Goal: Information Seeking & Learning: Learn about a topic

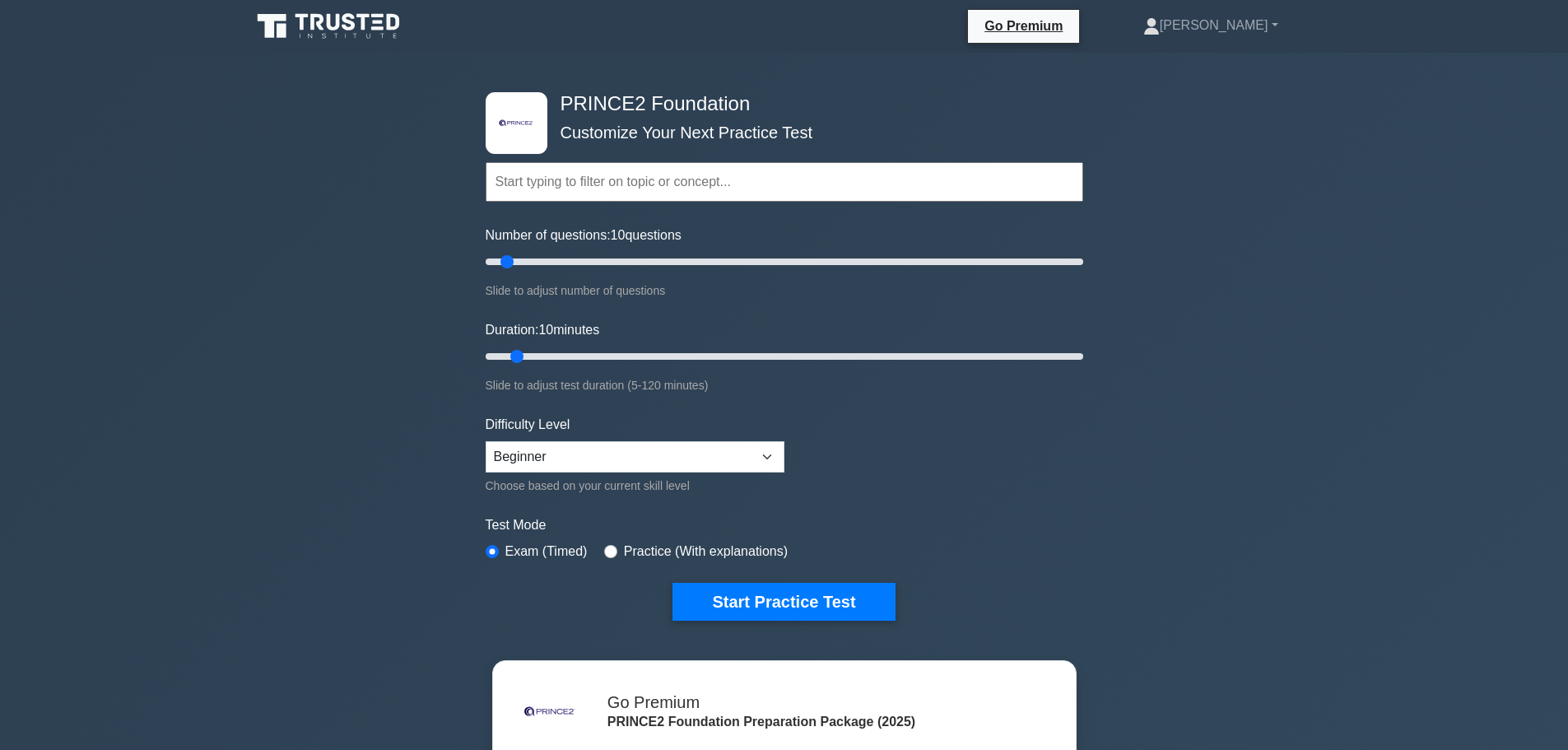
scroll to position [82, 0]
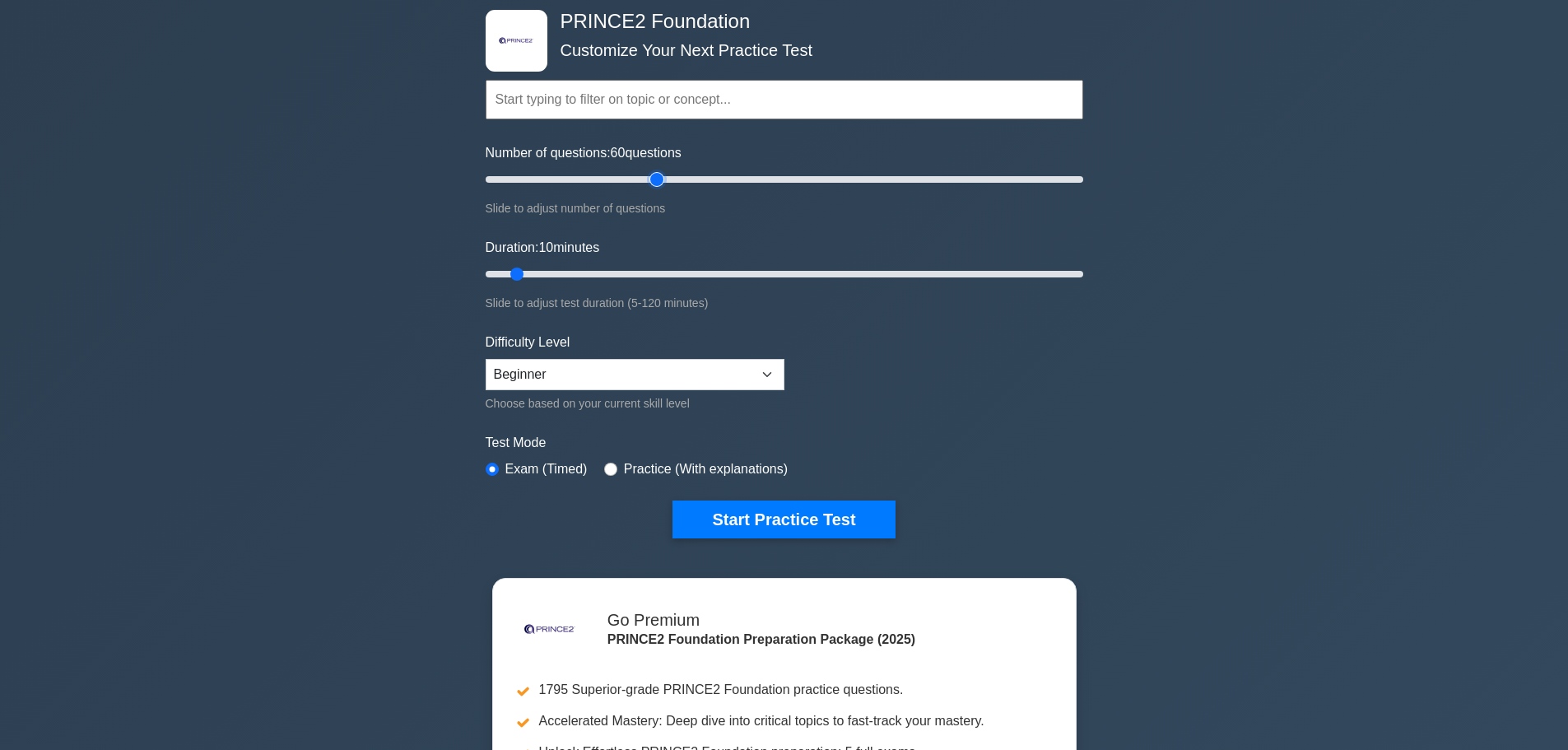
drag, startPoint x: 510, startPoint y: 174, endPoint x: 656, endPoint y: 176, distance: 146.0
type input "60"
click at [656, 176] on input "Number of questions: 60 questions" at bounding box center [785, 179] width 598 height 19
drag, startPoint x: 516, startPoint y: 271, endPoint x: 774, endPoint y: 272, distance: 258.0
type input "60"
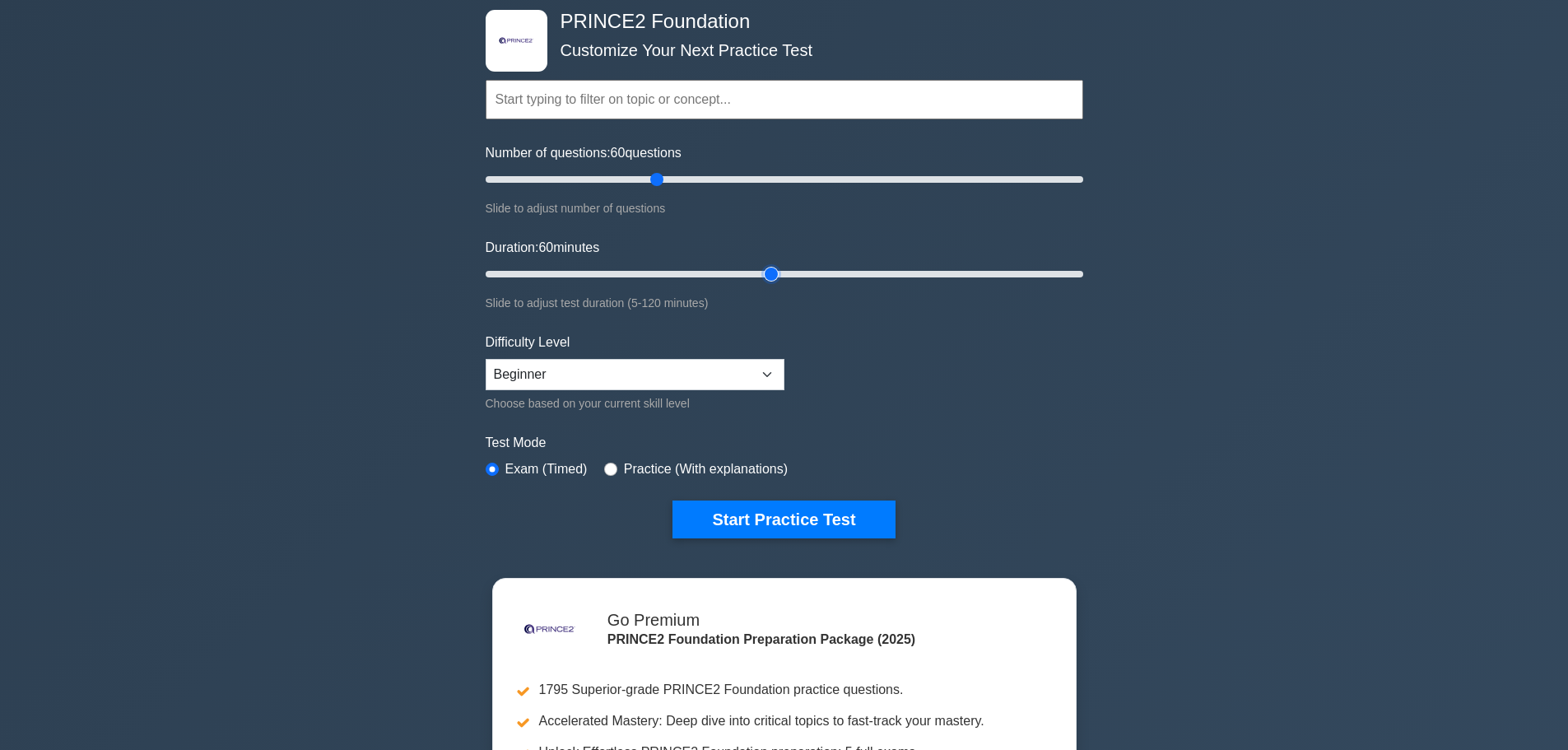
click at [774, 272] on input "Duration: 60 minutes" at bounding box center [785, 273] width 598 height 19
click at [764, 372] on select "Beginner Intermediate Expert" at bounding box center [635, 375] width 299 height 31
select select "intermediate"
click at [486, 359] on select "Beginner Intermediate Expert" at bounding box center [635, 375] width 299 height 31
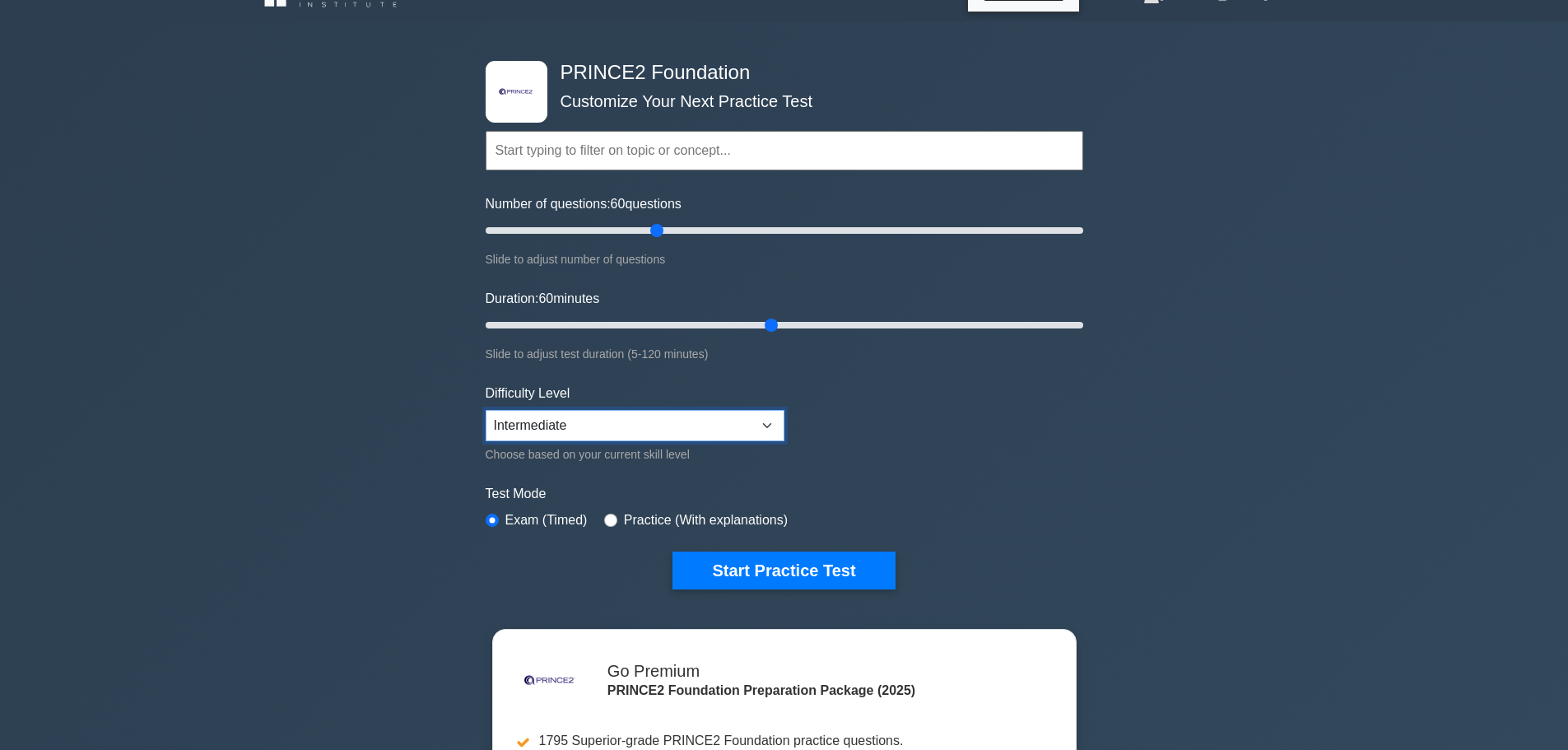
scroll to position [0, 0]
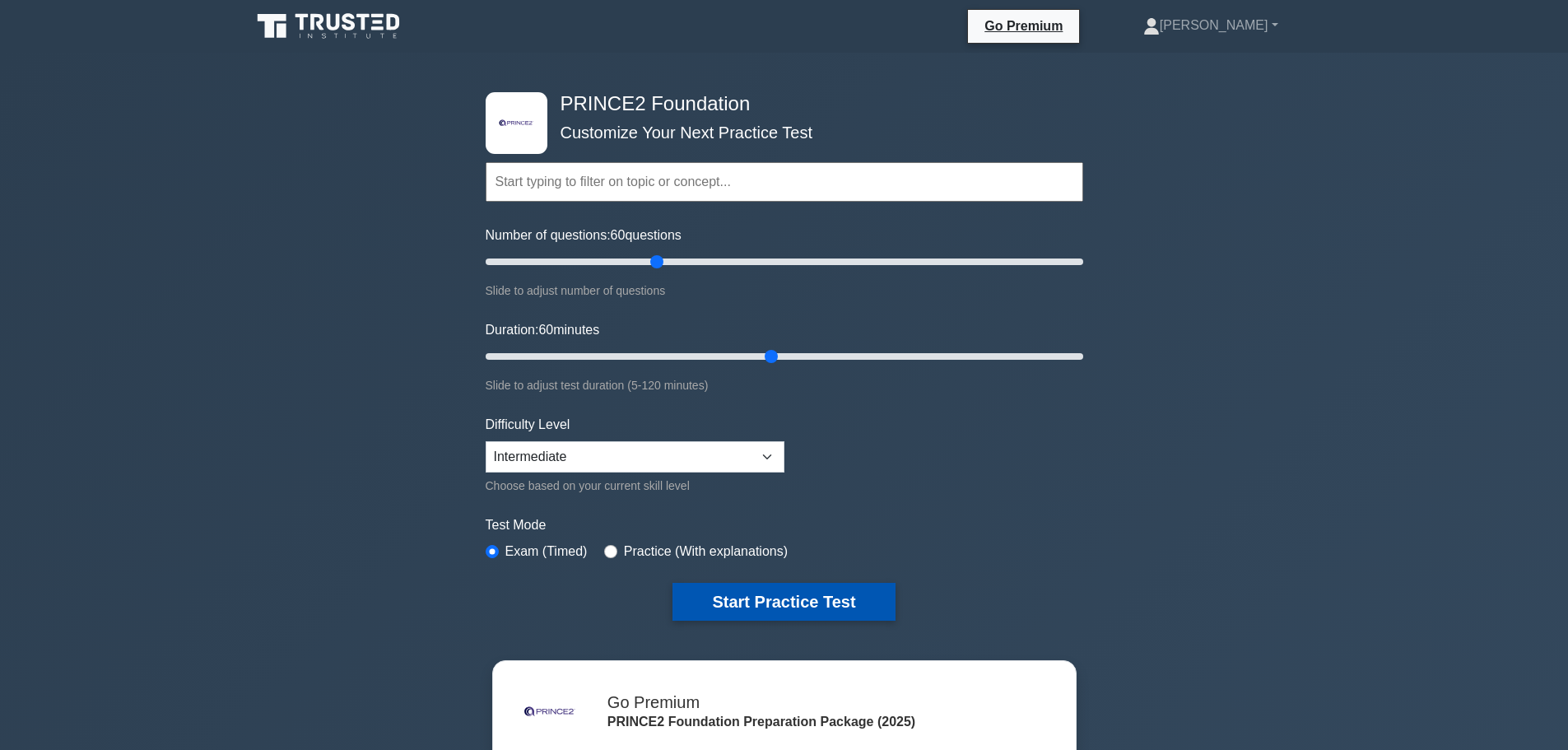
click at [804, 590] on button "Start Practice Test" at bounding box center [784, 601] width 223 height 38
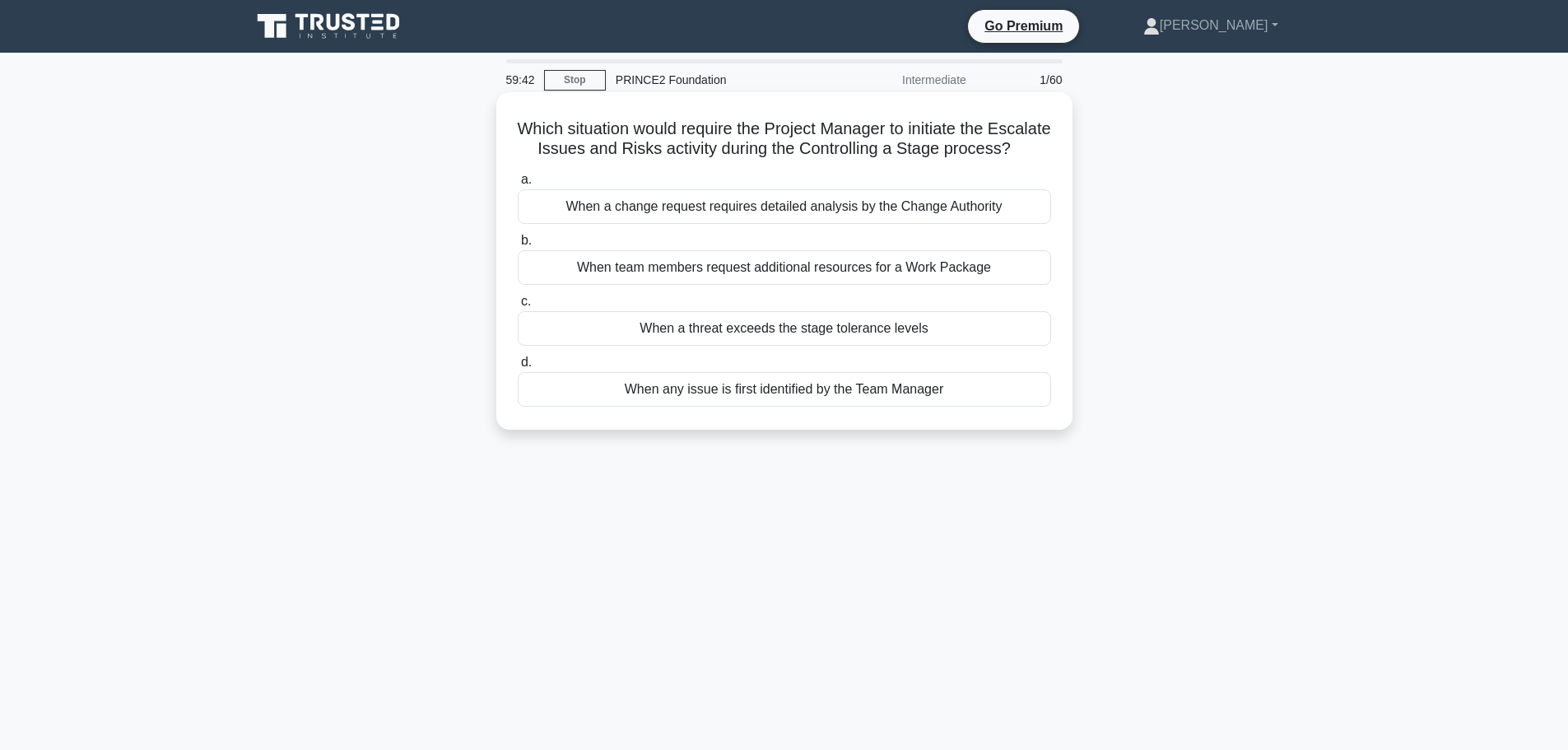
click at [865, 346] on div "When a threat exceeds the stage tolerance levels" at bounding box center [785, 329] width 534 height 35
click at [518, 307] on input "c. When a threat exceeds the stage tolerance levels" at bounding box center [518, 302] width 0 height 11
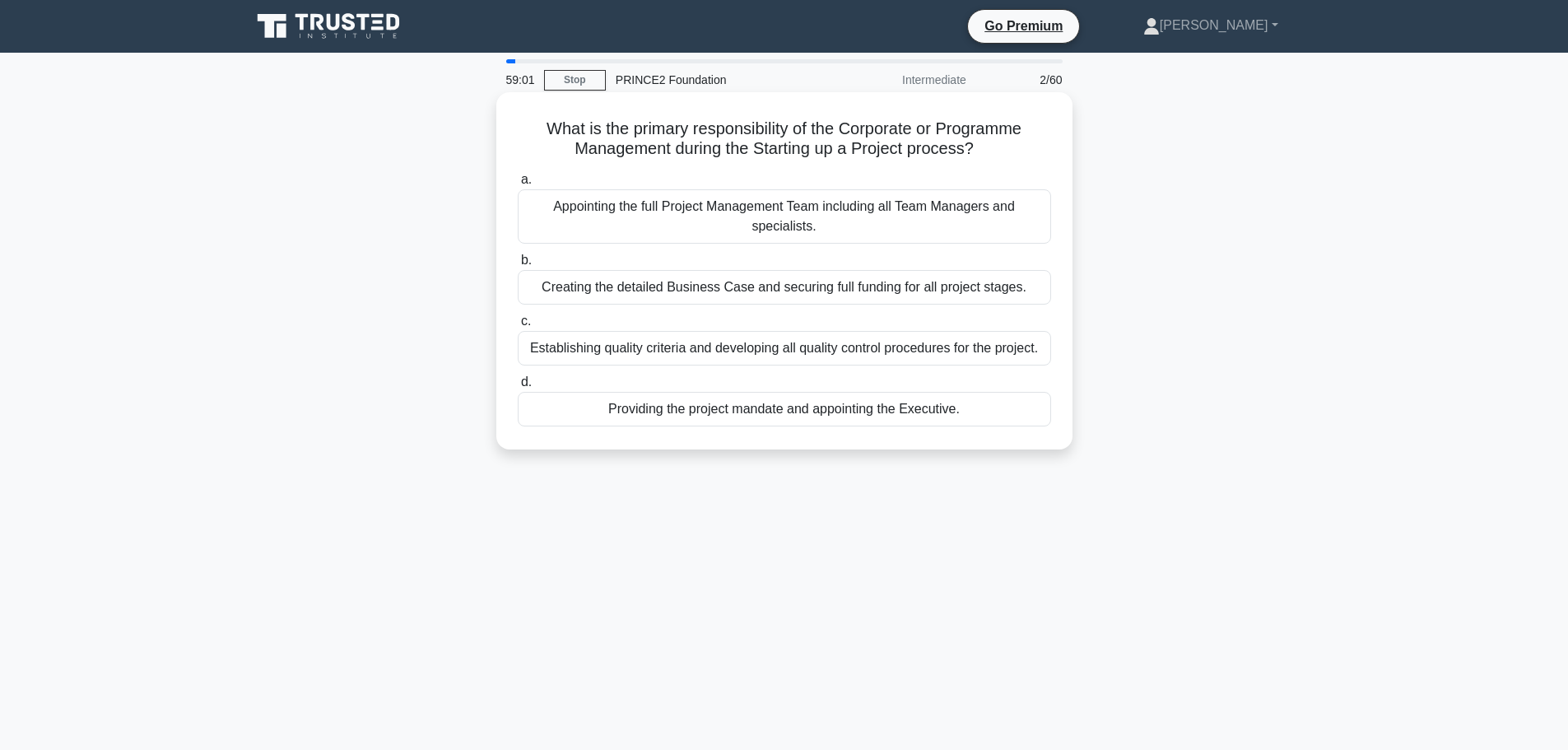
click at [862, 222] on div "Appointing the full Project Management Team including all Team Managers and spe…" at bounding box center [785, 216] width 534 height 54
click at [518, 185] on input "a. Appointing the full Project Management Team including all Team Managers and …" at bounding box center [518, 180] width 0 height 11
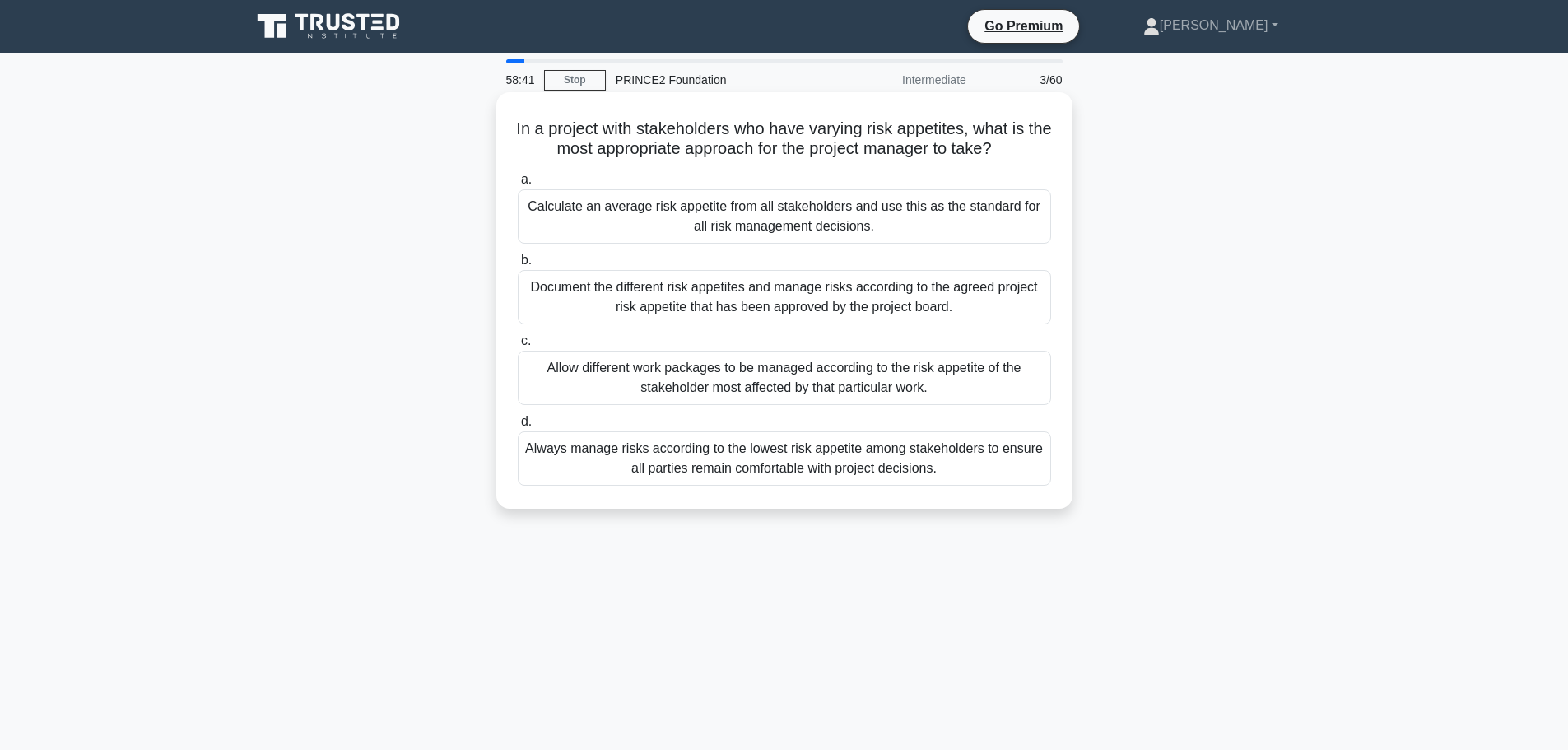
click at [997, 305] on div "Document the different risk appetites and manage risks according to the agreed …" at bounding box center [785, 296] width 534 height 54
click at [518, 266] on input "b. Document the different risk appetites and manage risks according to the agre…" at bounding box center [518, 260] width 0 height 11
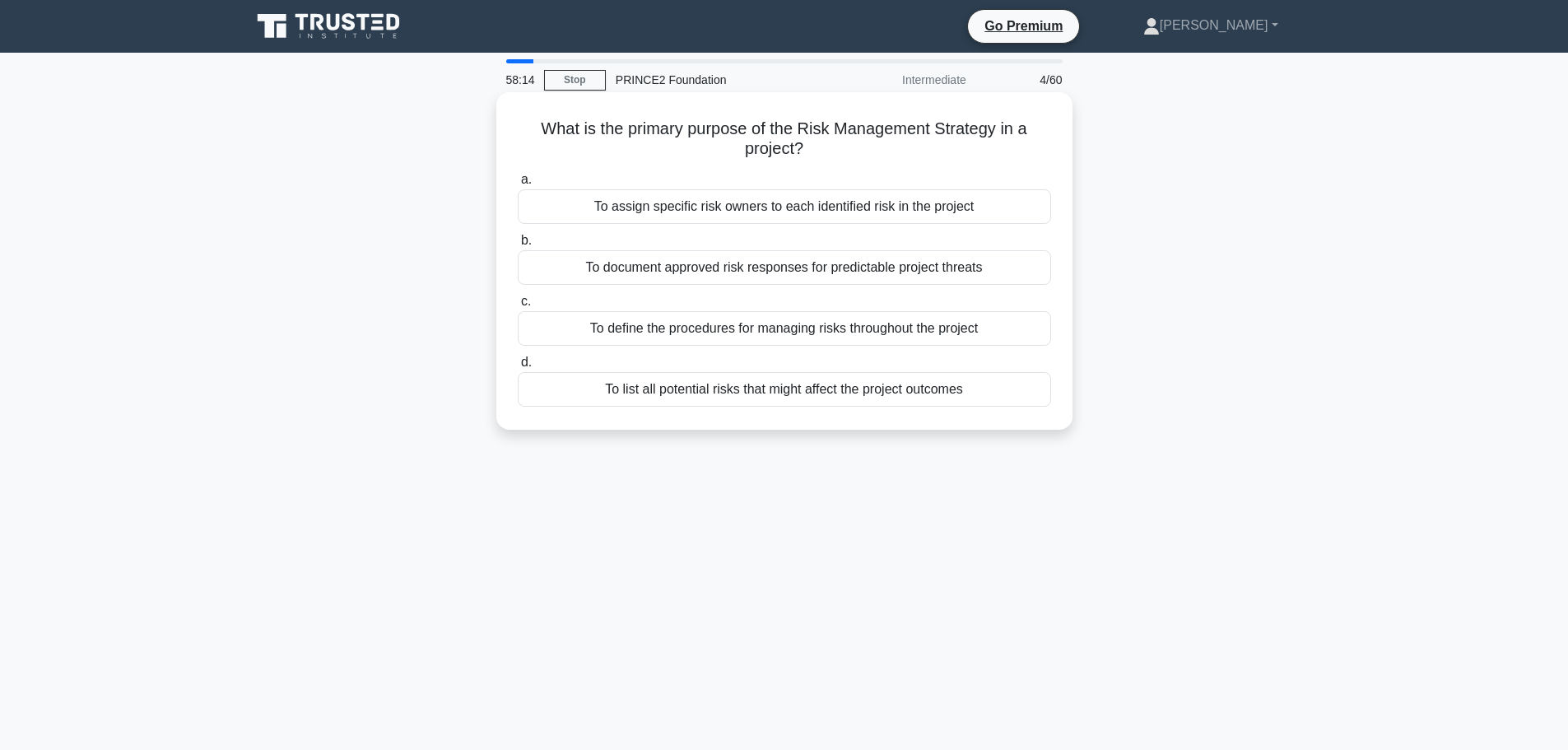
click at [978, 326] on div "To define the procedures for managing risks throughout the project" at bounding box center [785, 329] width 534 height 35
click at [518, 307] on input "c. To define the procedures for managing risks throughout the project" at bounding box center [518, 302] width 0 height 11
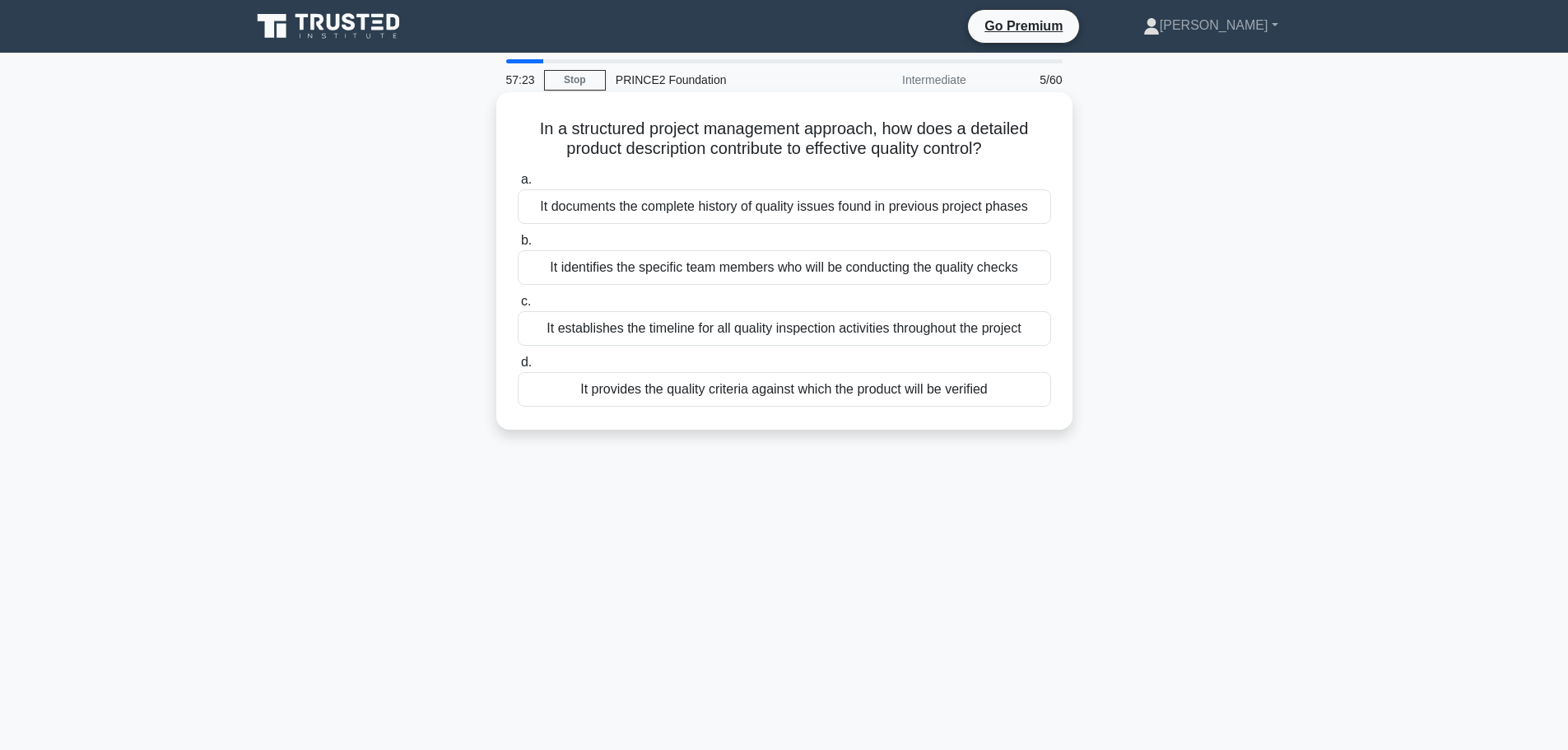
click at [815, 395] on div "It provides the quality criteria against which the product will be verified" at bounding box center [785, 389] width 534 height 35
click at [518, 368] on input "d. It provides the quality criteria against which the product will be verified" at bounding box center [518, 363] width 0 height 11
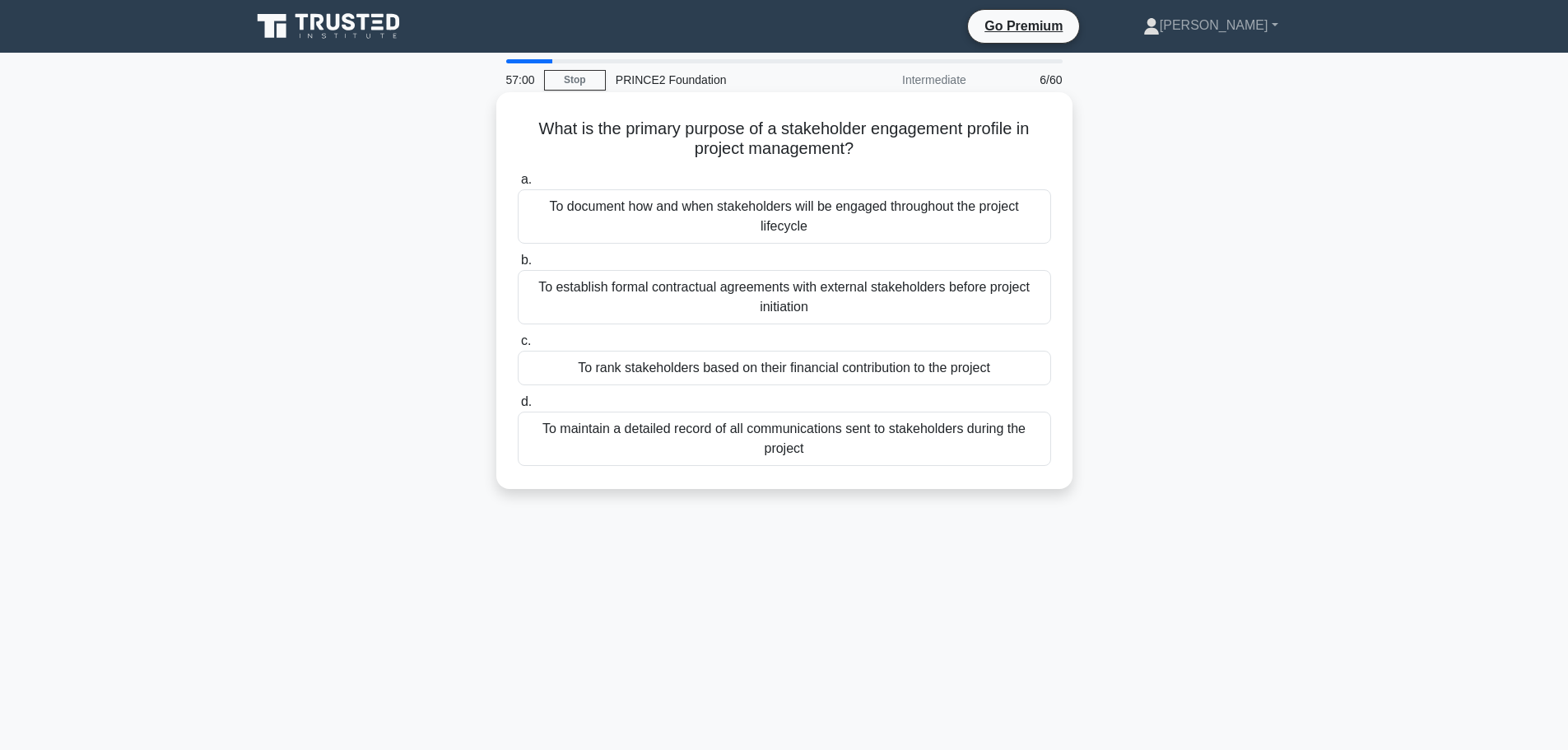
click at [812, 444] on div "To maintain a detailed record of all communications sent to stakeholders during…" at bounding box center [785, 438] width 534 height 54
click at [518, 408] on input "d. To maintain a detailed record of all communications sent to stakeholders dur…" at bounding box center [518, 402] width 0 height 11
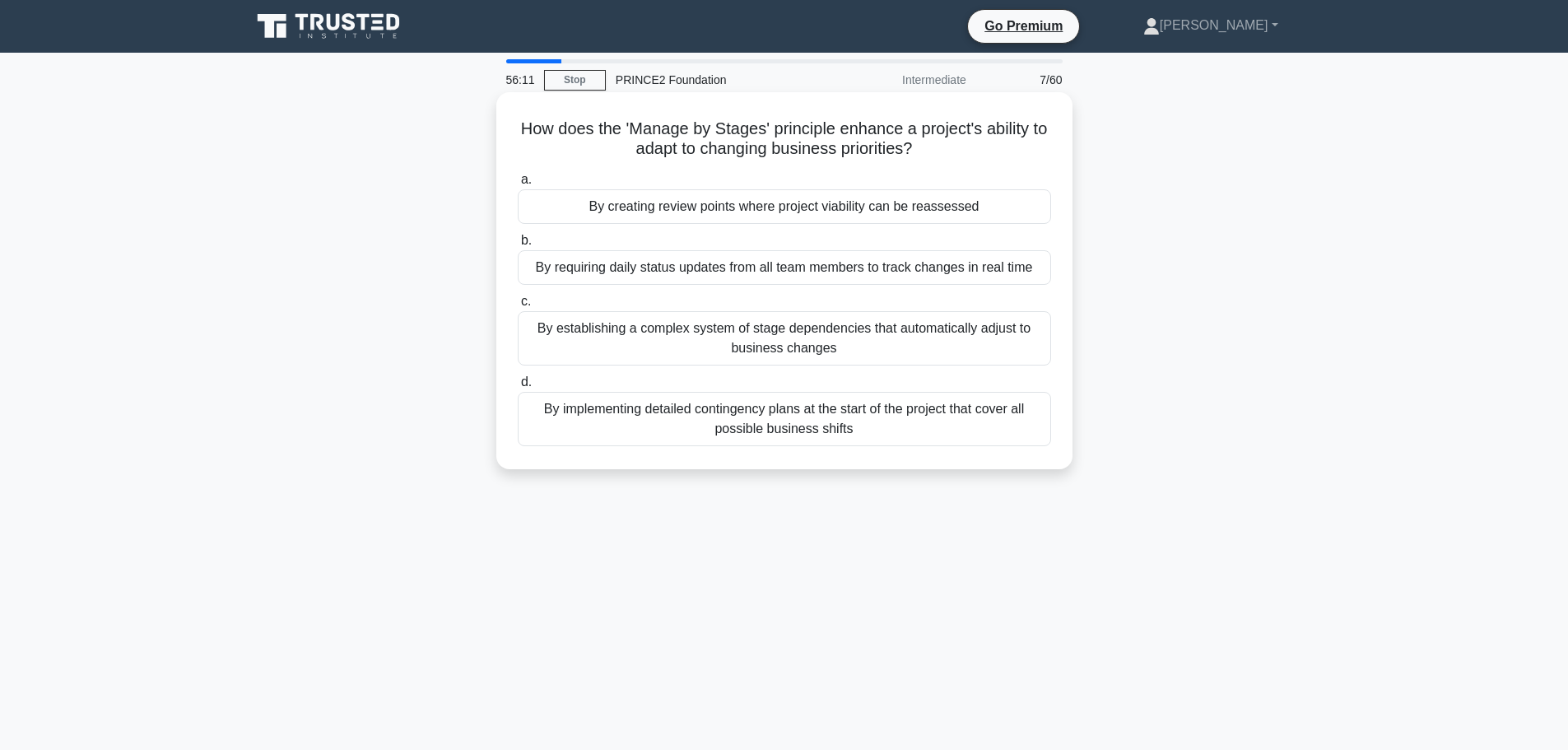
click at [812, 204] on div "By creating review points where project viability can be reassessed" at bounding box center [785, 207] width 534 height 35
click at [518, 185] on input "a. By creating review points where project viability can be reassessed" at bounding box center [518, 180] width 0 height 11
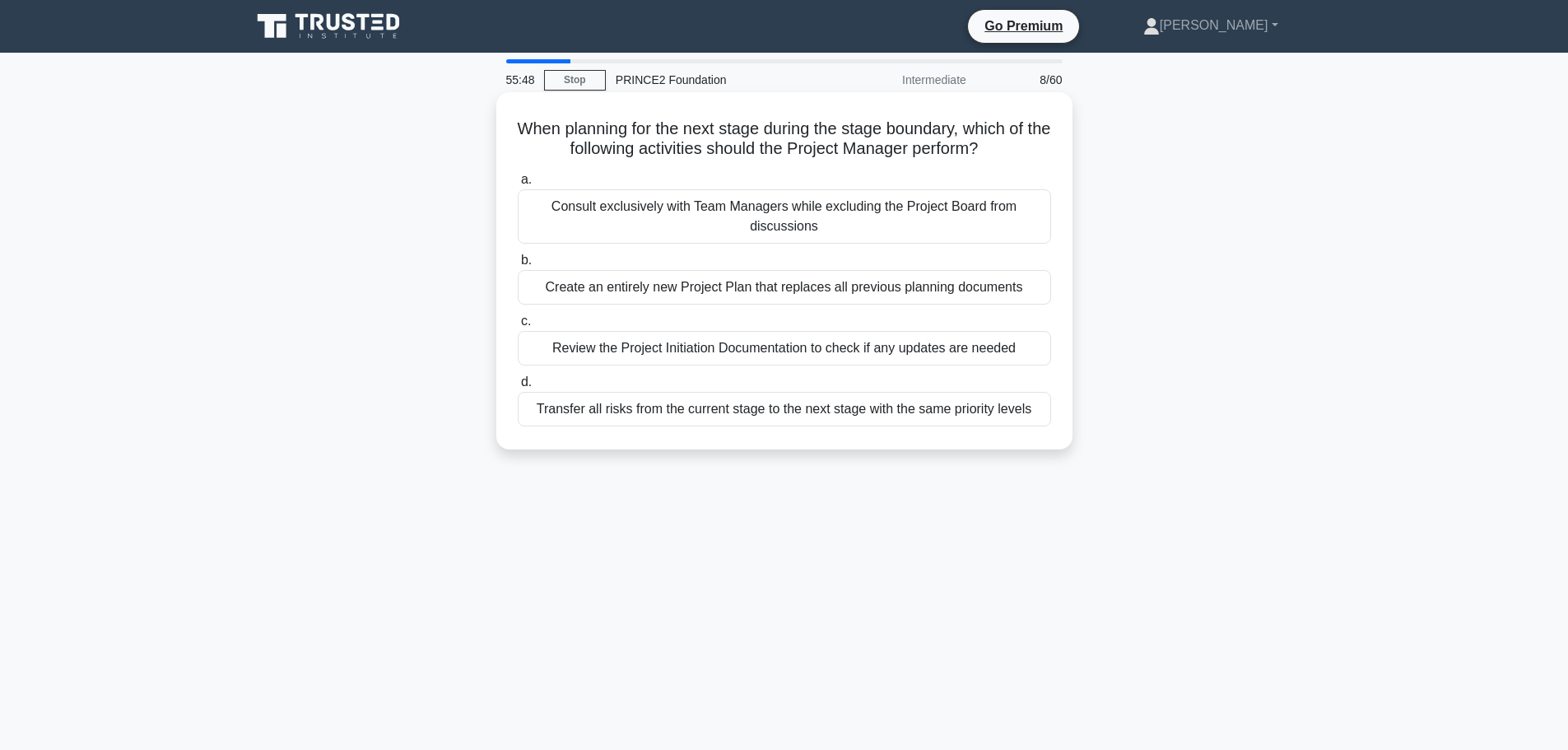
click at [868, 350] on div "Review the Project Initiation Documentation to check if any updates are needed" at bounding box center [785, 349] width 534 height 35
click at [518, 327] on input "c. Review the Project Initiation Documentation to check if any updates are need…" at bounding box center [518, 322] width 0 height 11
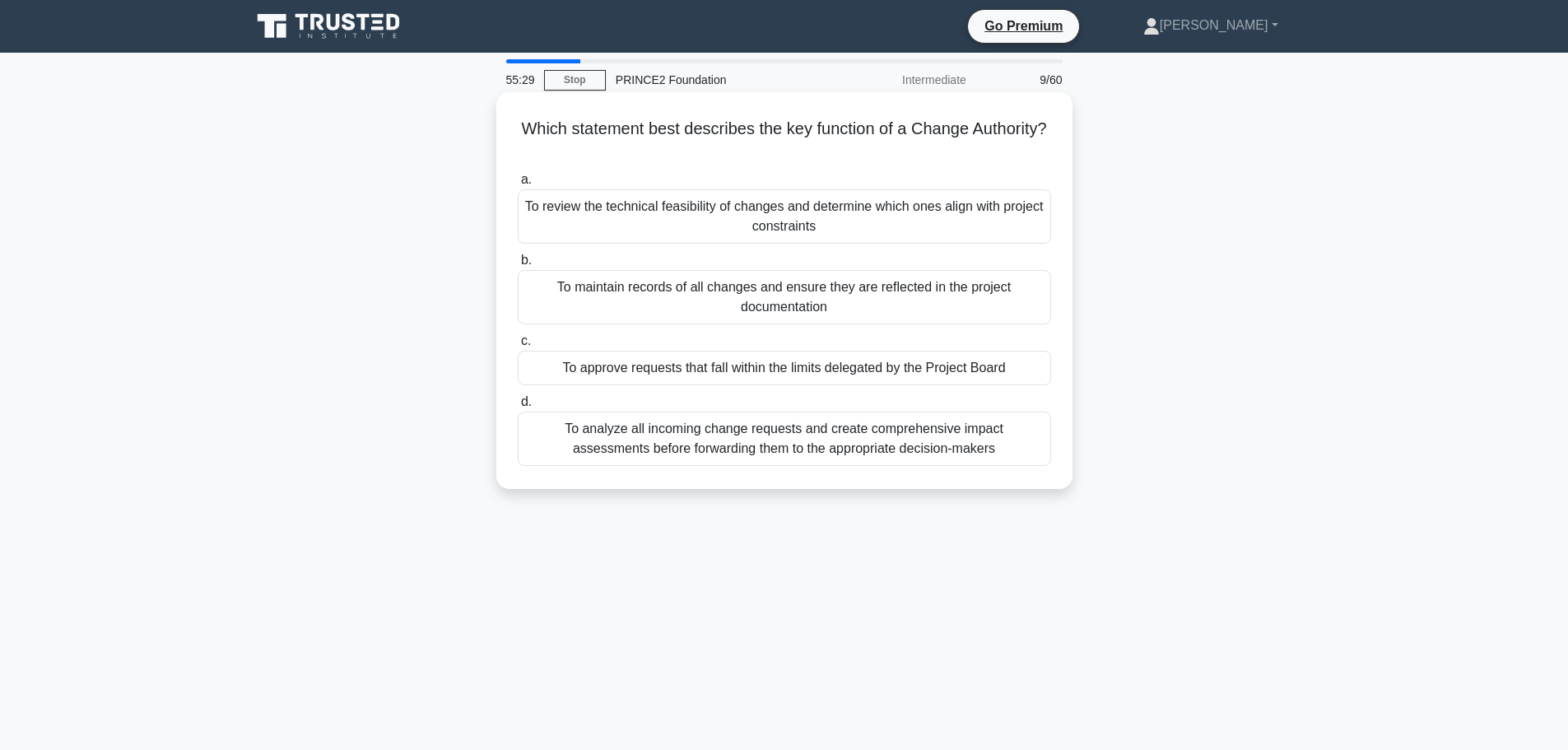
click at [978, 449] on div "To analyze all incoming change requests and create comprehensive impact assessm…" at bounding box center [785, 438] width 534 height 54
click at [518, 408] on input "d. To analyze all incoming change requests and create comprehensive impact asse…" at bounding box center [518, 402] width 0 height 11
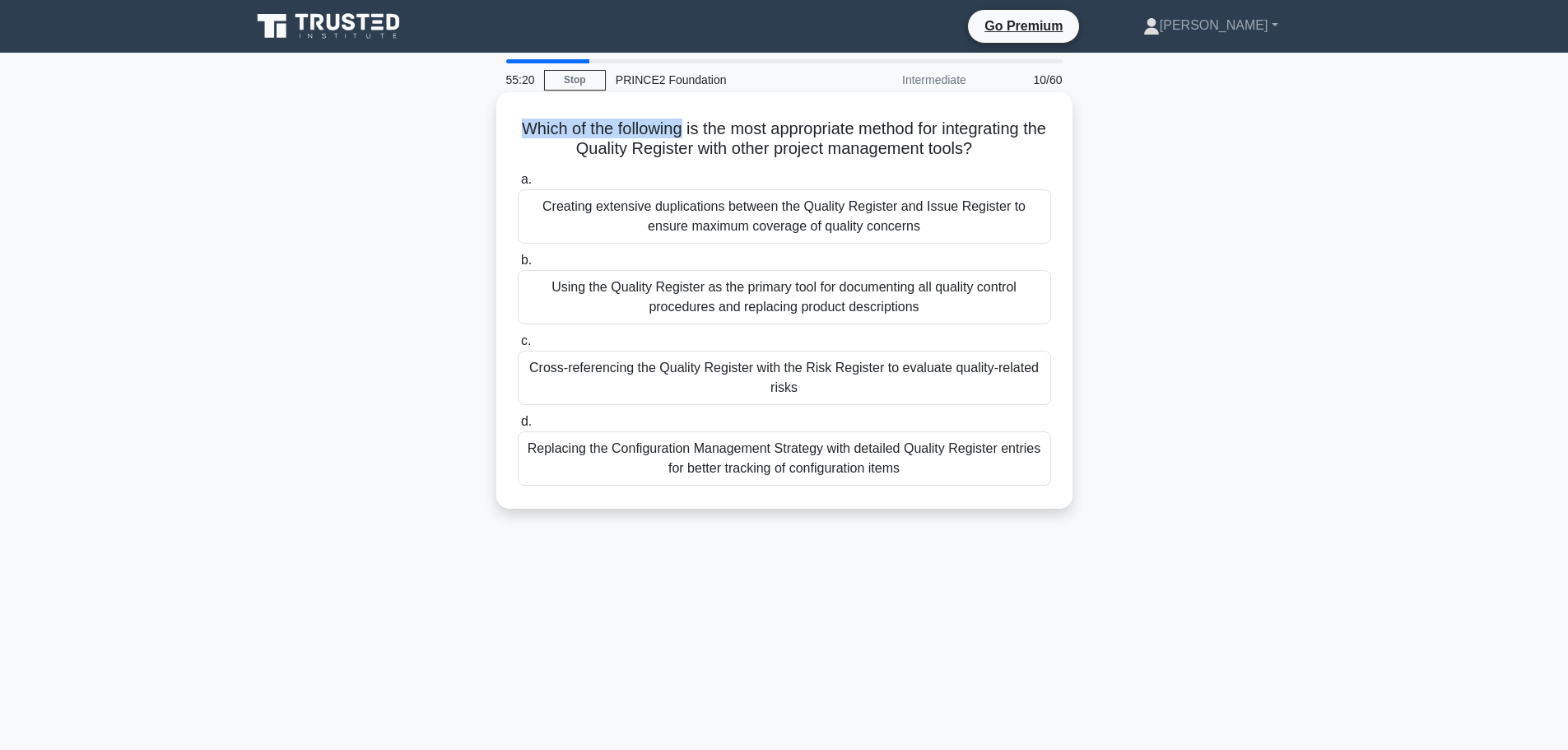
drag, startPoint x: 520, startPoint y: 134, endPoint x: 691, endPoint y: 135, distance: 171.0
click at [691, 135] on h5 "Which of the following is the most appropriate method for integrating the Quali…" at bounding box center [784, 139] width 536 height 41
click at [746, 135] on h5 "Which of the following is the most appropriate method for integrating the Quali…" at bounding box center [784, 139] width 536 height 41
drag, startPoint x: 695, startPoint y: 128, endPoint x: 869, endPoint y: 126, distance: 174.0
click at [869, 126] on h5 "Which of the following is the most appropriate method for integrating the Quali…" at bounding box center [784, 139] width 536 height 41
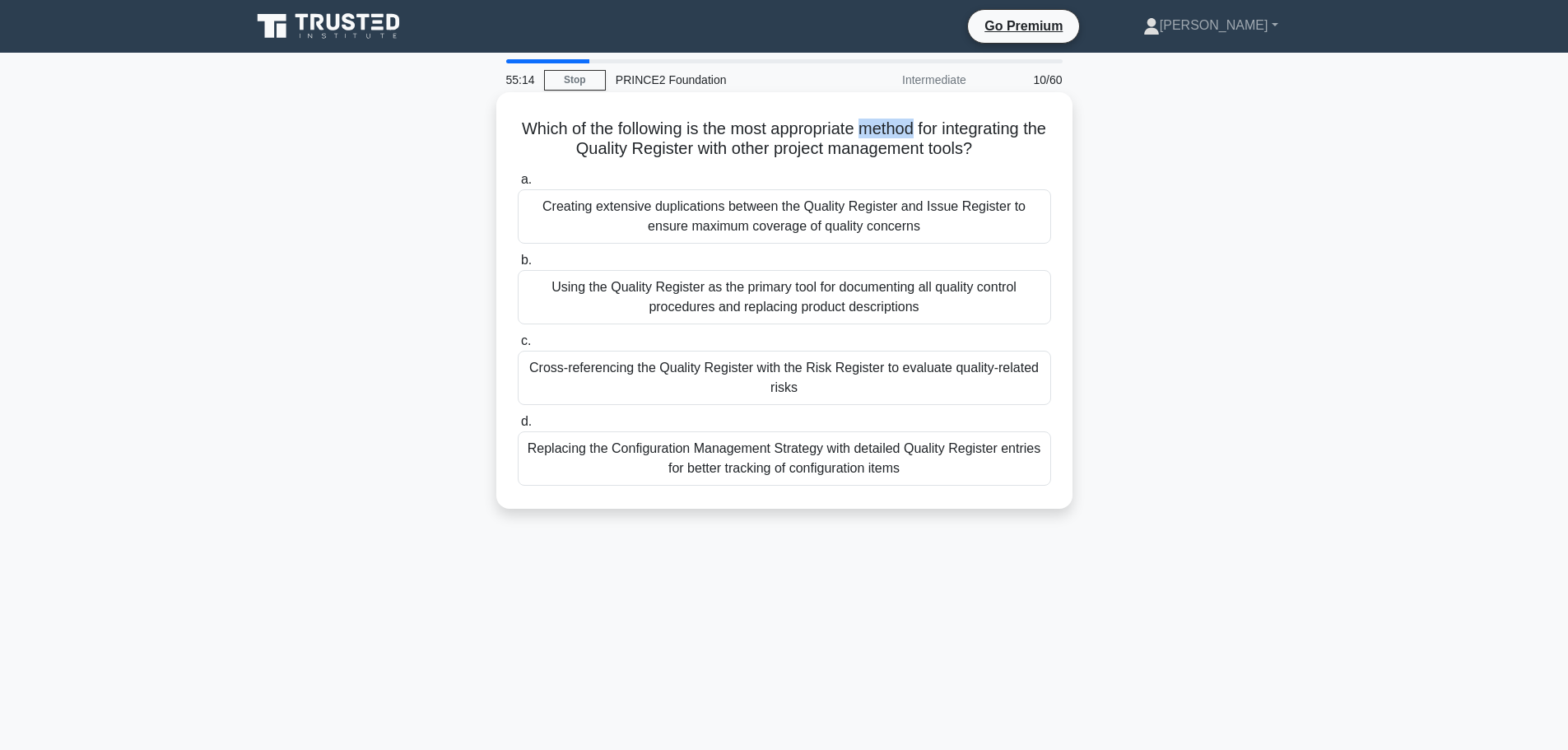
drag, startPoint x: 880, startPoint y: 127, endPoint x: 935, endPoint y: 134, distance: 55.4
click at [935, 134] on h5 "Which of the following is the most appropriate method for integrating the Quali…" at bounding box center [784, 139] width 536 height 41
click at [594, 144] on h5 "Which of the following is the most appropriate method for integrating the Quali…" at bounding box center [784, 139] width 536 height 41
click at [877, 383] on div "Cross-referencing the Quality Register with the Risk Register to evaluate quali…" at bounding box center [785, 377] width 534 height 54
click at [518, 347] on input "c. Cross-referencing the Quality Register with the Risk Register to evaluate qu…" at bounding box center [518, 341] width 0 height 11
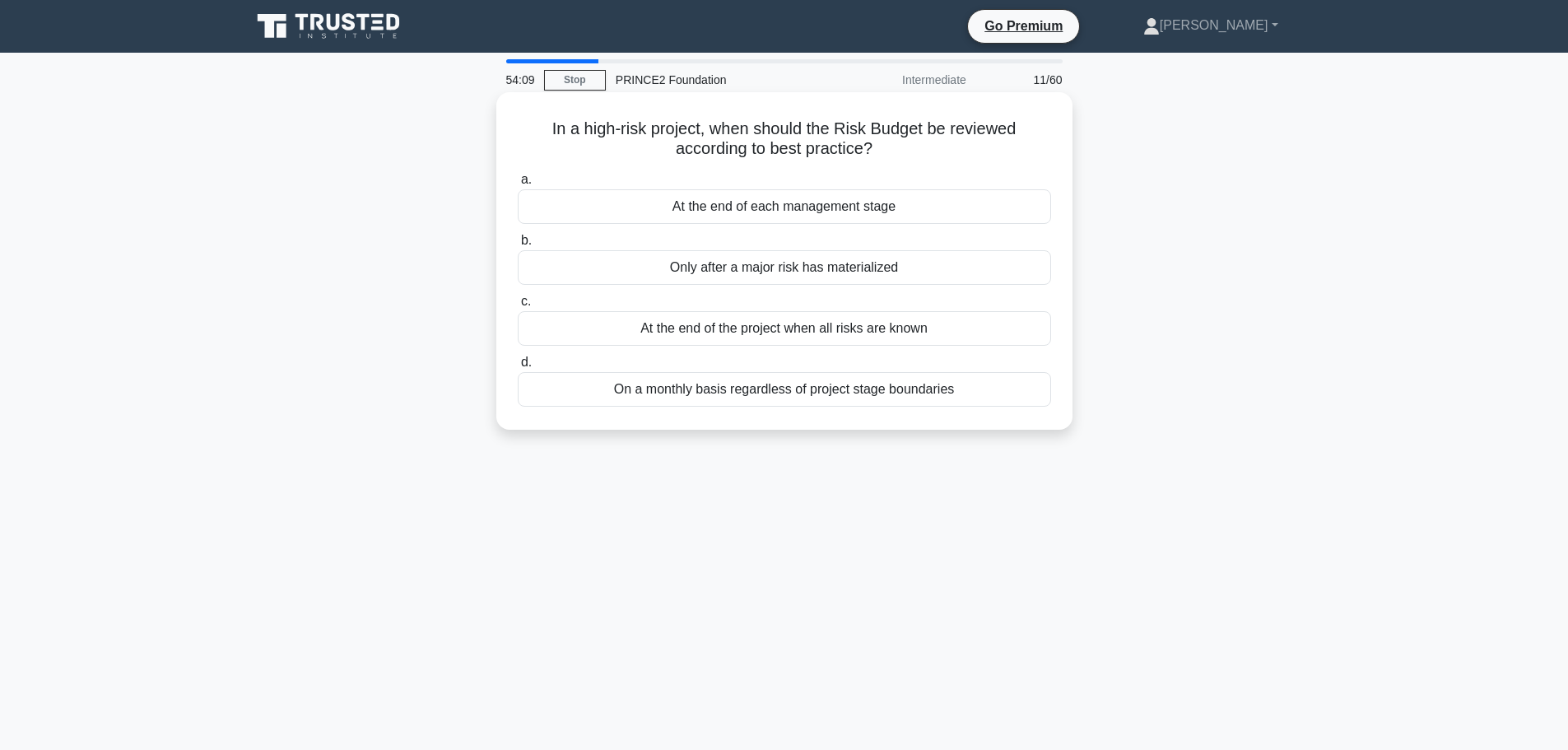
click at [875, 207] on div "At the end of each management stage" at bounding box center [785, 207] width 534 height 35
click at [518, 185] on input "a. At the end of each management stage" at bounding box center [518, 180] width 0 height 11
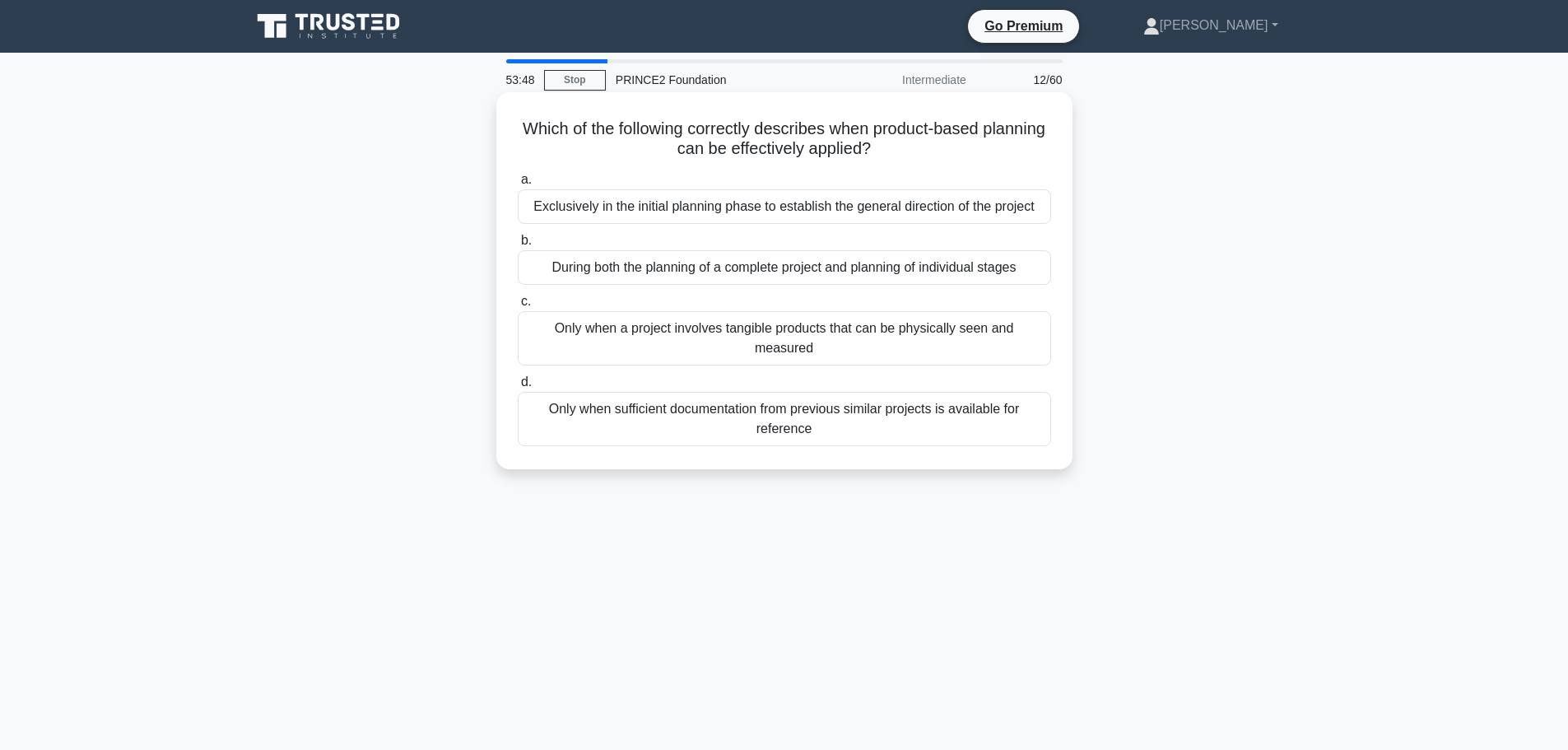
click at [871, 268] on div "During both the planning of a complete project and planning of individual stages" at bounding box center [785, 268] width 534 height 35
click at [518, 247] on input "b. During both the planning of a complete project and planning of individual st…" at bounding box center [518, 241] width 0 height 11
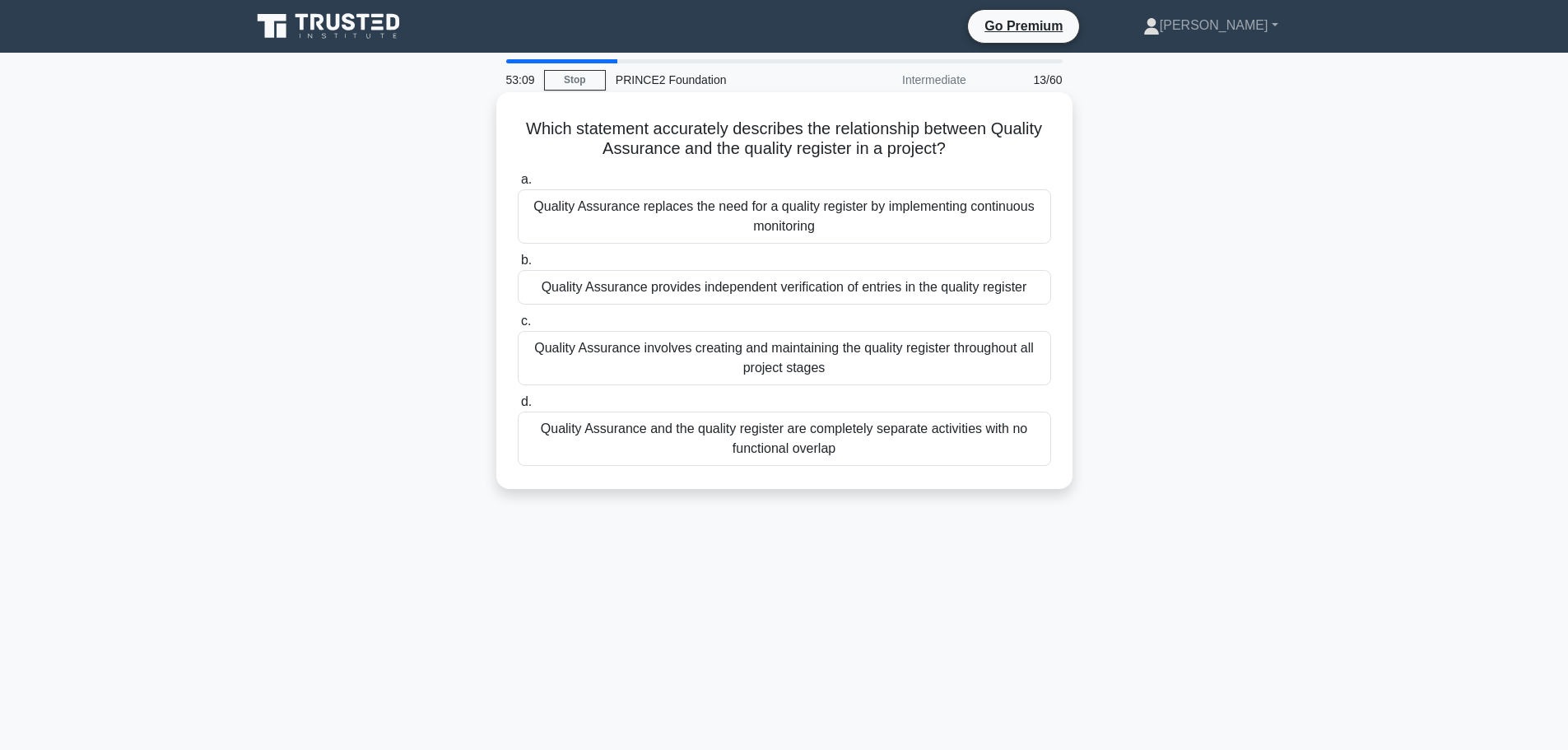
click at [779, 364] on div "Quality Assurance involves creating and maintaining the quality register throug…" at bounding box center [785, 358] width 534 height 54
click at [518, 327] on input "c. Quality Assurance involves creating and maintaining the quality register thr…" at bounding box center [518, 322] width 0 height 11
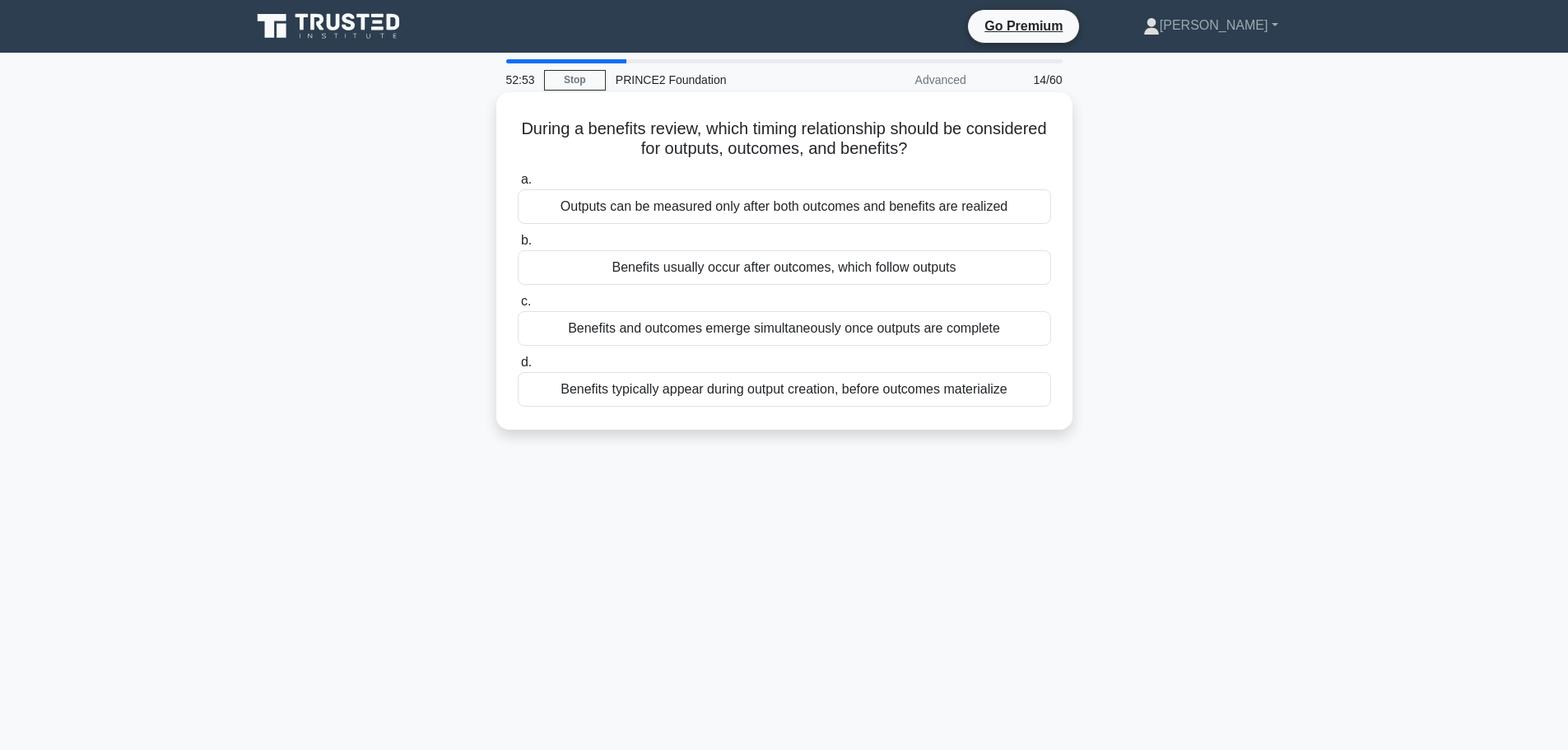
click at [770, 201] on div "Outputs can be measured only after both outcomes and benefits are realized" at bounding box center [785, 207] width 534 height 35
click at [518, 185] on input "a. Outputs can be measured only after both outcomes and benefits are realized" at bounding box center [518, 180] width 0 height 11
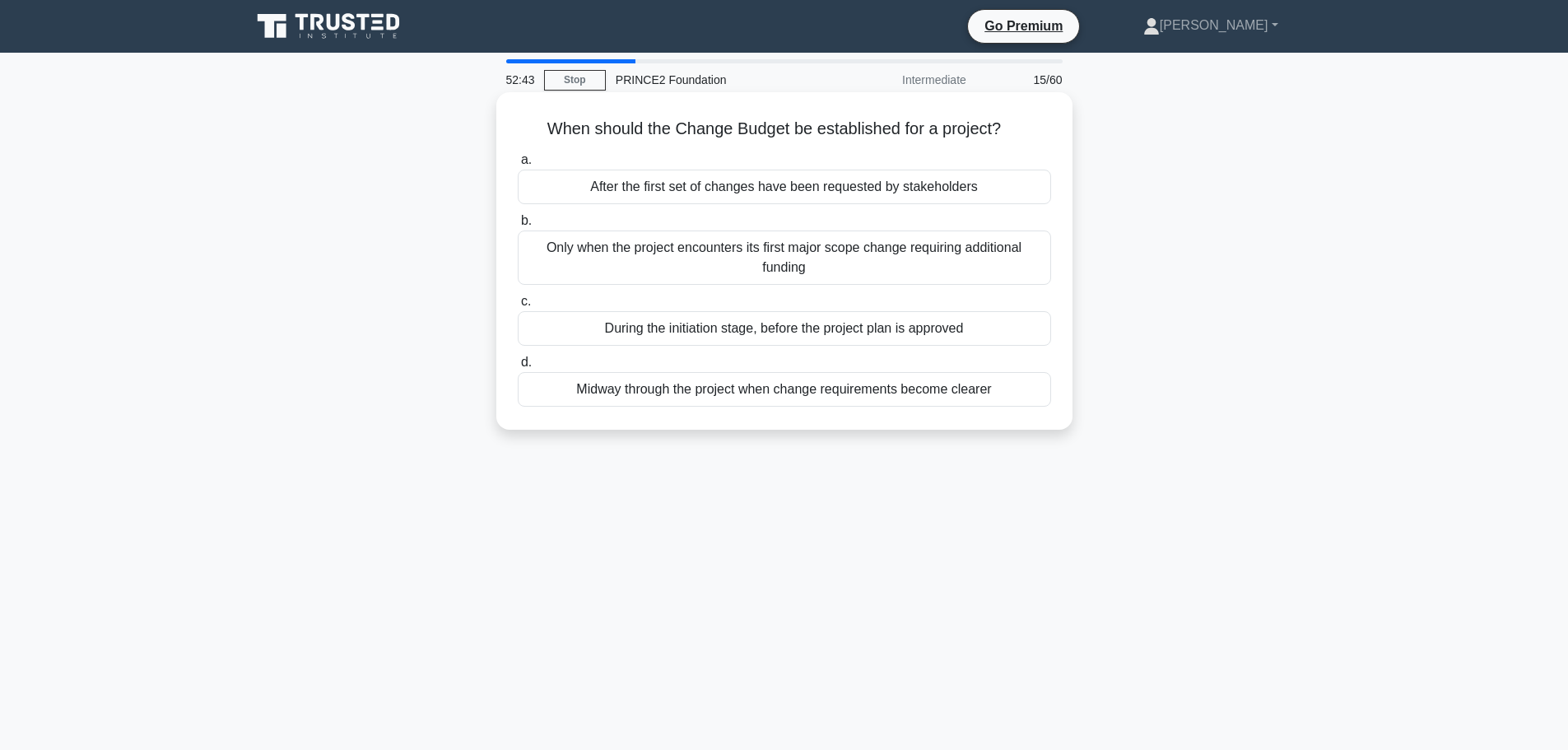
click at [819, 331] on div "During the initiation stage, before the project plan is approved" at bounding box center [785, 329] width 534 height 35
click at [518, 307] on input "c. During the initiation stage, before the project plan is approved" at bounding box center [518, 302] width 0 height 11
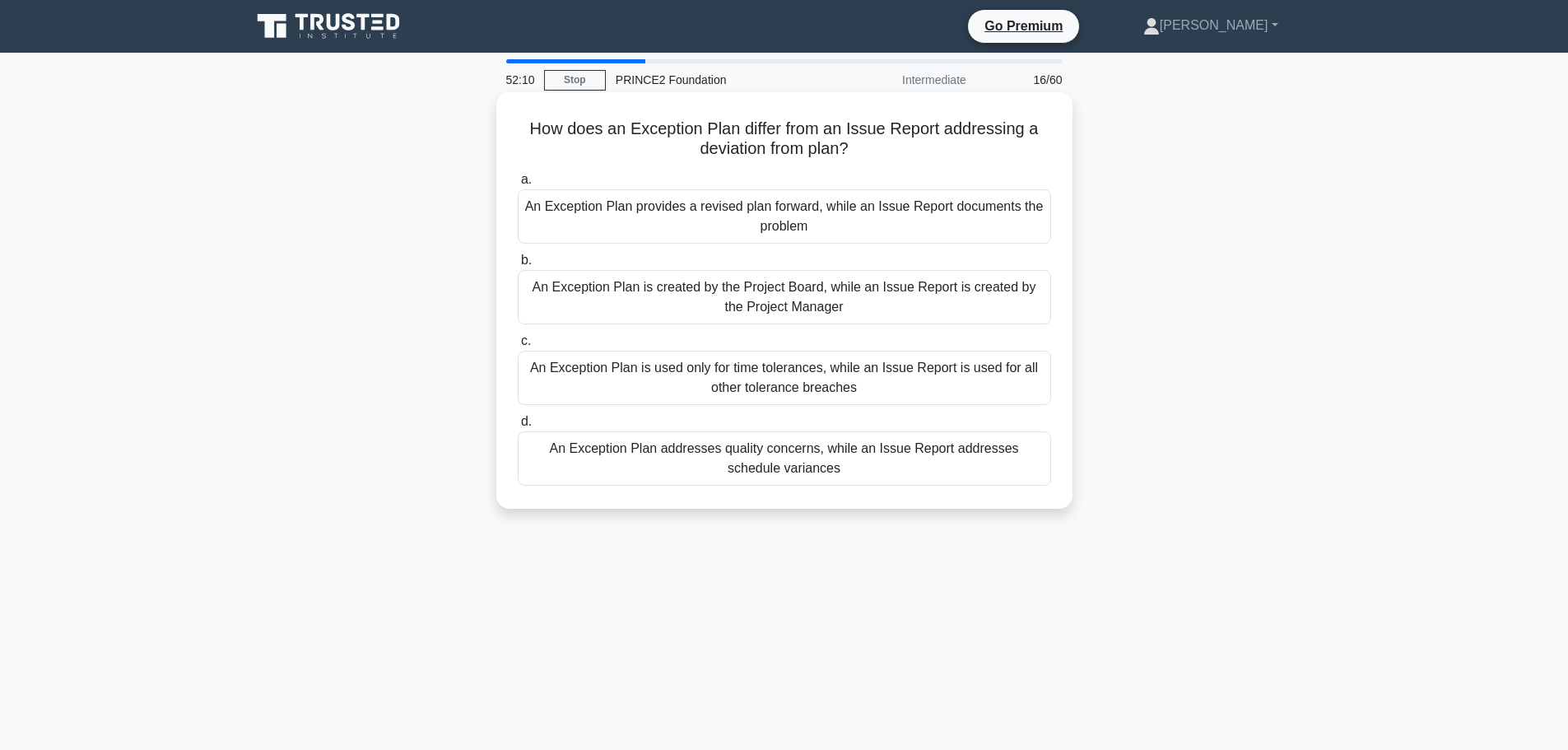
click at [732, 219] on div "An Exception Plan provides a revised plan forward, while an Issue Report docume…" at bounding box center [785, 216] width 534 height 54
click at [518, 185] on input "a. An Exception Plan provides a revised plan forward, while an Issue Report doc…" at bounding box center [518, 180] width 0 height 11
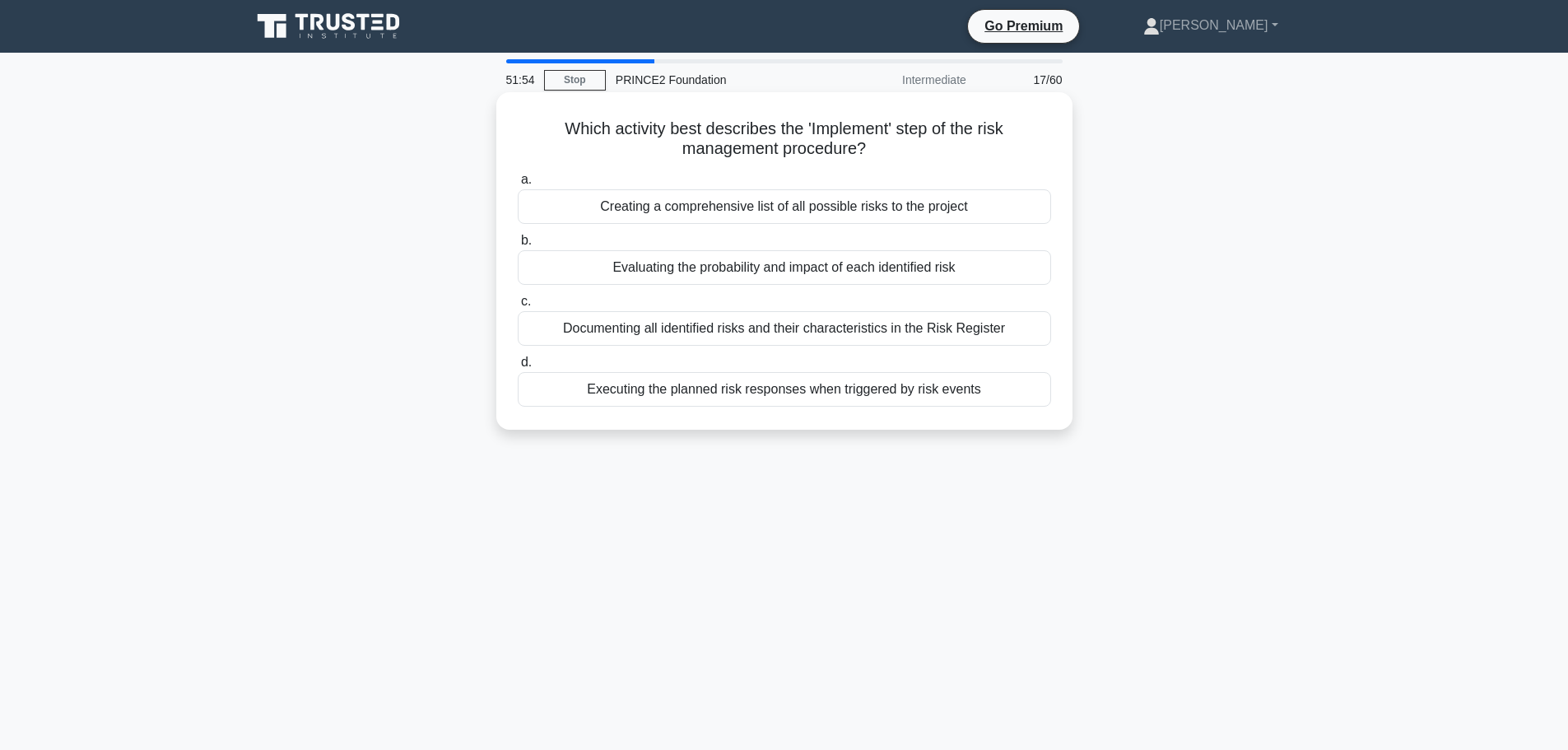
click at [843, 394] on div "Executing the planned risk responses when triggered by risk events" at bounding box center [785, 389] width 534 height 35
click at [518, 368] on input "d. Executing the planned risk responses when triggered by risk events" at bounding box center [518, 363] width 0 height 11
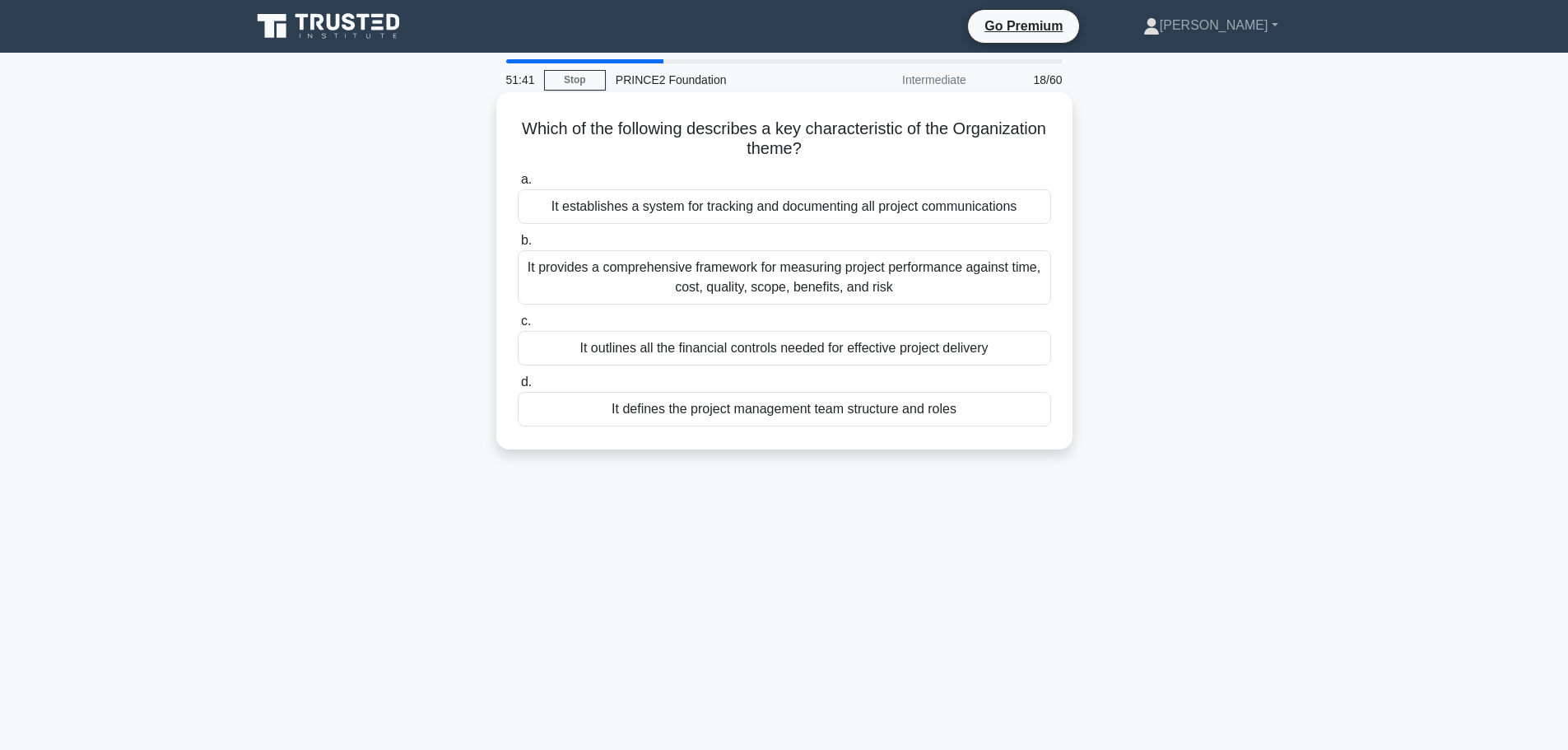
click at [768, 277] on div "It provides a comprehensive framework for measuring project performance against…" at bounding box center [785, 277] width 534 height 54
click at [518, 247] on input "b. It provides a comprehensive framework for measuring project performance agai…" at bounding box center [518, 241] width 0 height 11
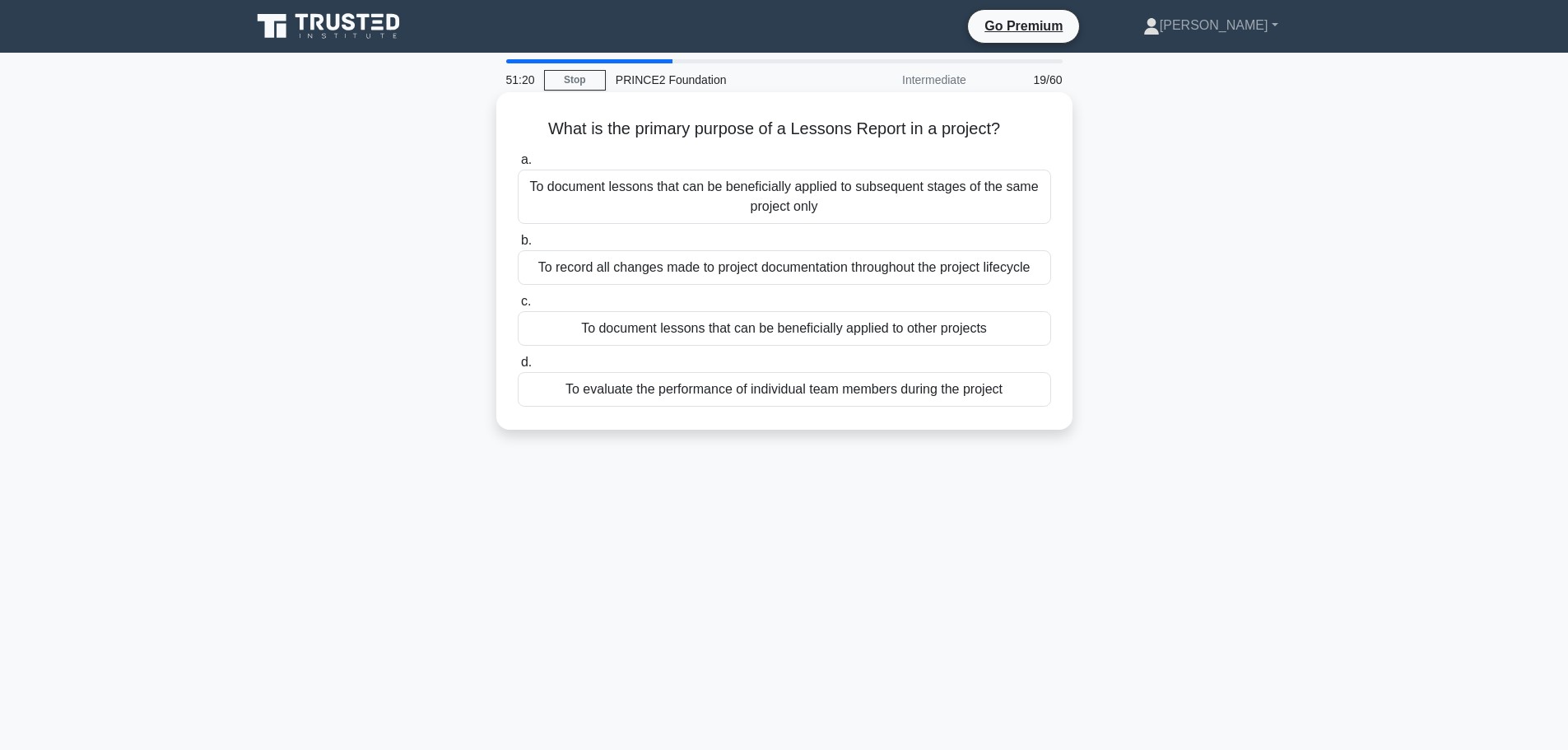
click at [864, 336] on div "To document lessons that can be beneficially applied to other projects" at bounding box center [785, 329] width 534 height 35
click at [518, 307] on input "c. To document lessons that can be beneficially applied to other projects" at bounding box center [518, 302] width 0 height 11
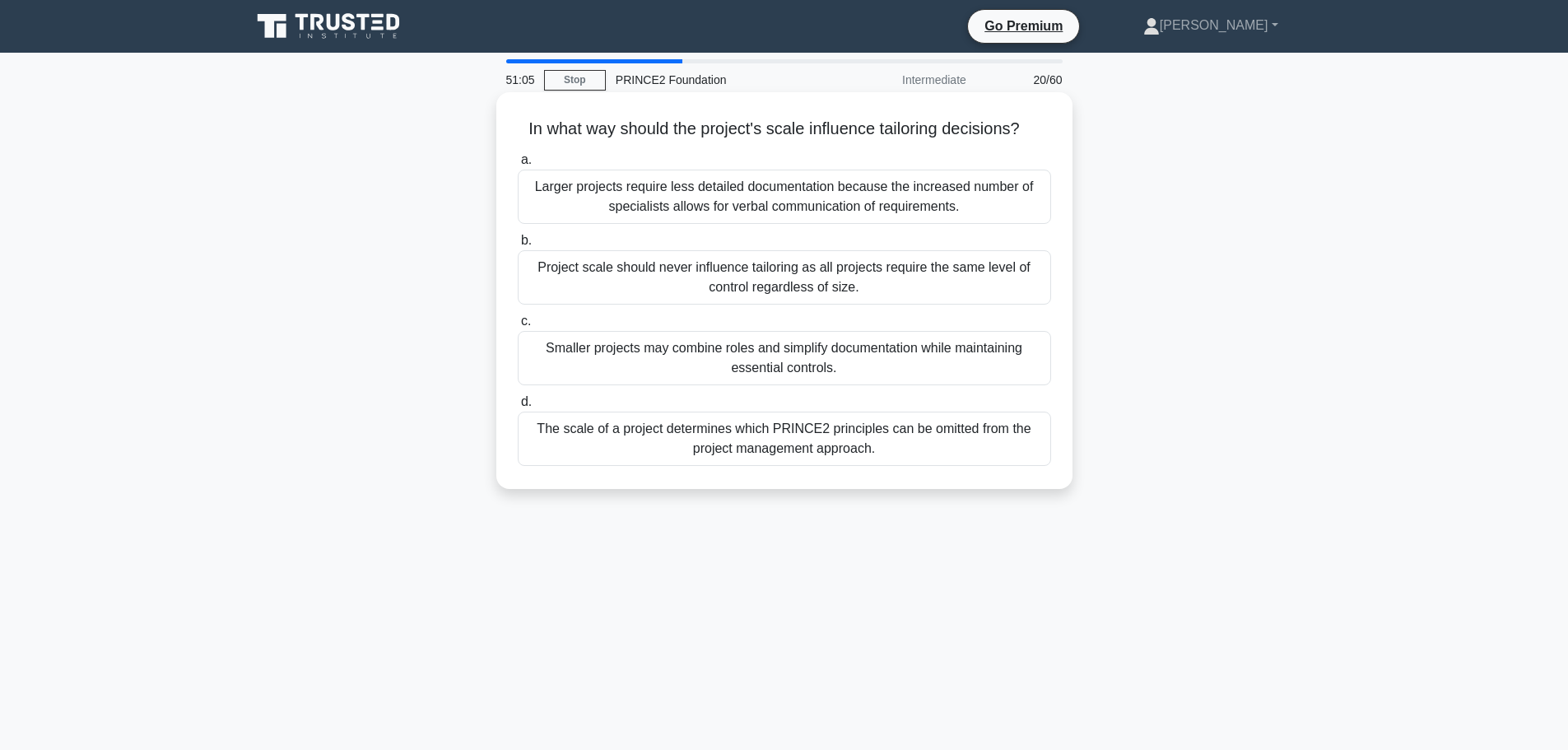
click at [893, 277] on div "Project scale should never influence tailoring as all projects require the same…" at bounding box center [785, 277] width 534 height 54
click at [518, 247] on input "b. Project scale should never influence tailoring as all projects require the s…" at bounding box center [518, 241] width 0 height 11
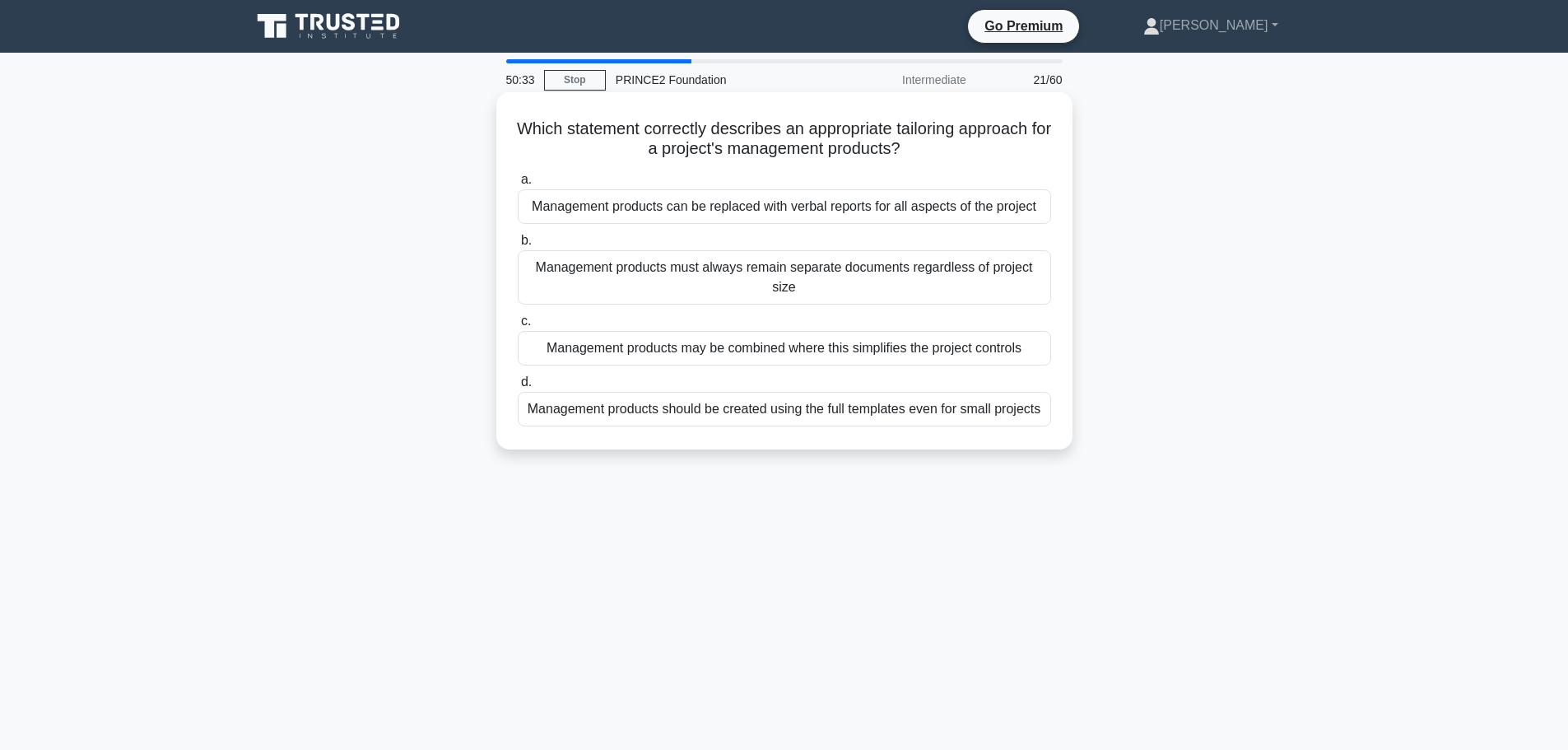
click at [755, 280] on div "Management products must always remain separate documents regardless of project…" at bounding box center [785, 277] width 534 height 54
click at [518, 247] on input "b. Management products must always remain separate documents regardless of proj…" at bounding box center [518, 241] width 0 height 11
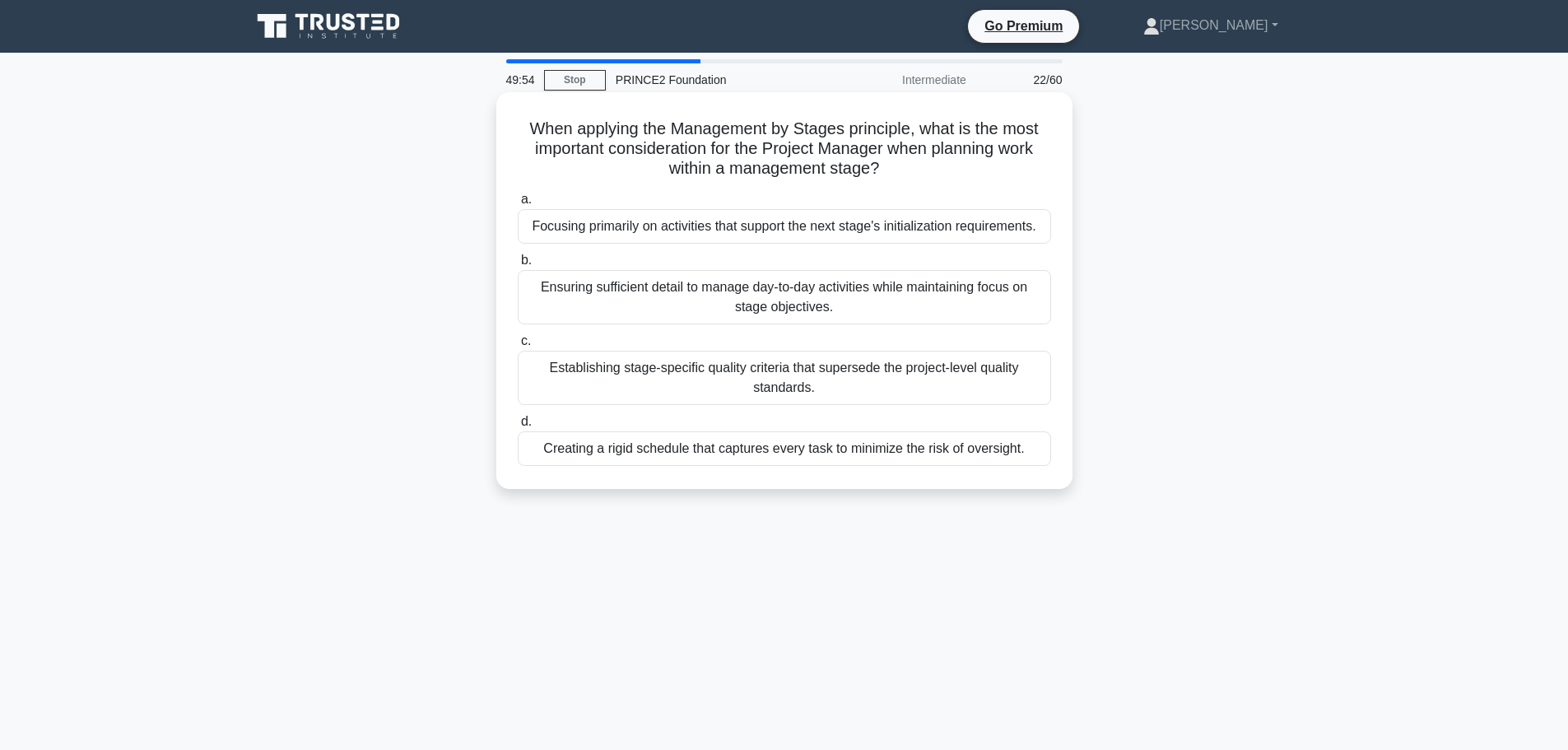
click at [750, 304] on div "Ensuring sufficient detail to manage day-to-day activities while maintaining fo…" at bounding box center [785, 296] width 534 height 54
click at [518, 266] on input "b. Ensuring sufficient detail to manage day-to-day activities while maintaining…" at bounding box center [518, 260] width 0 height 11
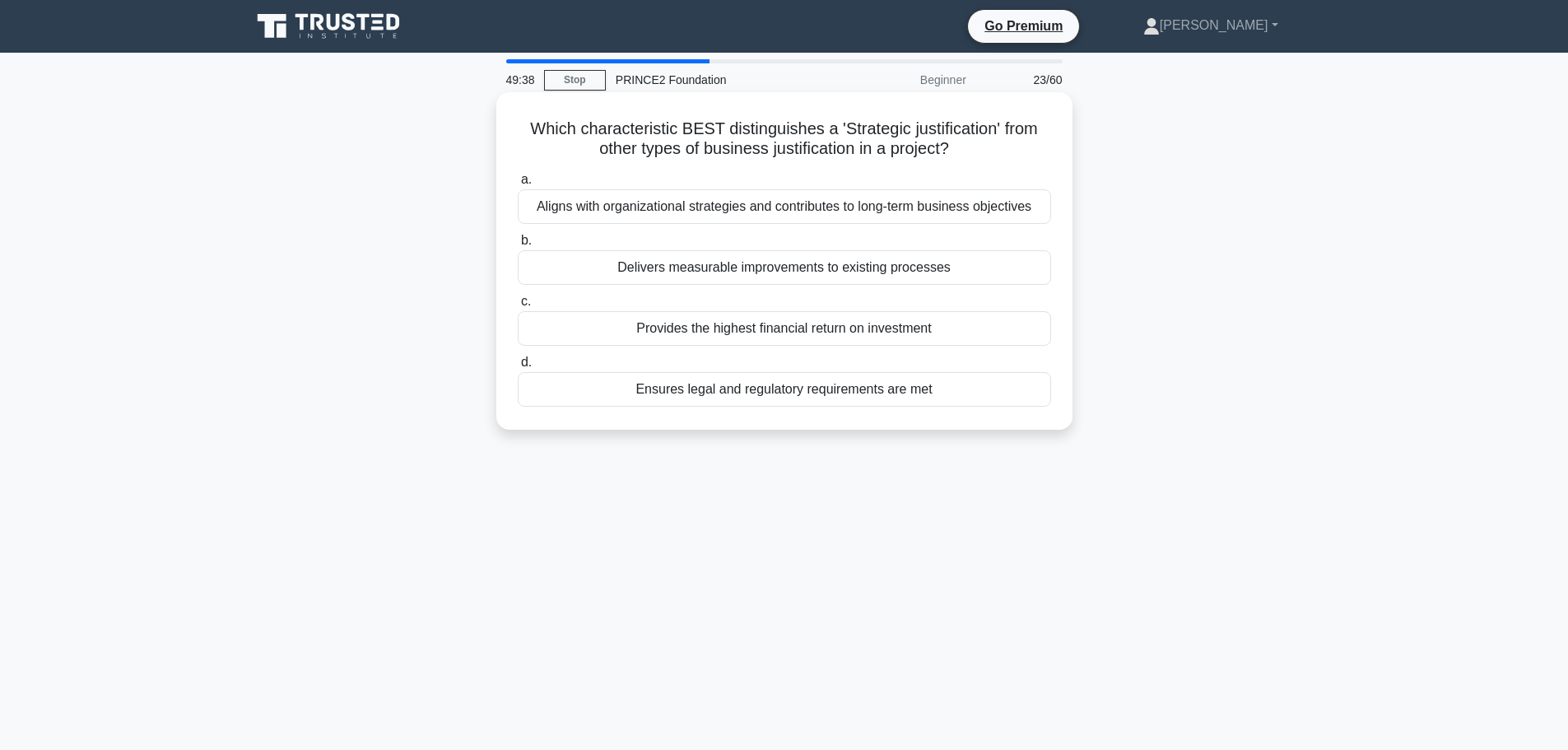
click at [883, 213] on div "Aligns with organizational strategies and contributes to long-term business obj…" at bounding box center [785, 207] width 534 height 35
click at [518, 185] on input "a. Aligns with organizational strategies and contributes to long-term business …" at bounding box center [518, 180] width 0 height 11
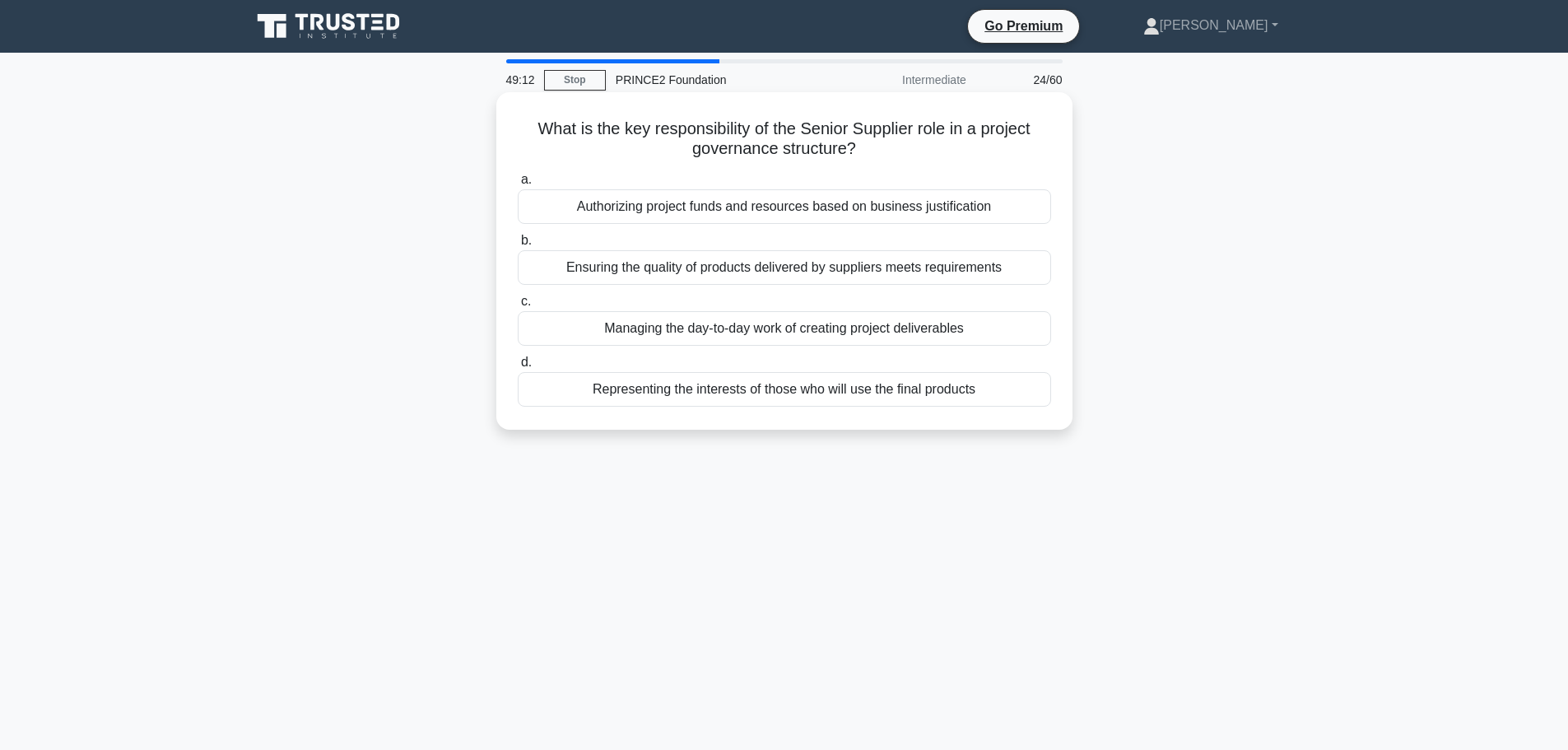
click at [853, 204] on div "Authorizing project funds and resources based on business justification" at bounding box center [785, 207] width 534 height 35
click at [518, 185] on input "a. Authorizing project funds and resources based on business justification" at bounding box center [518, 180] width 0 height 11
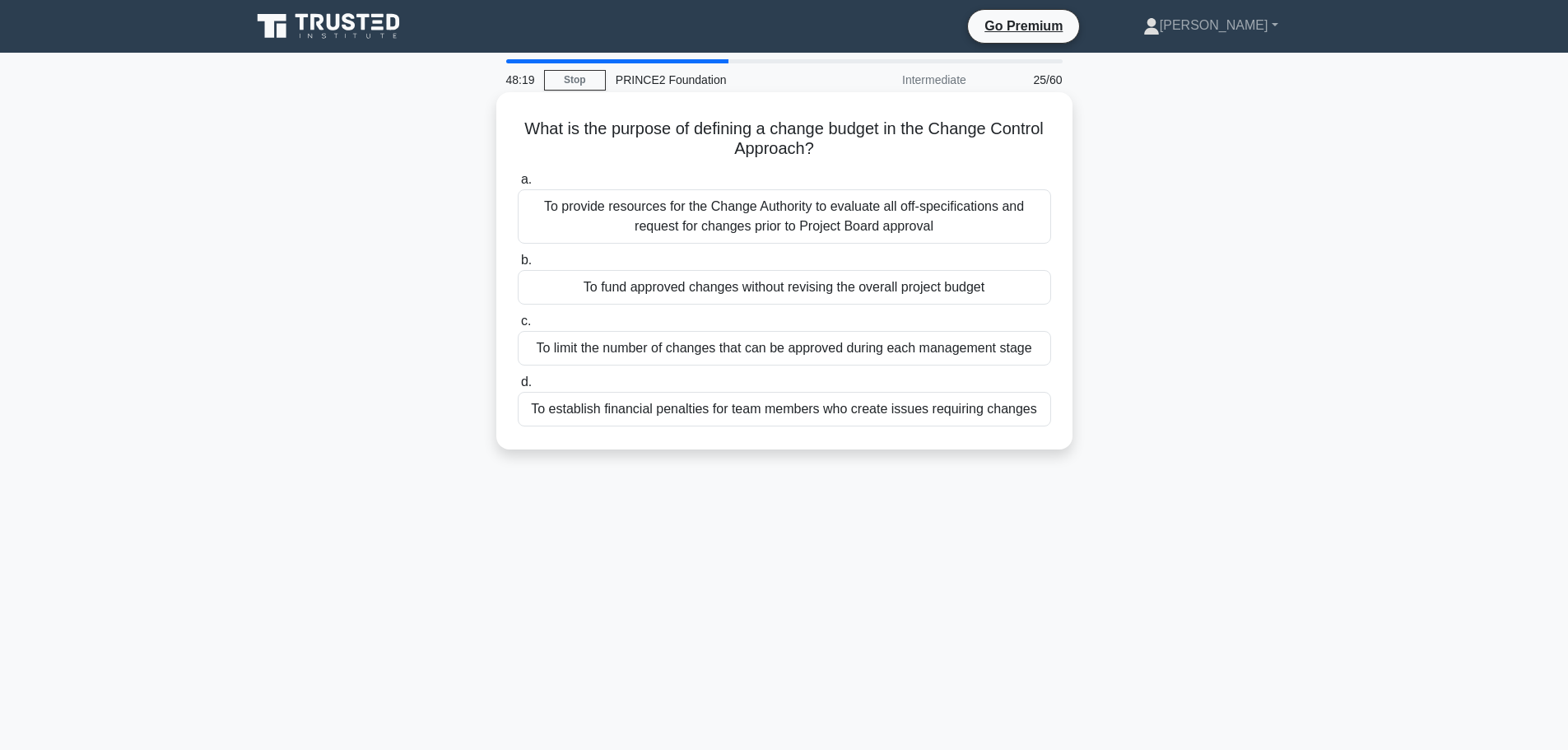
click at [980, 216] on div "To provide resources for the Change Authority to evaluate all off-specification…" at bounding box center [785, 216] width 534 height 54
click at [518, 185] on input "a. To provide resources for the Change Authority to evaluate all off-specificat…" at bounding box center [518, 180] width 0 height 11
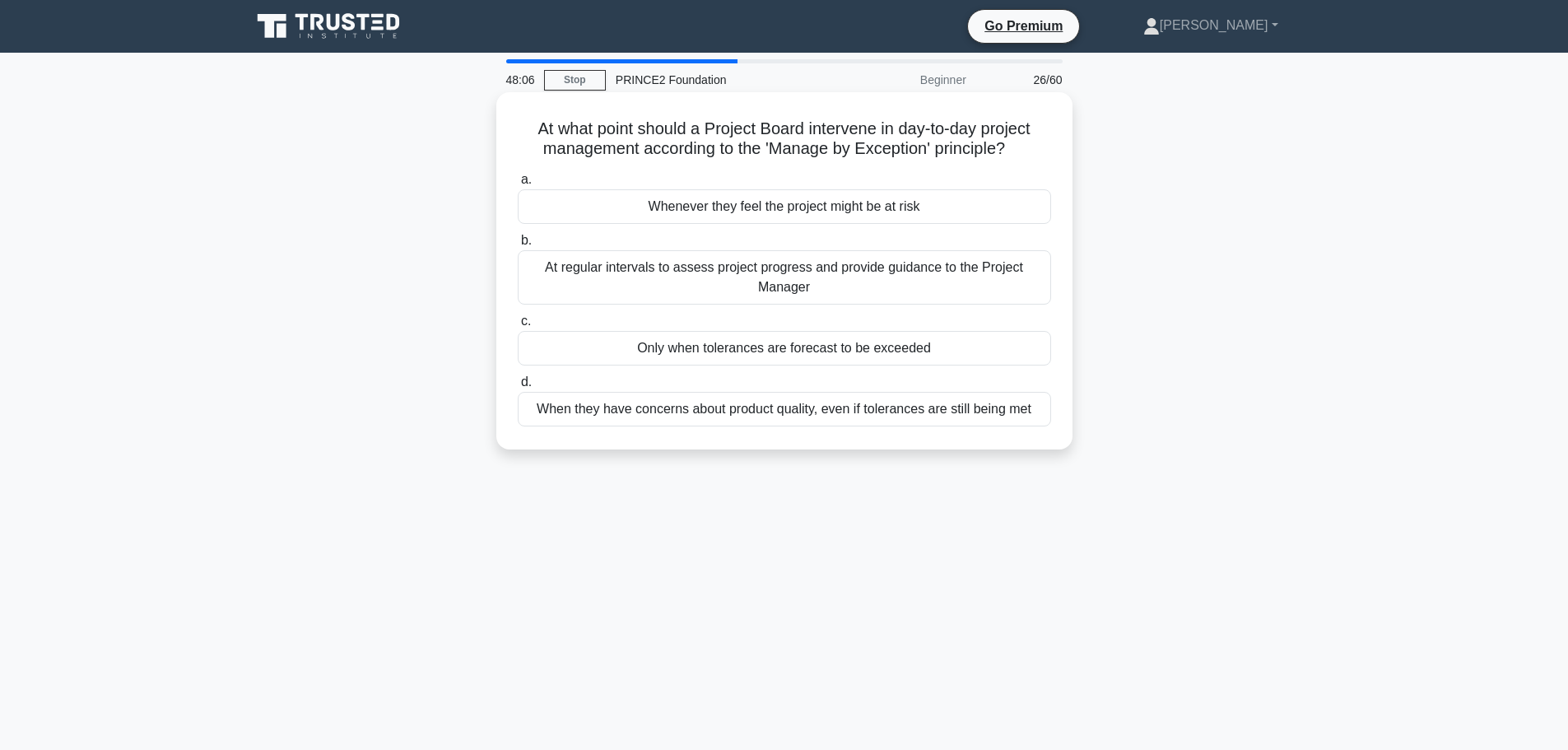
click at [938, 346] on div "Only when tolerances are forecast to be exceeded" at bounding box center [785, 349] width 534 height 35
click at [518, 327] on input "c. Only when tolerances are forecast to be exceeded" at bounding box center [518, 322] width 0 height 11
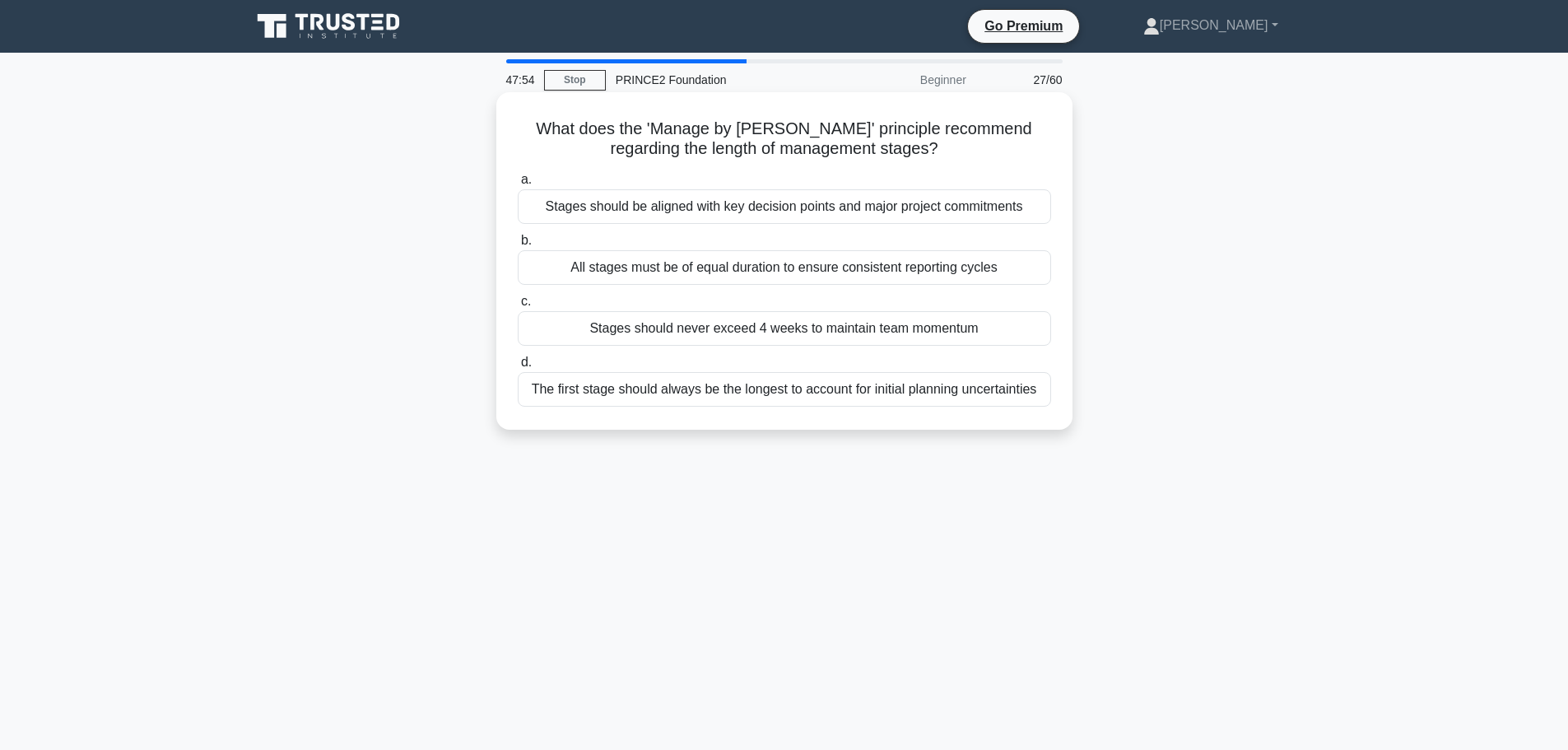
click at [1021, 210] on div "Stages should be aligned with key decision points and major project commitments" at bounding box center [785, 207] width 534 height 35
click at [518, 185] on input "a. Stages should be aligned with key decision points and major project commitme…" at bounding box center [518, 180] width 0 height 11
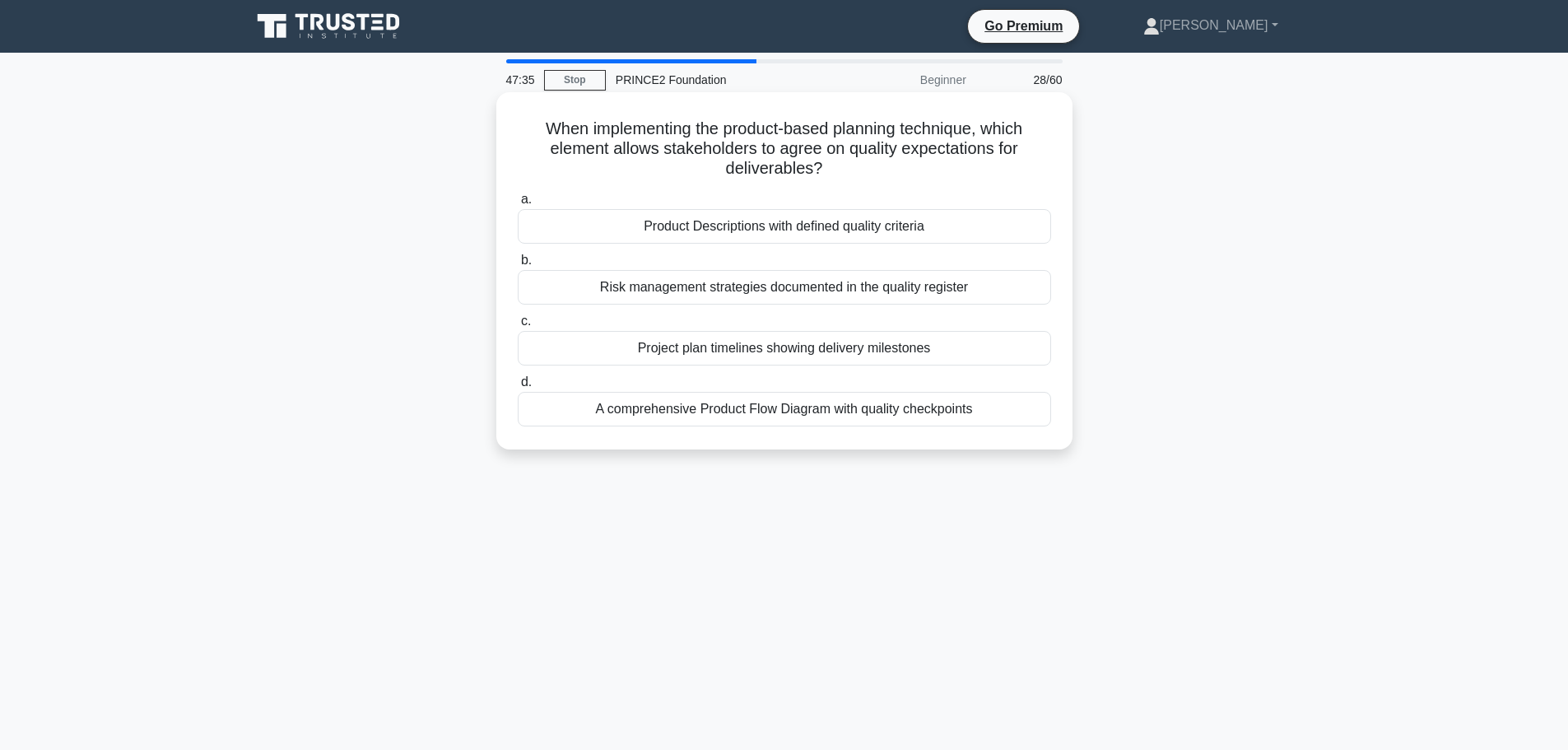
click at [638, 225] on div "Product Descriptions with defined quality criteria" at bounding box center [785, 226] width 534 height 35
click at [518, 205] on input "a. Product Descriptions with defined quality criteria" at bounding box center [518, 200] width 0 height 11
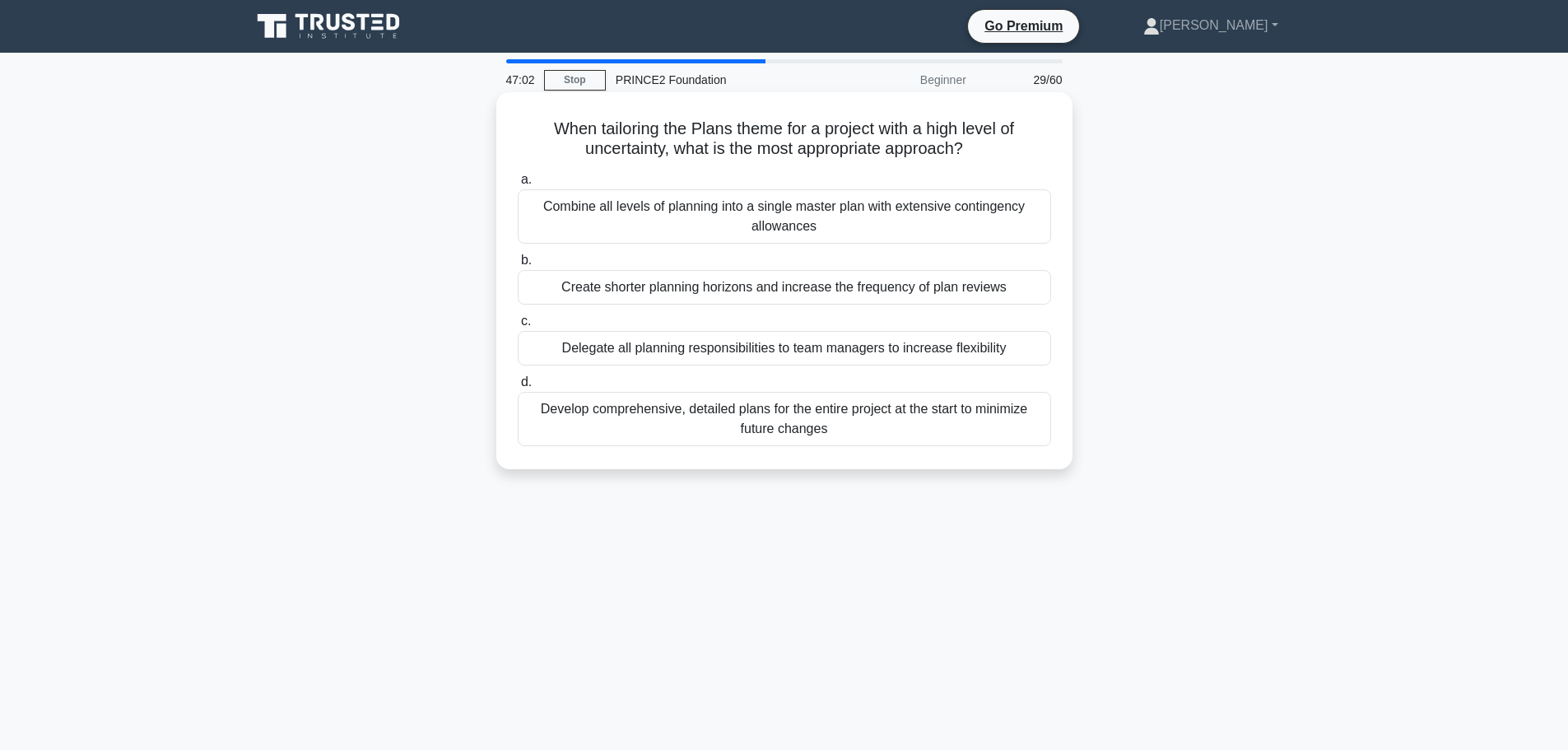
click at [871, 294] on div "Create shorter planning horizons and increase the frequency of plan reviews" at bounding box center [785, 287] width 534 height 35
click at [518, 266] on input "b. Create shorter planning horizons and increase the frequency of plan reviews" at bounding box center [518, 260] width 0 height 11
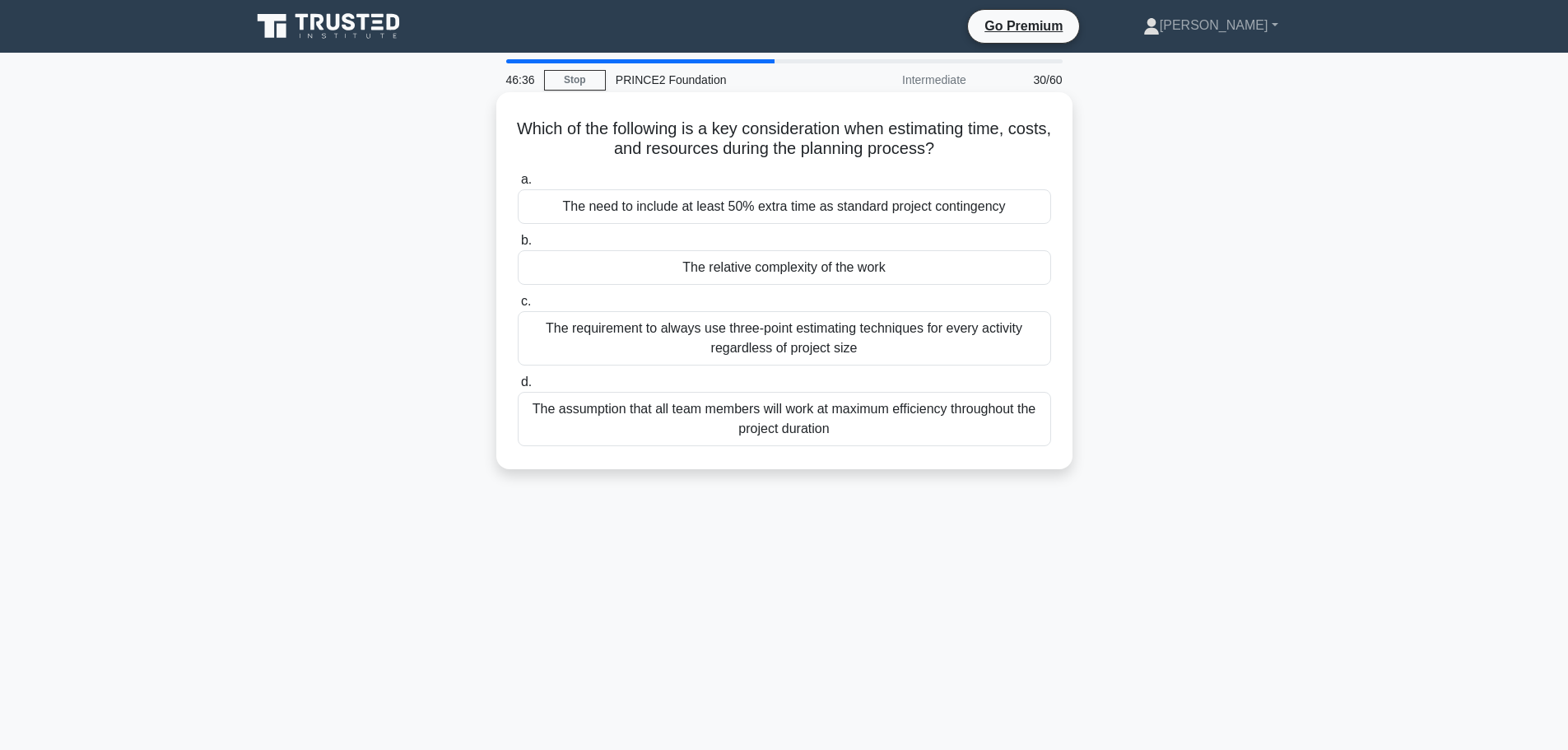
click at [887, 337] on div "The requirement to always use three-point estimating techniques for every activ…" at bounding box center [785, 338] width 534 height 54
click at [518, 307] on input "c. The requirement to always use three-point estimating techniques for every ac…" at bounding box center [518, 302] width 0 height 11
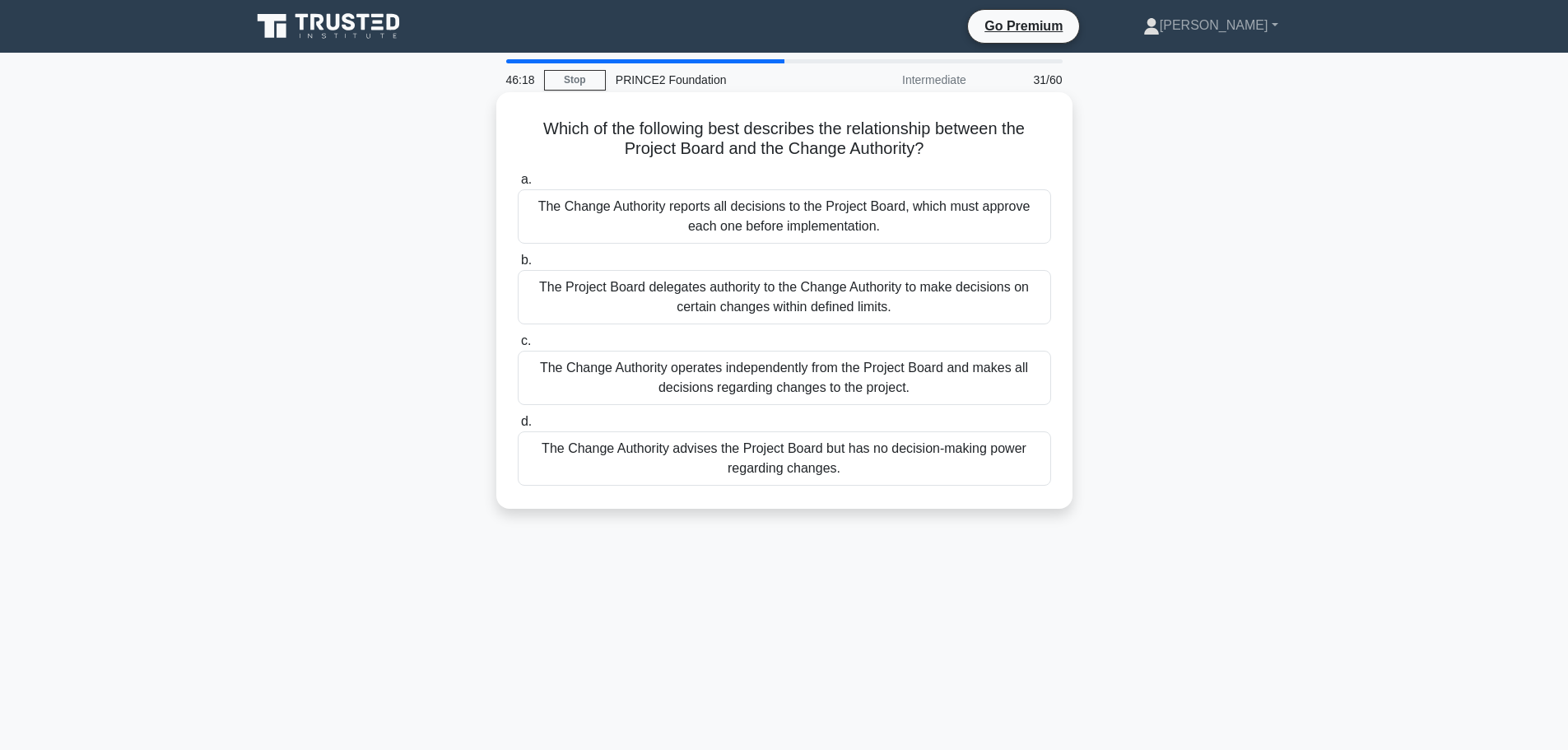
click at [914, 213] on div "The Change Authority reports all decisions to the Project Board, which must app…" at bounding box center [785, 216] width 534 height 54
click at [518, 185] on input "a. The Change Authority reports all decisions to the Project Board, which must …" at bounding box center [518, 180] width 0 height 11
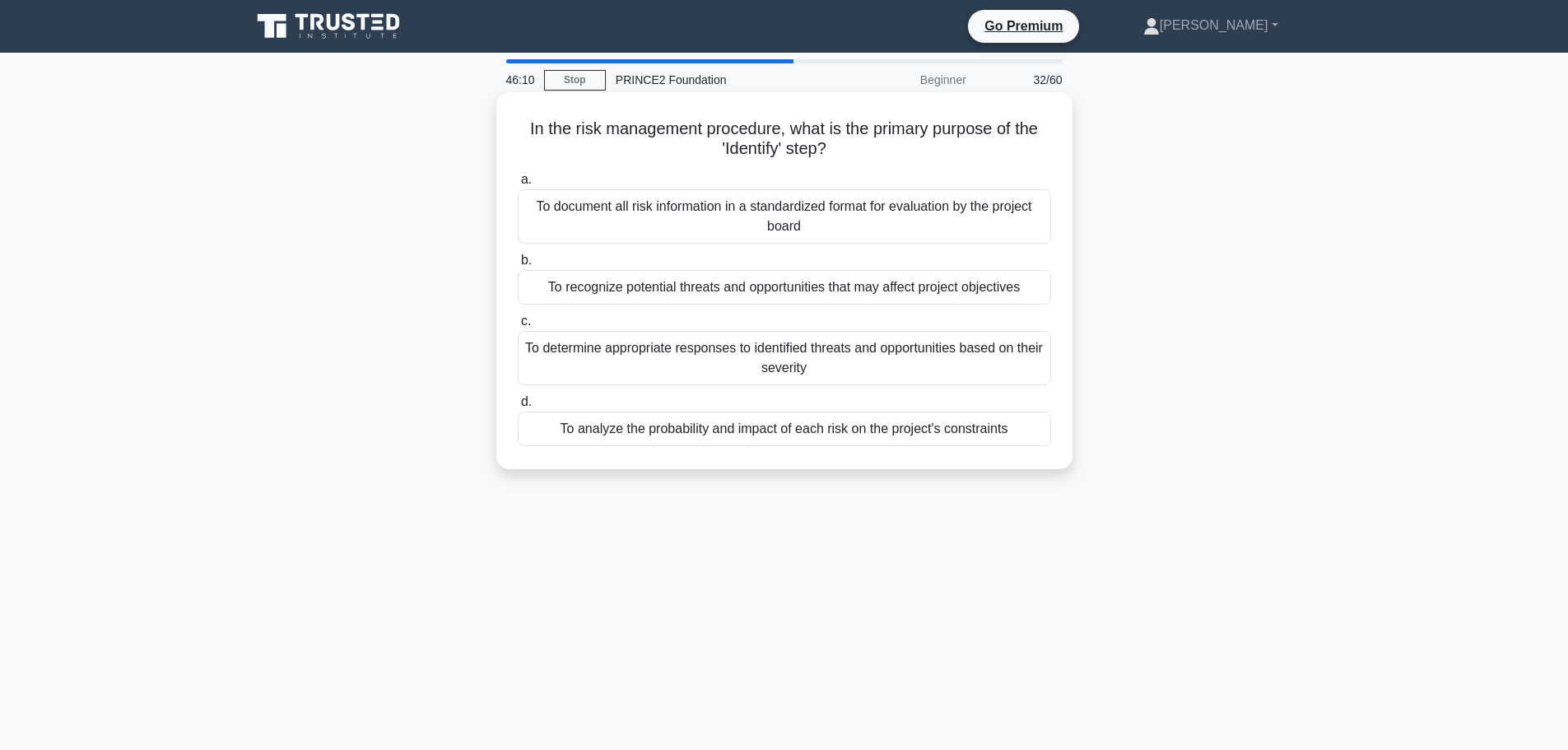
click at [837, 288] on div "To recognize potential threats and opportunities that may affect project object…" at bounding box center [785, 287] width 534 height 35
click at [518, 266] on input "b. To recognize potential threats and opportunities that may affect project obj…" at bounding box center [518, 260] width 0 height 11
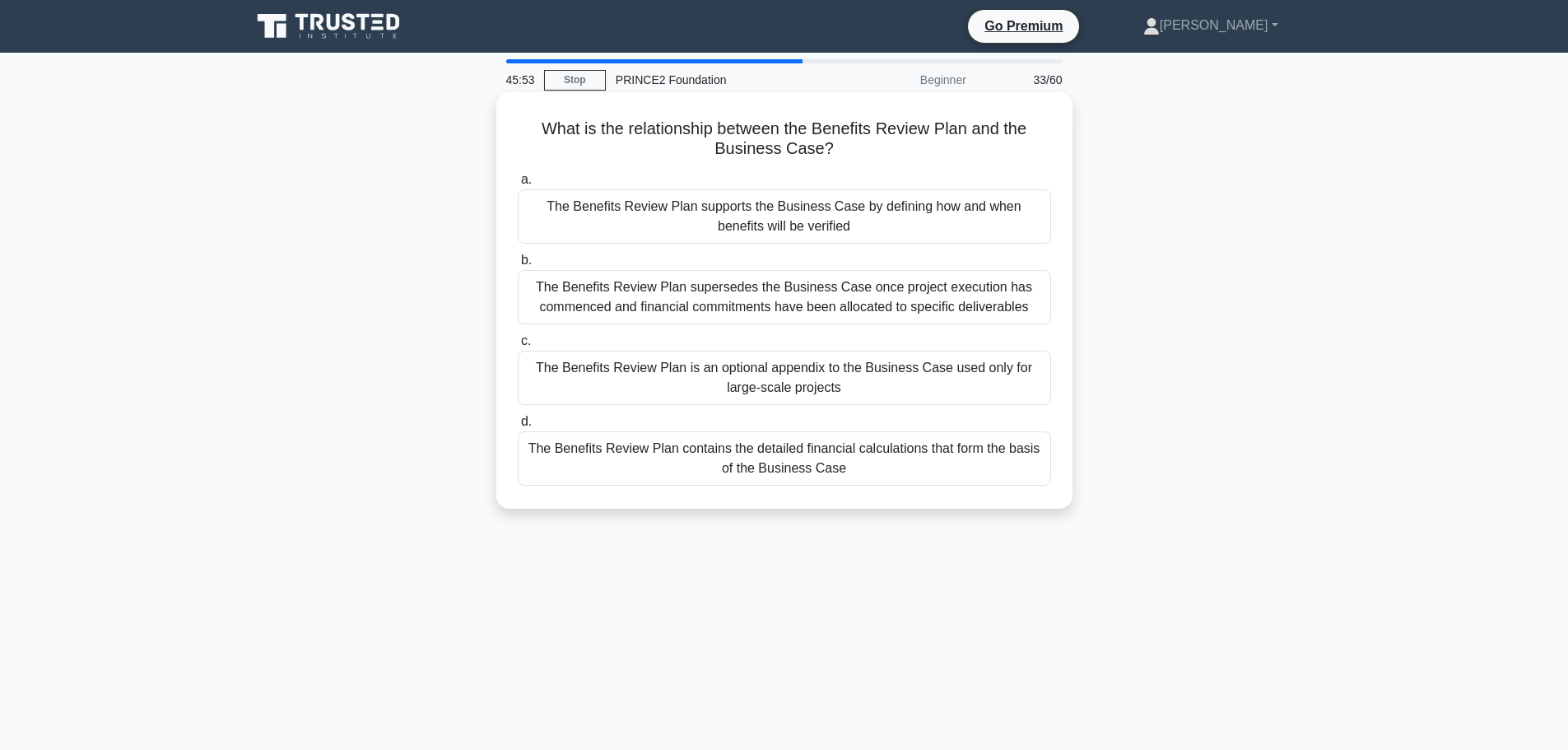
click at [721, 224] on div "The Benefits Review Plan supports the Business Case by defining how and when be…" at bounding box center [785, 216] width 534 height 54
click at [518, 185] on input "a. The Benefits Review Plan supports the Business Case by defining how and when…" at bounding box center [518, 180] width 0 height 11
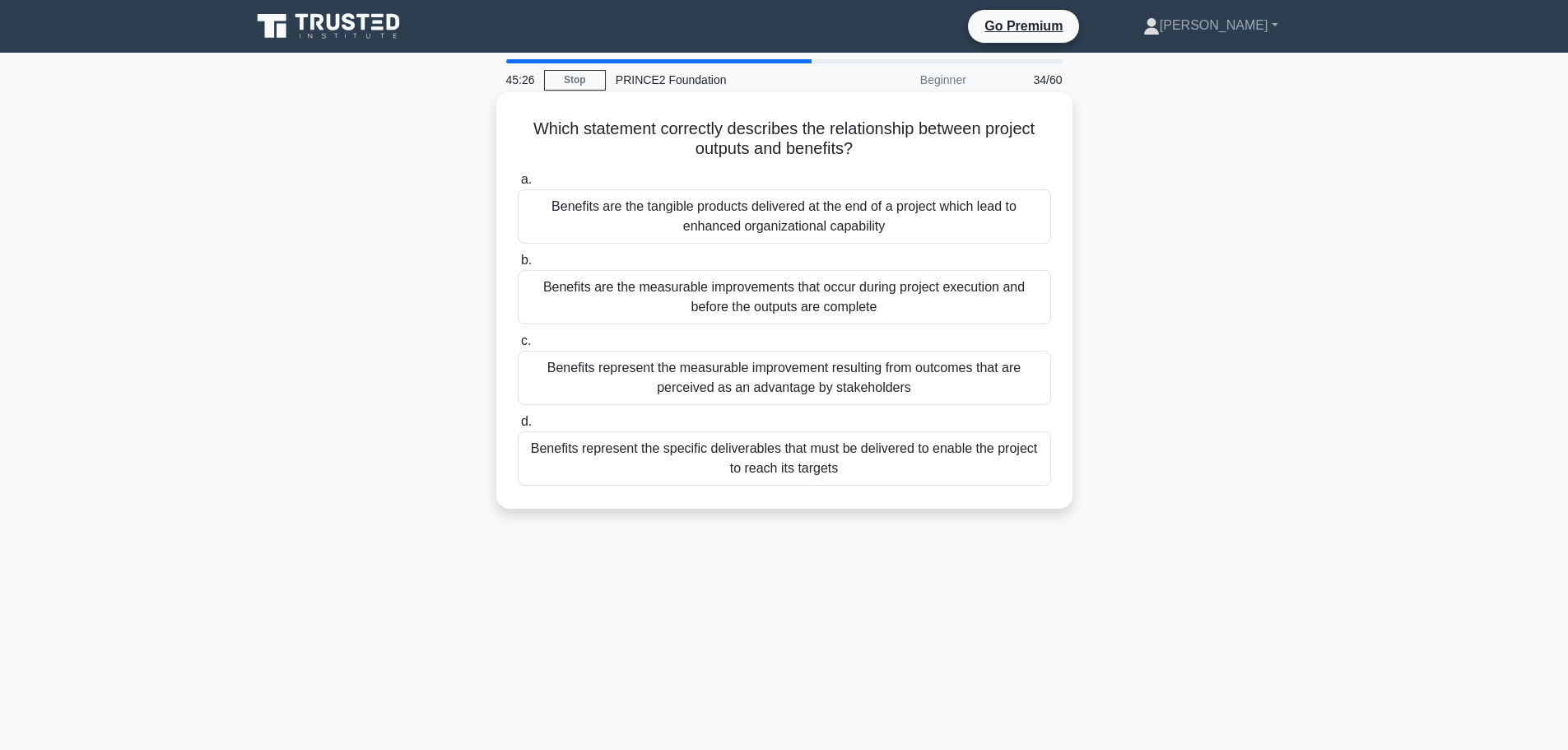
drag, startPoint x: 544, startPoint y: 213, endPoint x: 535, endPoint y: 193, distance: 21.9
click at [535, 193] on div "Benefits are the tangible products delivered at the end of a project which lead…" at bounding box center [785, 216] width 534 height 54
click at [518, 185] on input "a. Benefits are the tangible products delivered at the end of a project which l…" at bounding box center [518, 180] width 0 height 11
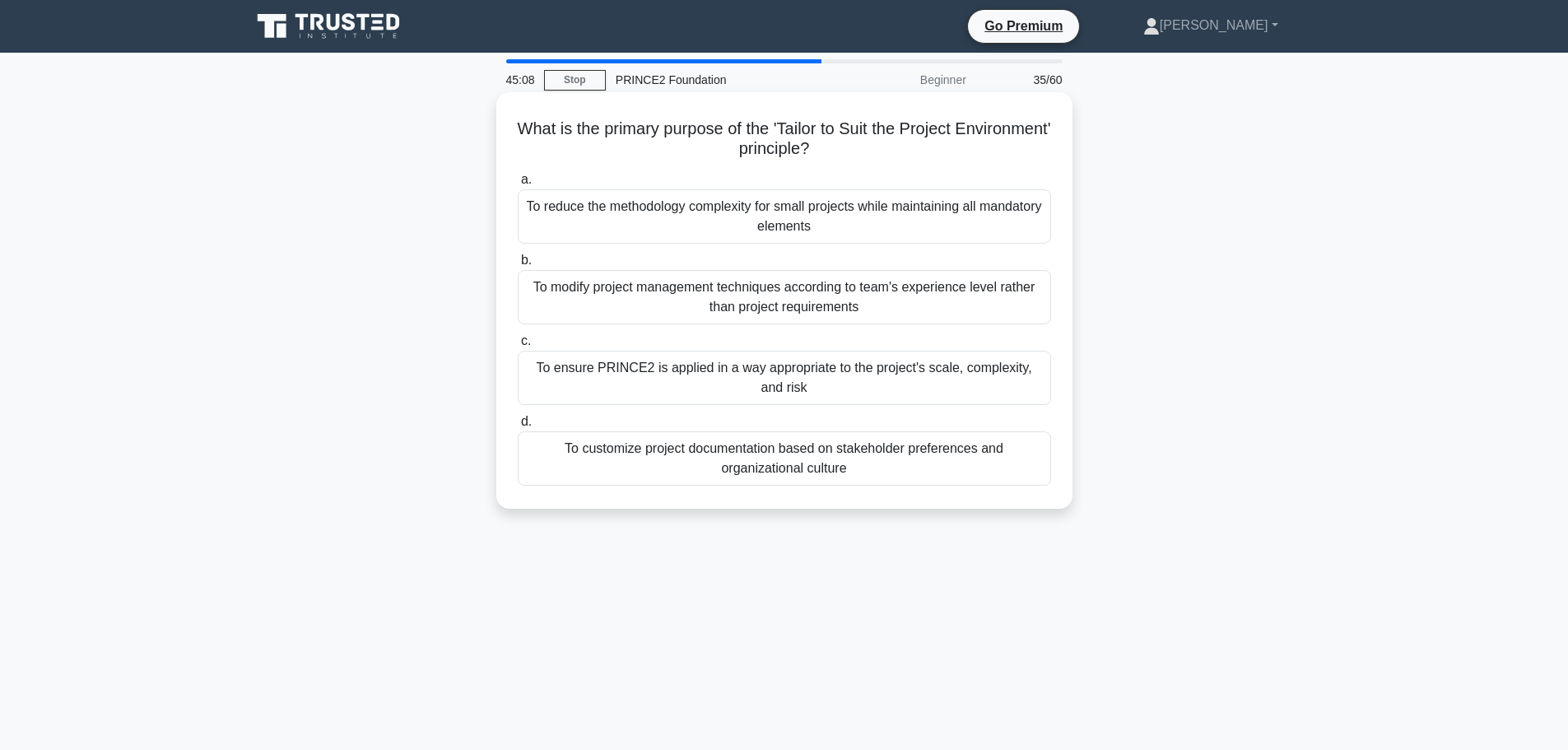
click at [756, 385] on div "To ensure PRINCE2 is applied in a way appropriate to the project's scale, compl…" at bounding box center [785, 377] width 534 height 54
click at [518, 347] on input "c. To ensure PRINCE2 is applied in a way appropriate to the project's scale, co…" at bounding box center [518, 341] width 0 height 11
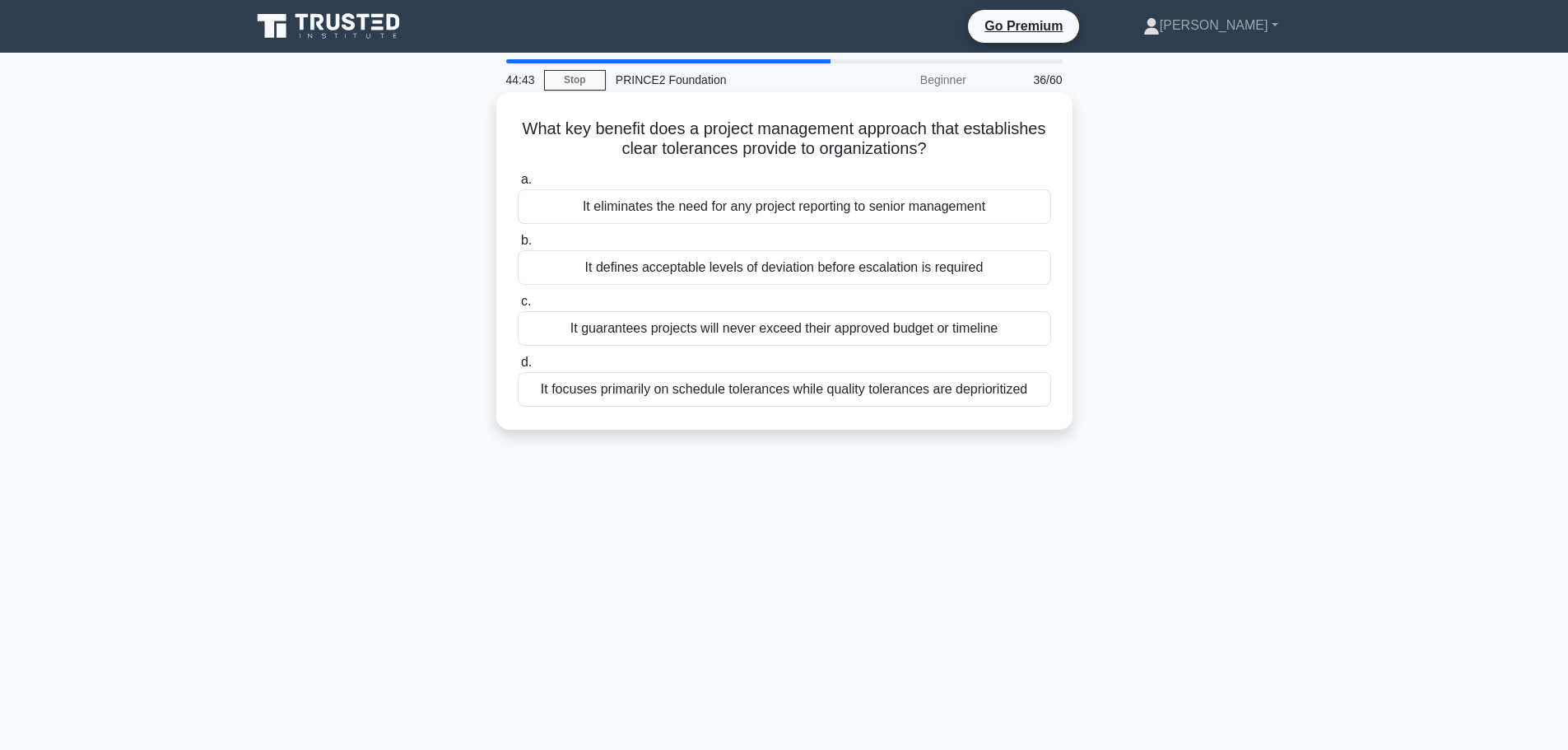
click at [886, 271] on div "It defines acceptable levels of deviation before escalation is required" at bounding box center [785, 268] width 534 height 35
click at [518, 247] on input "b. It defines acceptable levels of deviation before escalation is required" at bounding box center [518, 241] width 0 height 11
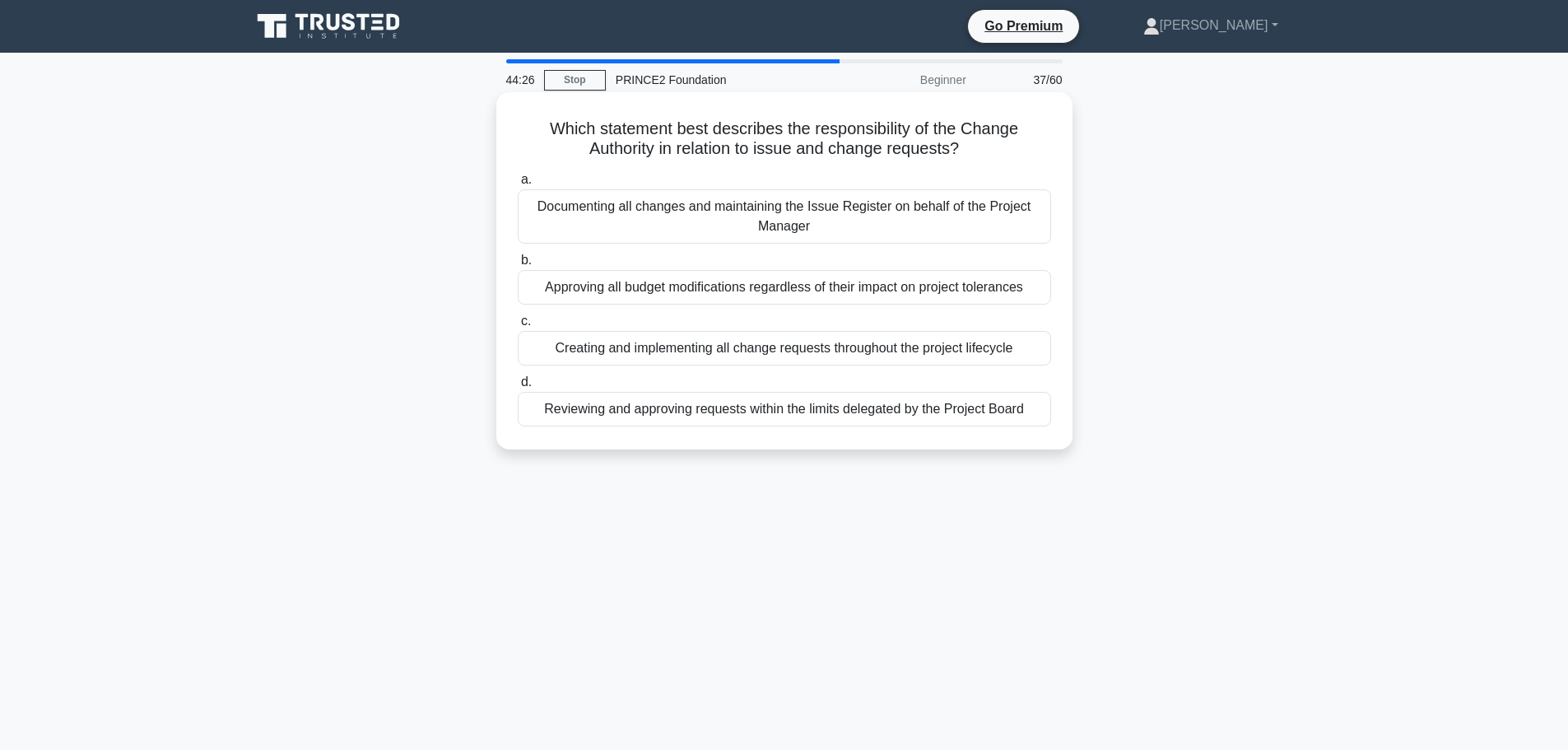
click at [801, 227] on div "Documenting all changes and maintaining the Issue Register on behalf of the Pro…" at bounding box center [785, 216] width 534 height 54
click at [518, 185] on input "a. Documenting all changes and maintaining the Issue Register on behalf of the …" at bounding box center [518, 180] width 0 height 11
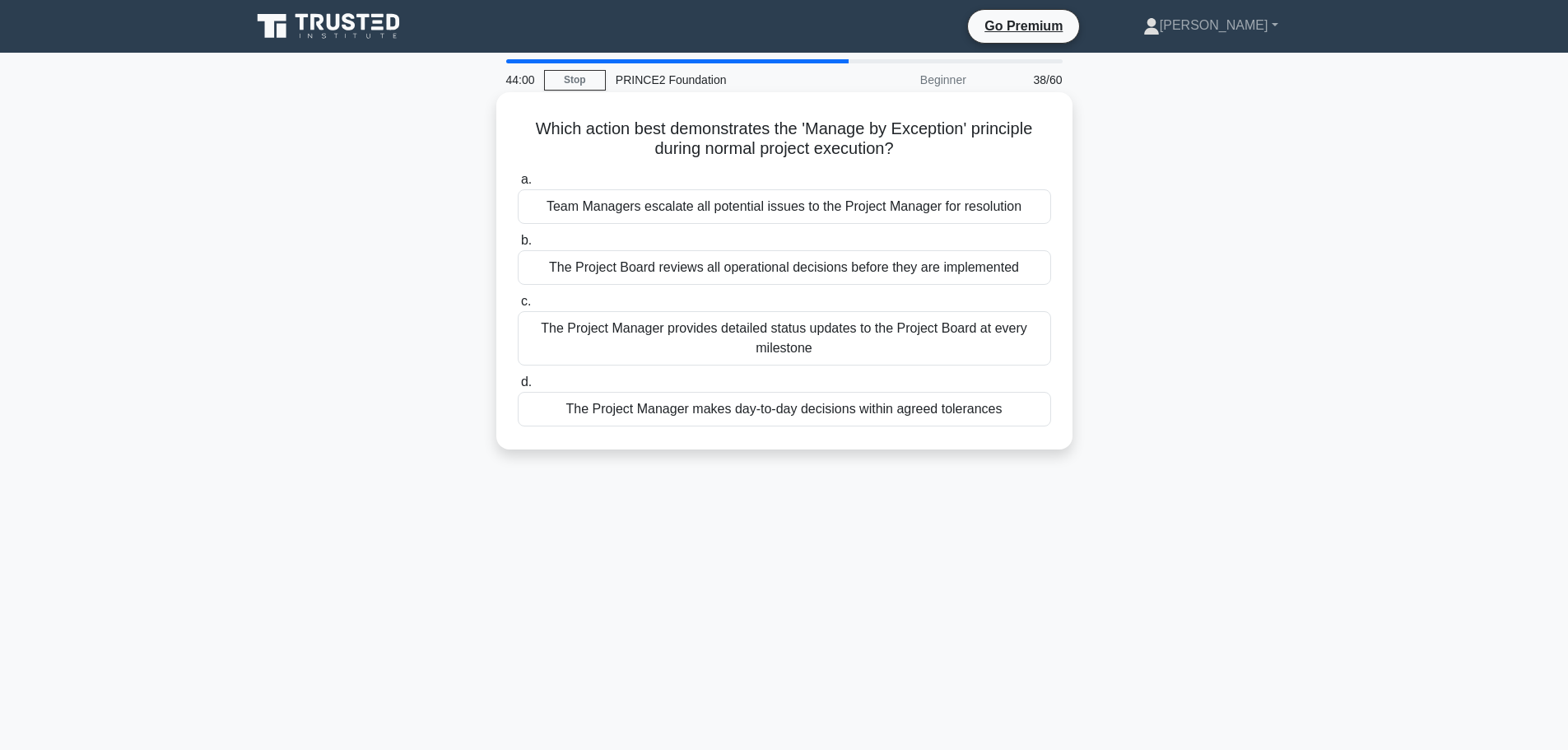
click at [833, 413] on div "The Project Manager makes day-to-day decisions within agreed tolerances" at bounding box center [785, 410] width 534 height 35
click at [518, 387] on input "d. The Project Manager makes day-to-day decisions within agreed tolerances" at bounding box center [518, 383] width 0 height 11
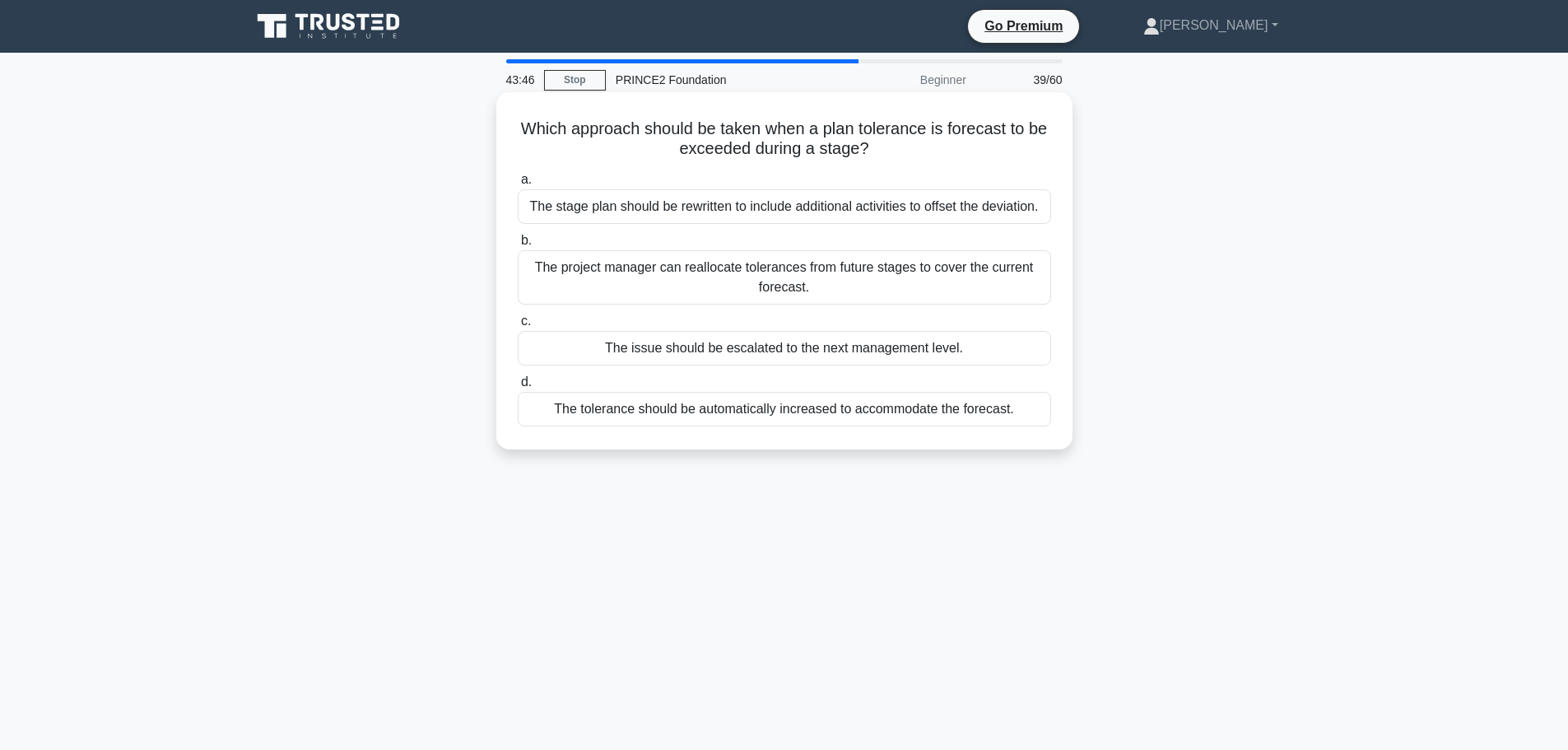
click at [890, 353] on div "The issue should be escalated to the next management level." at bounding box center [785, 349] width 534 height 35
click at [518, 327] on input "c. The issue should be escalated to the next management level." at bounding box center [518, 322] width 0 height 11
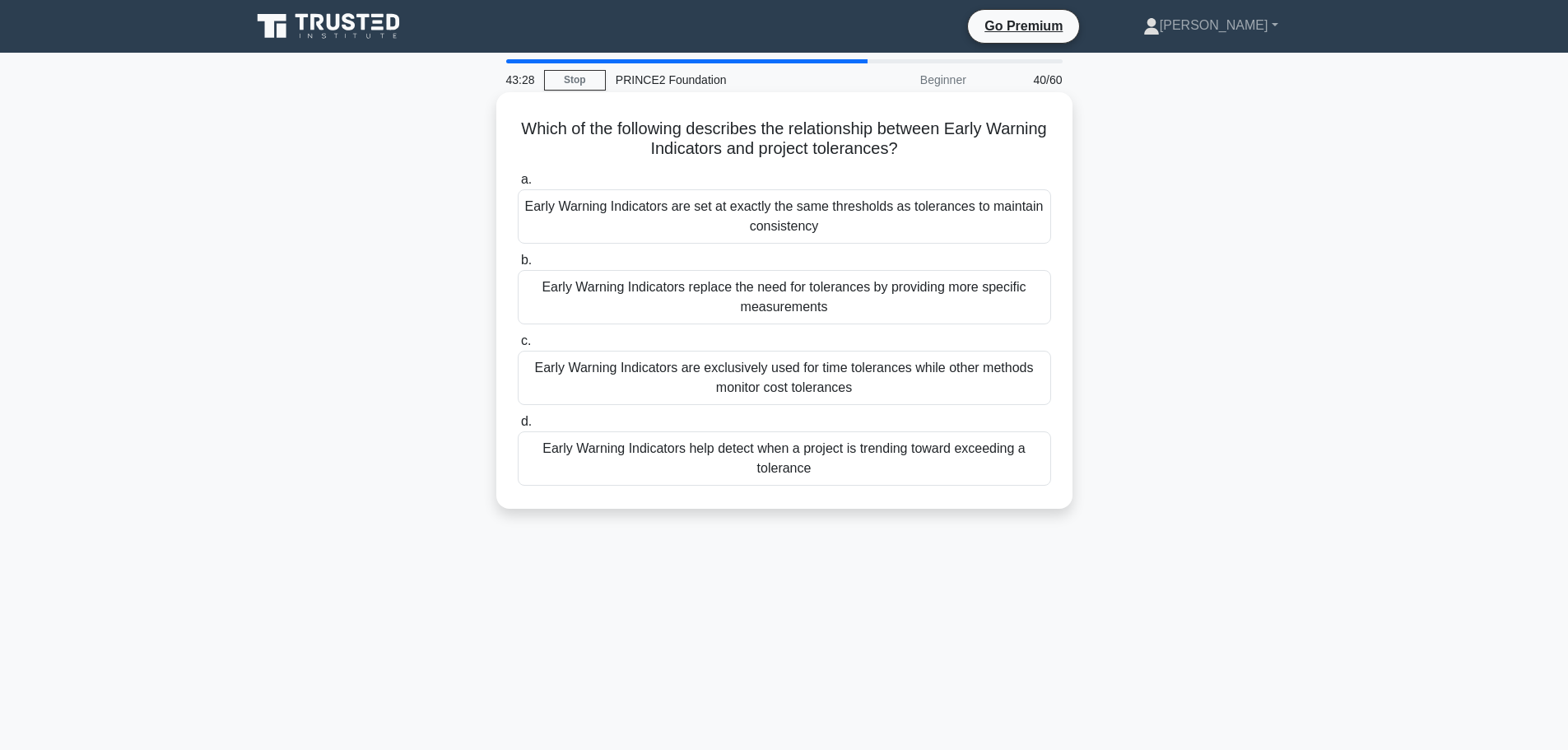
click at [835, 471] on div "Early Warning Indicators help detect when a project is trending toward exceedin…" at bounding box center [785, 458] width 534 height 54
click at [518, 427] on input "d. Early Warning Indicators help detect when a project is trending toward excee…" at bounding box center [518, 422] width 0 height 11
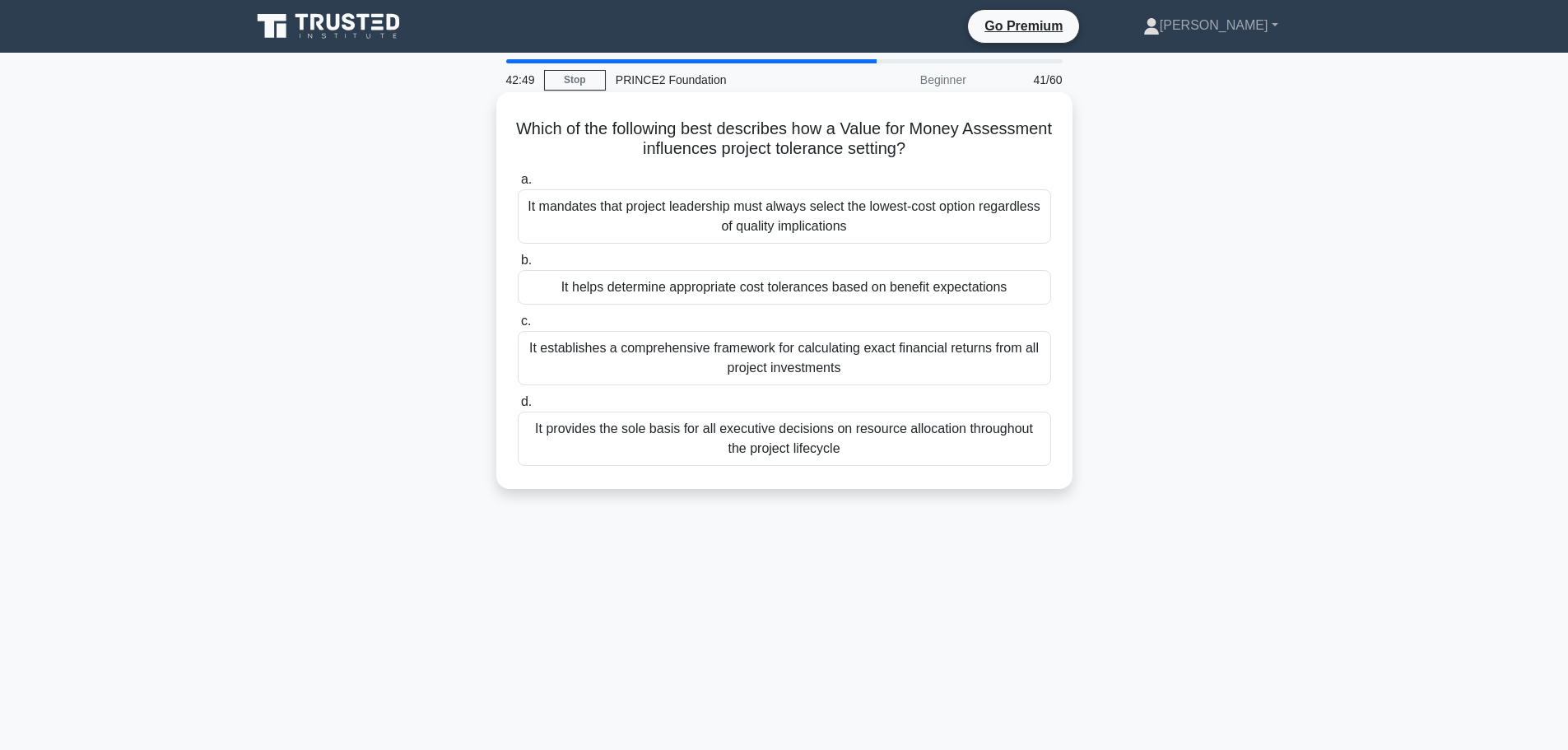
click at [804, 289] on div "It helps determine appropriate cost tolerances based on benefit expectations" at bounding box center [785, 287] width 534 height 35
click at [518, 266] on input "b. It helps determine appropriate cost tolerances based on benefit expectations" at bounding box center [518, 260] width 0 height 11
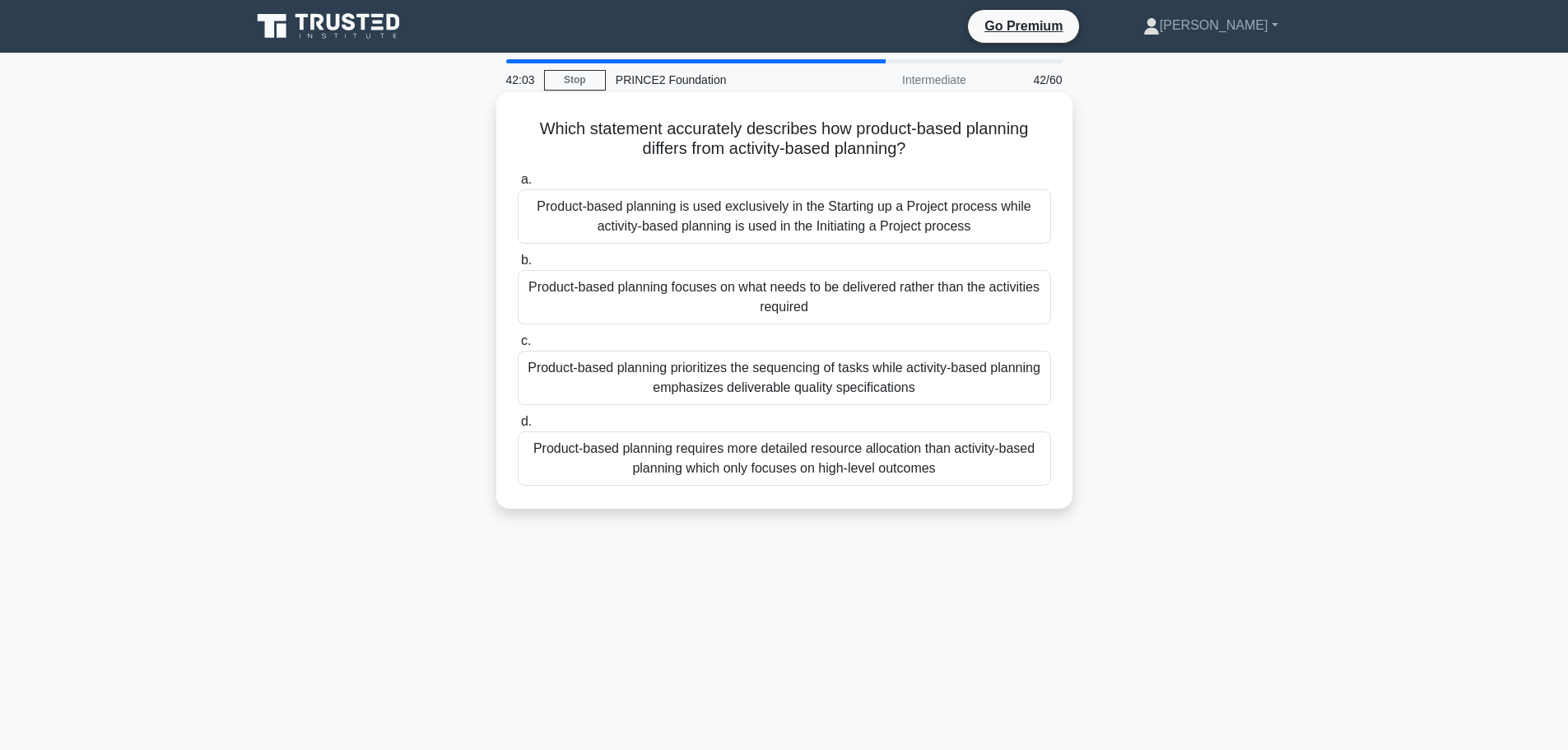
click at [846, 318] on div "Product-based planning focuses on what needs to be delivered rather than the ac…" at bounding box center [785, 296] width 534 height 54
click at [518, 266] on input "b. Product-based planning focuses on what needs to be delivered rather than the…" at bounding box center [518, 260] width 0 height 11
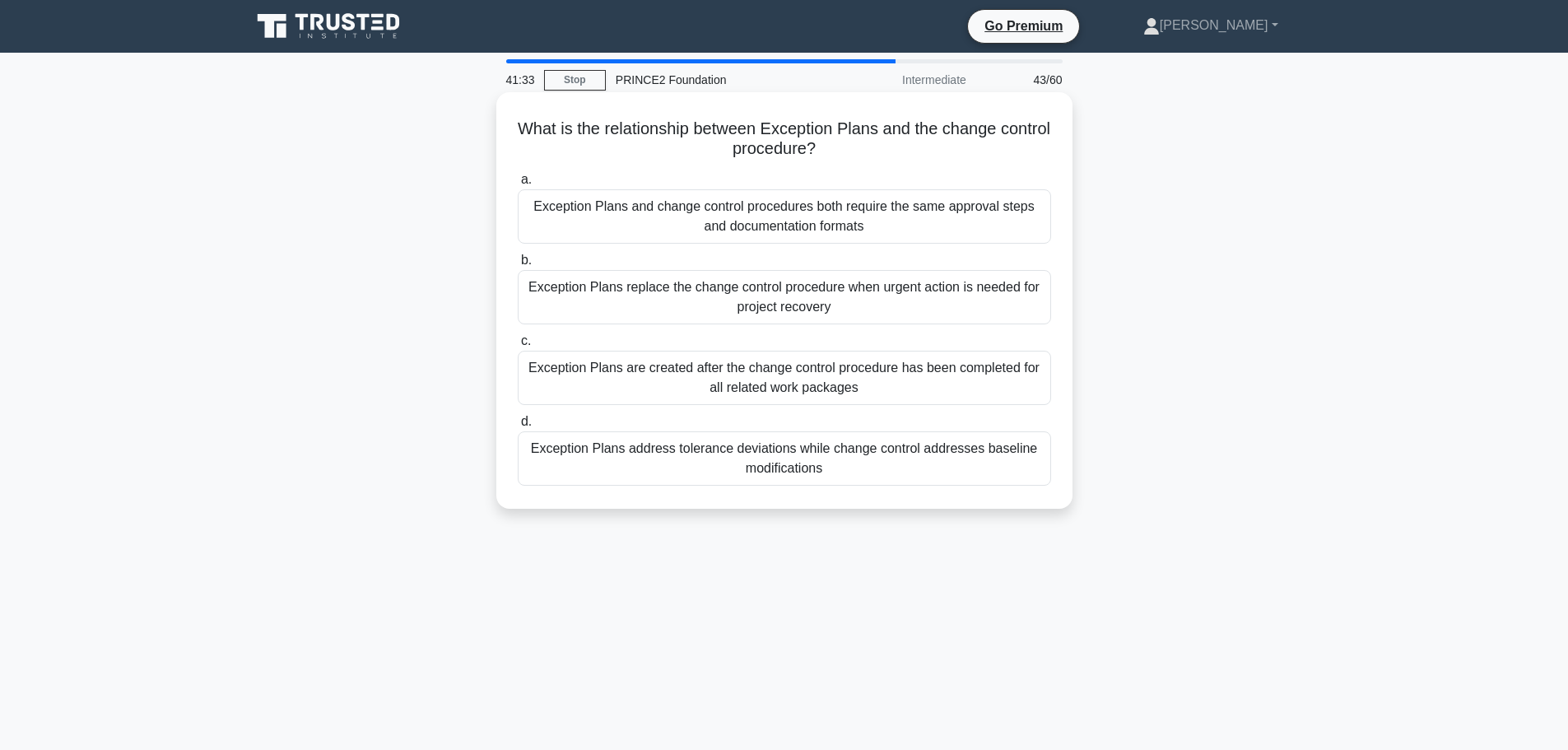
click at [871, 456] on div "Exception Plans address tolerance deviations while change control addresses bas…" at bounding box center [785, 458] width 534 height 54
click at [518, 427] on input "d. Exception Plans address tolerance deviations while change control addresses …" at bounding box center [518, 422] width 0 height 11
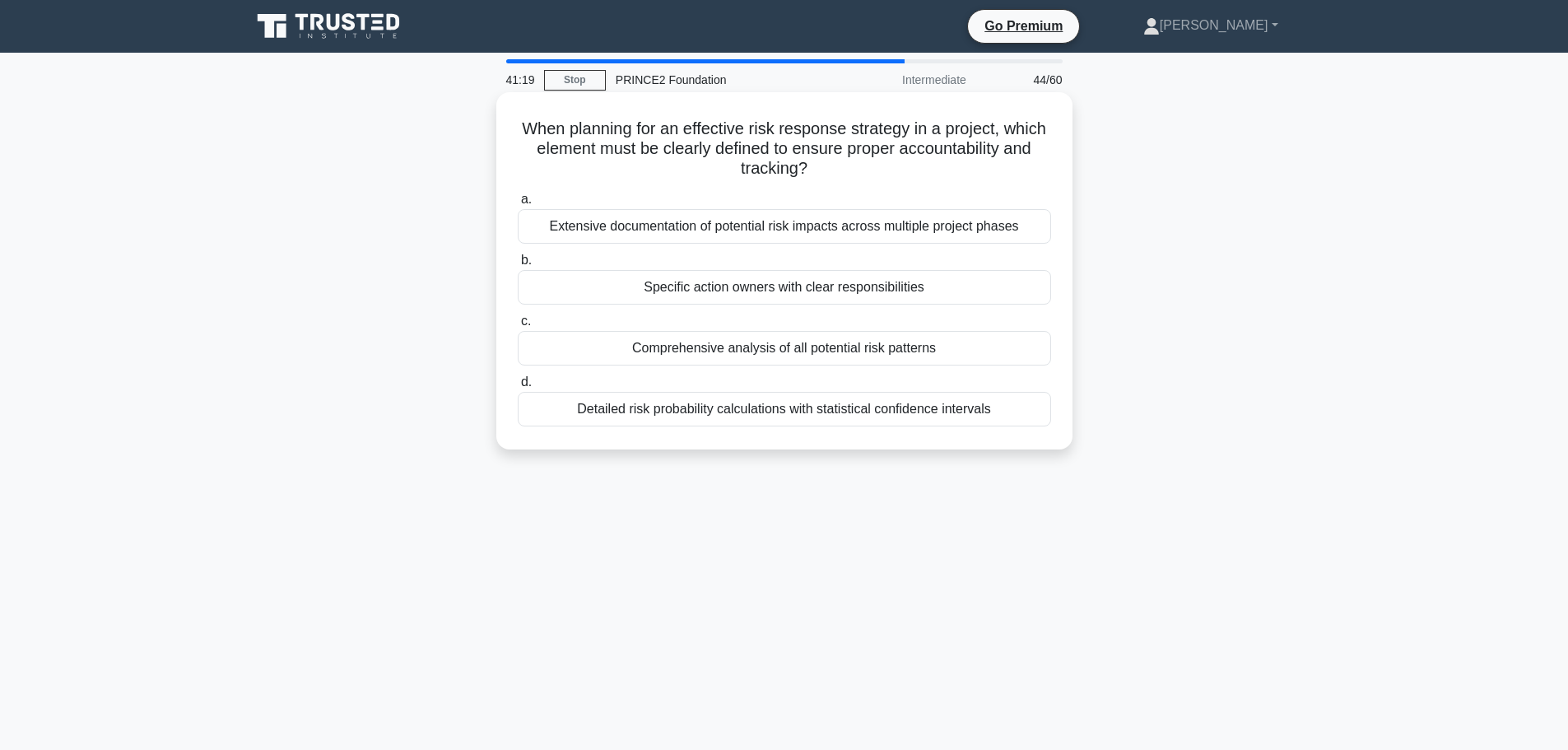
drag, startPoint x: 526, startPoint y: 131, endPoint x: 1046, endPoint y: 173, distance: 521.7
click at [1046, 173] on h5 "When planning for an effective risk response strategy in a project, which eleme…" at bounding box center [784, 149] width 536 height 61
click at [886, 181] on div "When planning for an effective risk response strategy in a project, which eleme…" at bounding box center [785, 271] width 563 height 344
click at [859, 225] on div "Extensive documentation of potential risk impacts across multiple project phases" at bounding box center [785, 226] width 534 height 35
click at [518, 205] on input "a. Extensive documentation of potential risk impacts across multiple project ph…" at bounding box center [518, 200] width 0 height 11
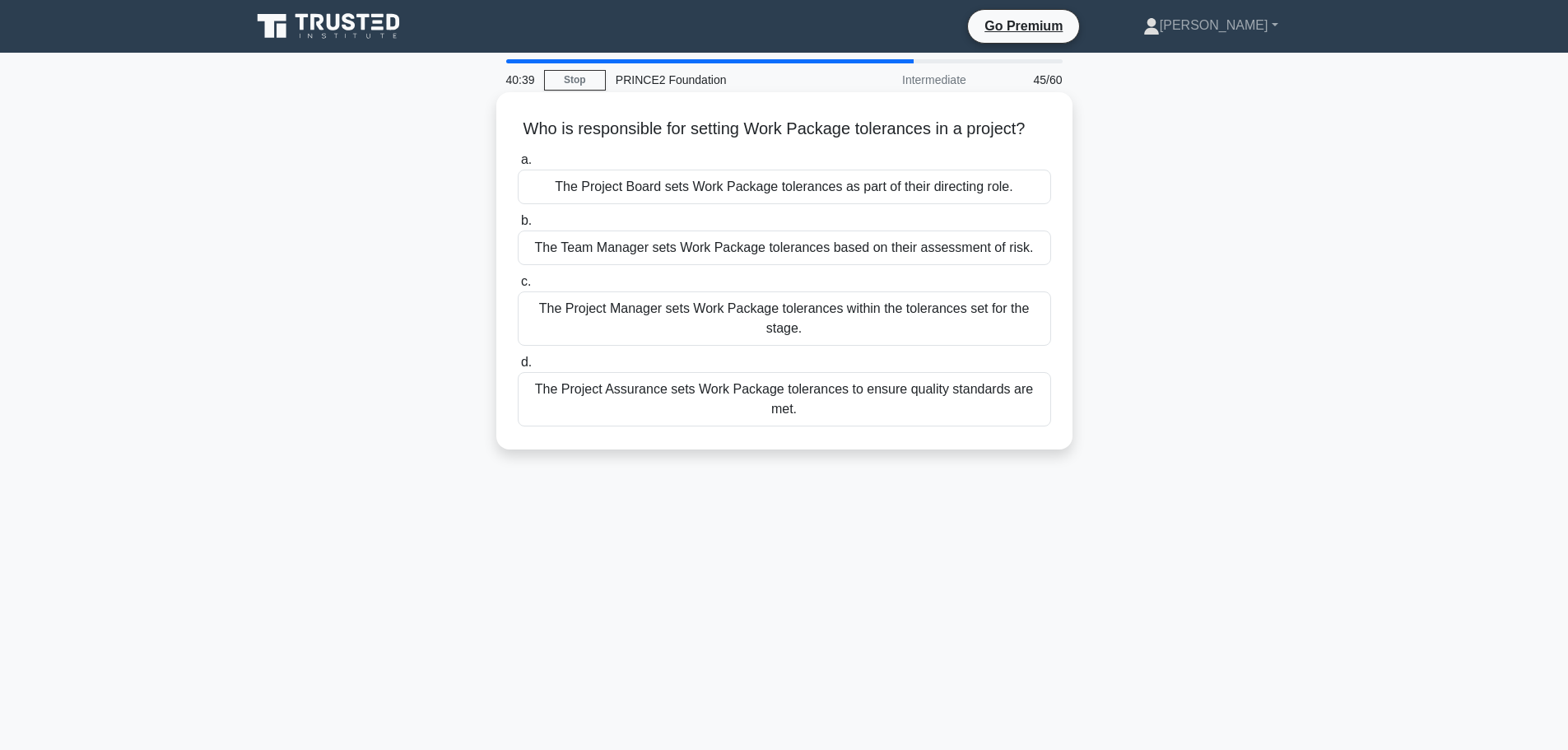
click at [894, 181] on div "The Project Board sets Work Package tolerances as part of their directing role." at bounding box center [785, 187] width 534 height 35
click at [518, 166] on input "a. The Project Board sets Work Package tolerances as part of their directing ro…" at bounding box center [518, 160] width 0 height 11
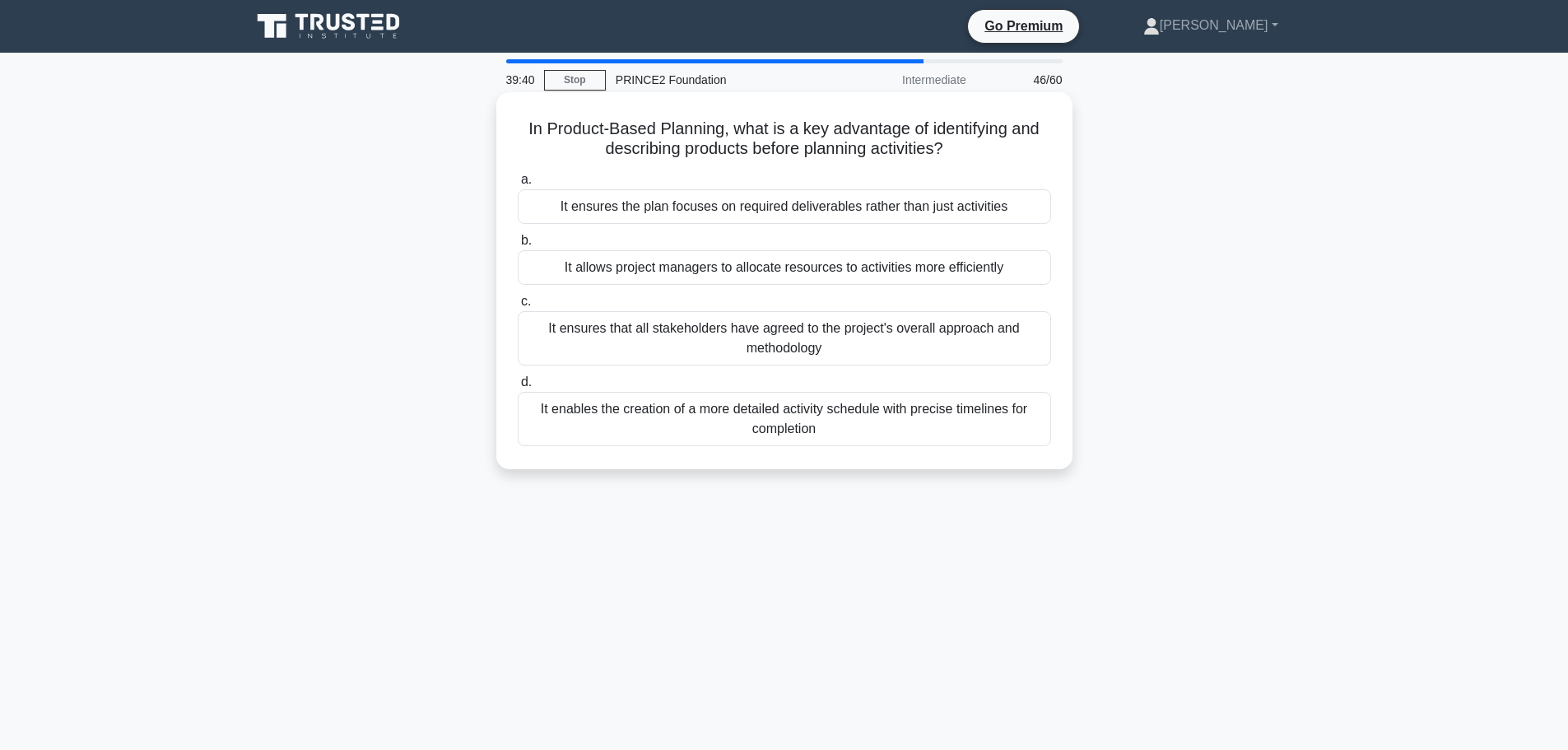
click at [877, 346] on div "It ensures that all stakeholders have agreed to the project's overall approach …" at bounding box center [785, 338] width 534 height 54
click at [518, 307] on input "c. It ensures that all stakeholders have agreed to the project's overall approa…" at bounding box center [518, 302] width 0 height 11
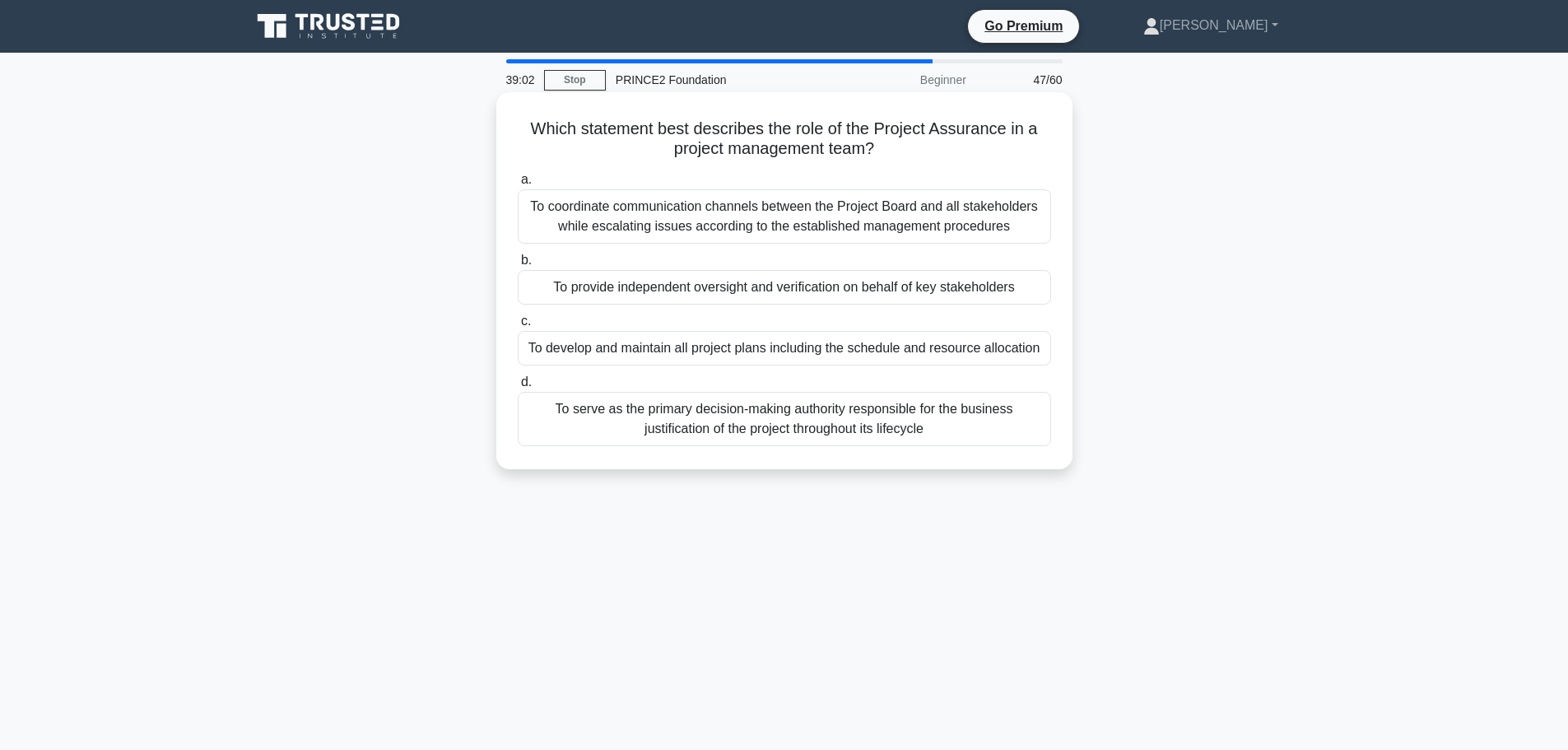
click at [769, 211] on div "To coordinate communication channels between the Project Board and all stakehol…" at bounding box center [785, 216] width 534 height 54
click at [518, 185] on input "a. To coordinate communication channels between the Project Board and all stake…" at bounding box center [518, 180] width 0 height 11
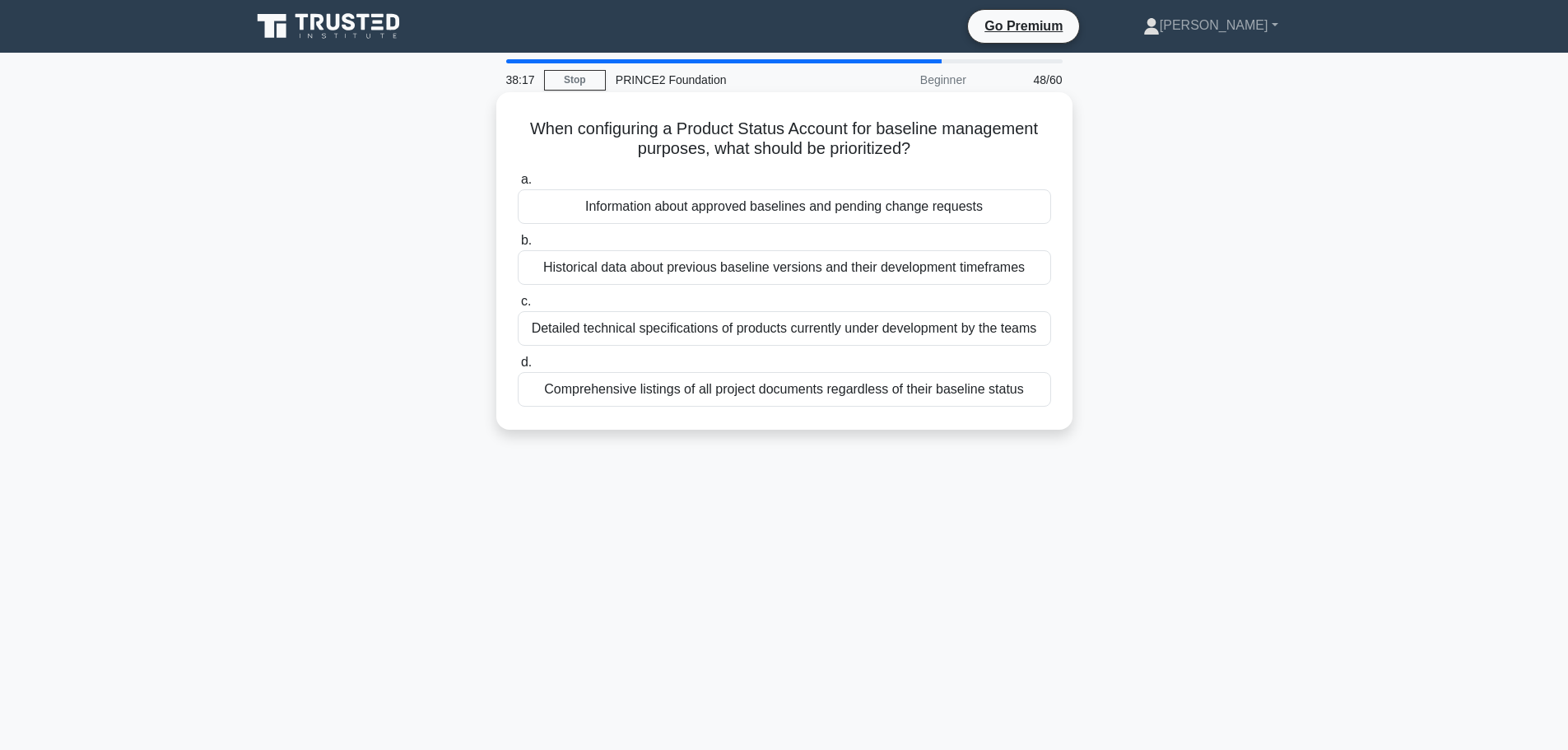
click at [778, 388] on div "Comprehensive listings of all project documents regardless of their baseline st…" at bounding box center [785, 389] width 534 height 35
click at [518, 368] on input "d. Comprehensive listings of all project documents regardless of their baseline…" at bounding box center [518, 363] width 0 height 11
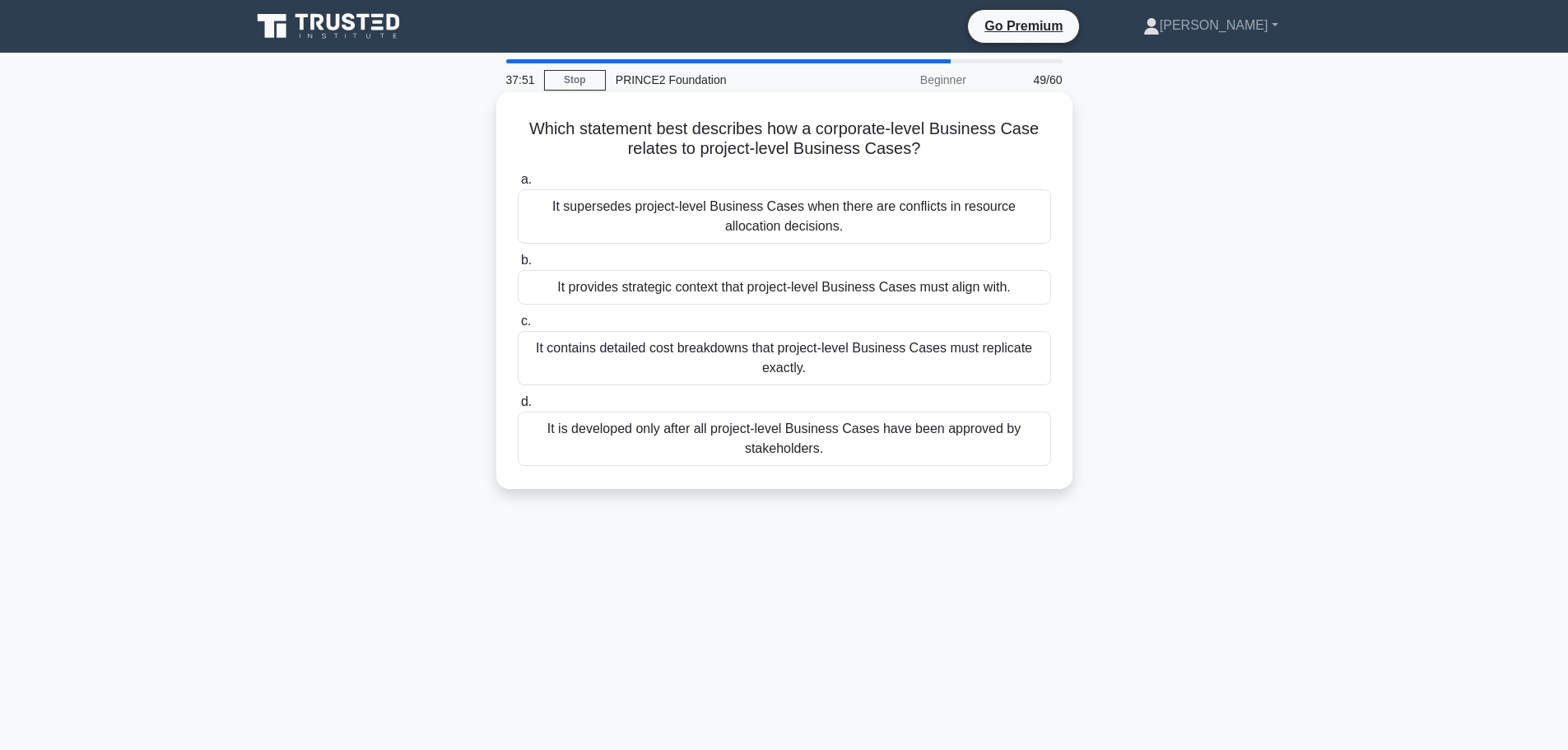
click at [846, 283] on div "It provides strategic context that project-level Business Cases must align with." at bounding box center [785, 287] width 534 height 35
click at [518, 266] on input "b. It provides strategic context that project-level Business Cases must align w…" at bounding box center [518, 260] width 0 height 11
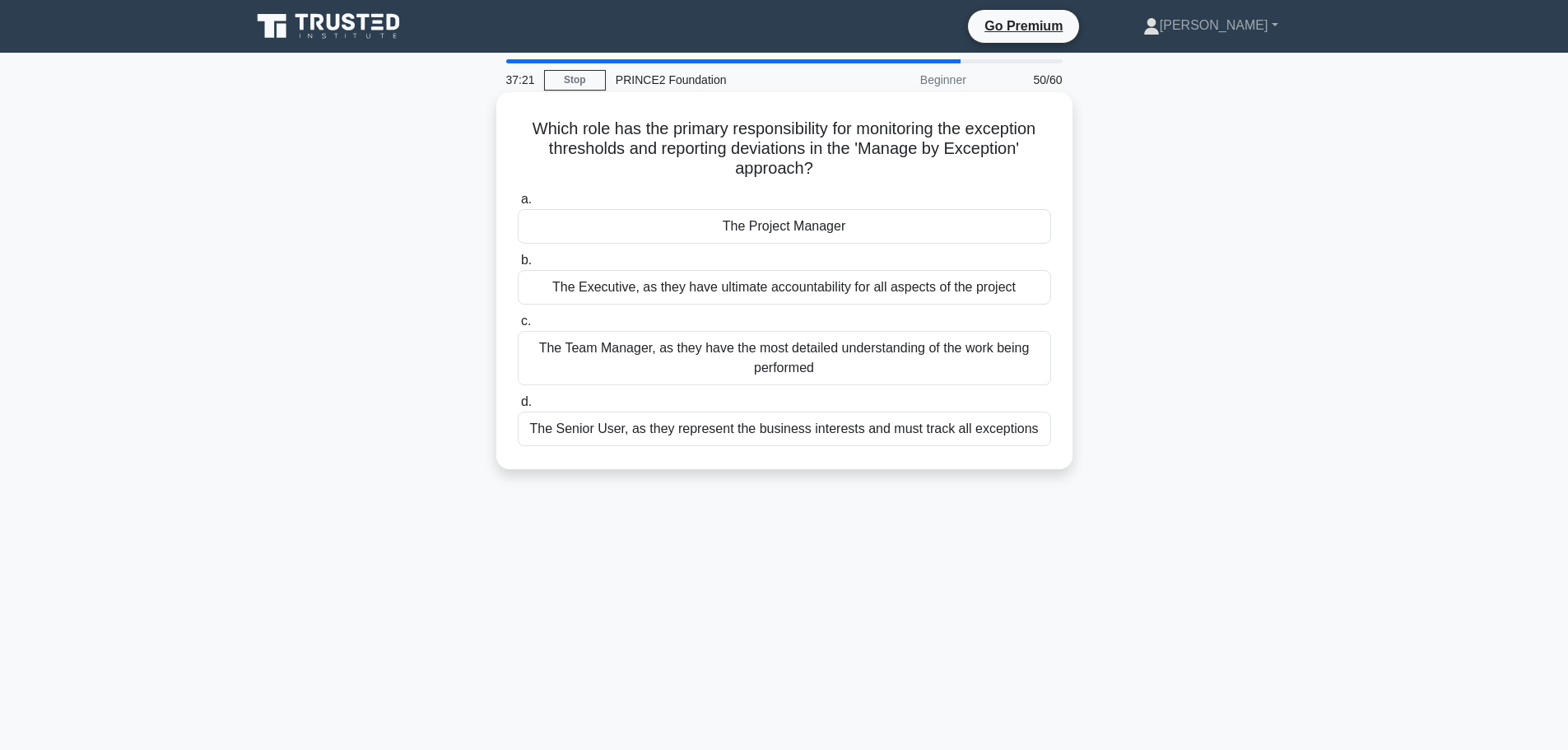
click at [781, 228] on div "The Project Manager" at bounding box center [785, 226] width 534 height 35
click at [518, 205] on input "a. The Project Manager" at bounding box center [518, 200] width 0 height 11
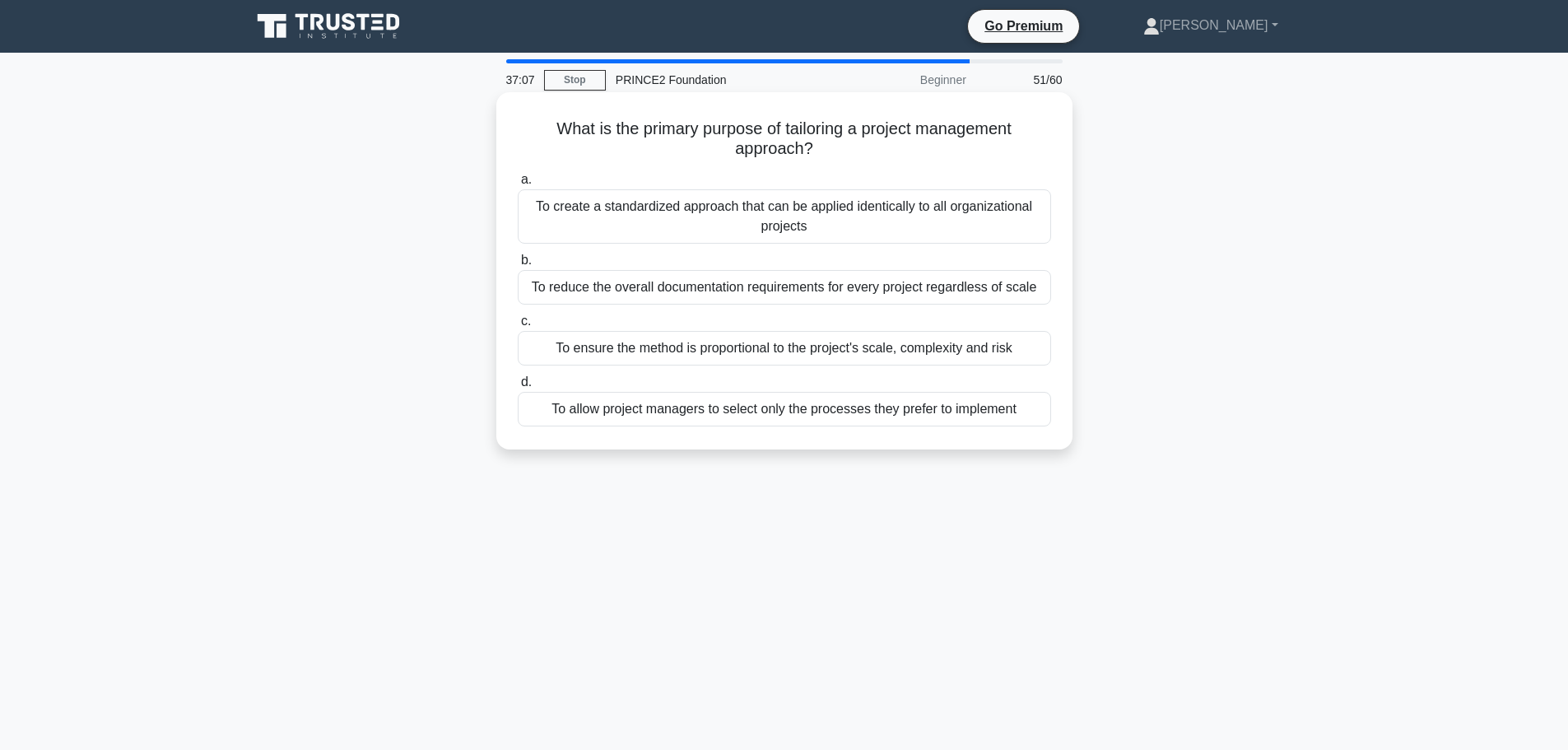
click at [838, 352] on div "To ensure the method is proportional to the project's scale, complexity and risk" at bounding box center [785, 349] width 534 height 35
click at [518, 327] on input "c. To ensure the method is proportional to the project's scale, complexity and …" at bounding box center [518, 322] width 0 height 11
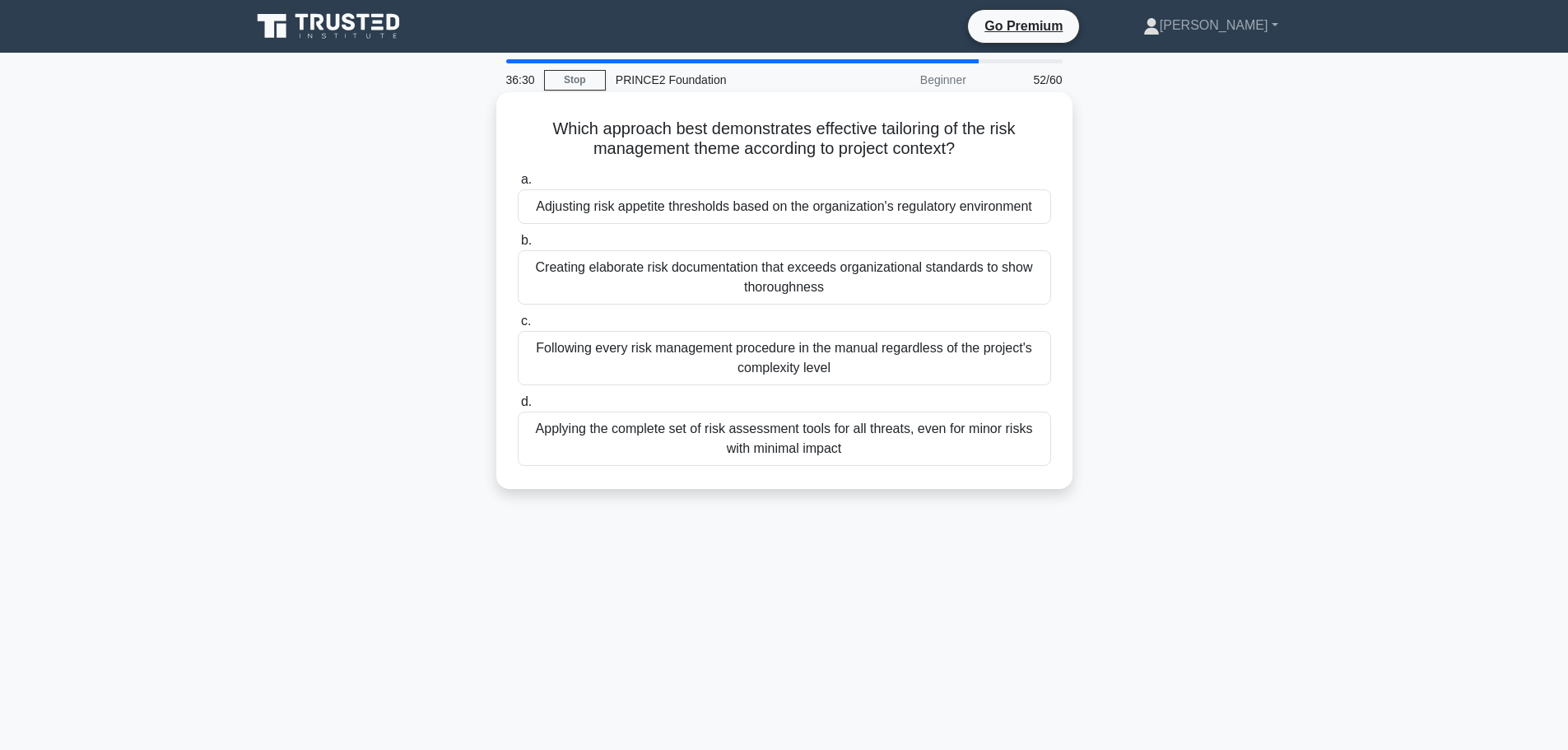
click at [855, 442] on div "Applying the complete set of risk assessment tools for all threats, even for mi…" at bounding box center [785, 438] width 534 height 54
click at [518, 408] on input "d. Applying the complete set of risk assessment tools for all threats, even for…" at bounding box center [518, 402] width 0 height 11
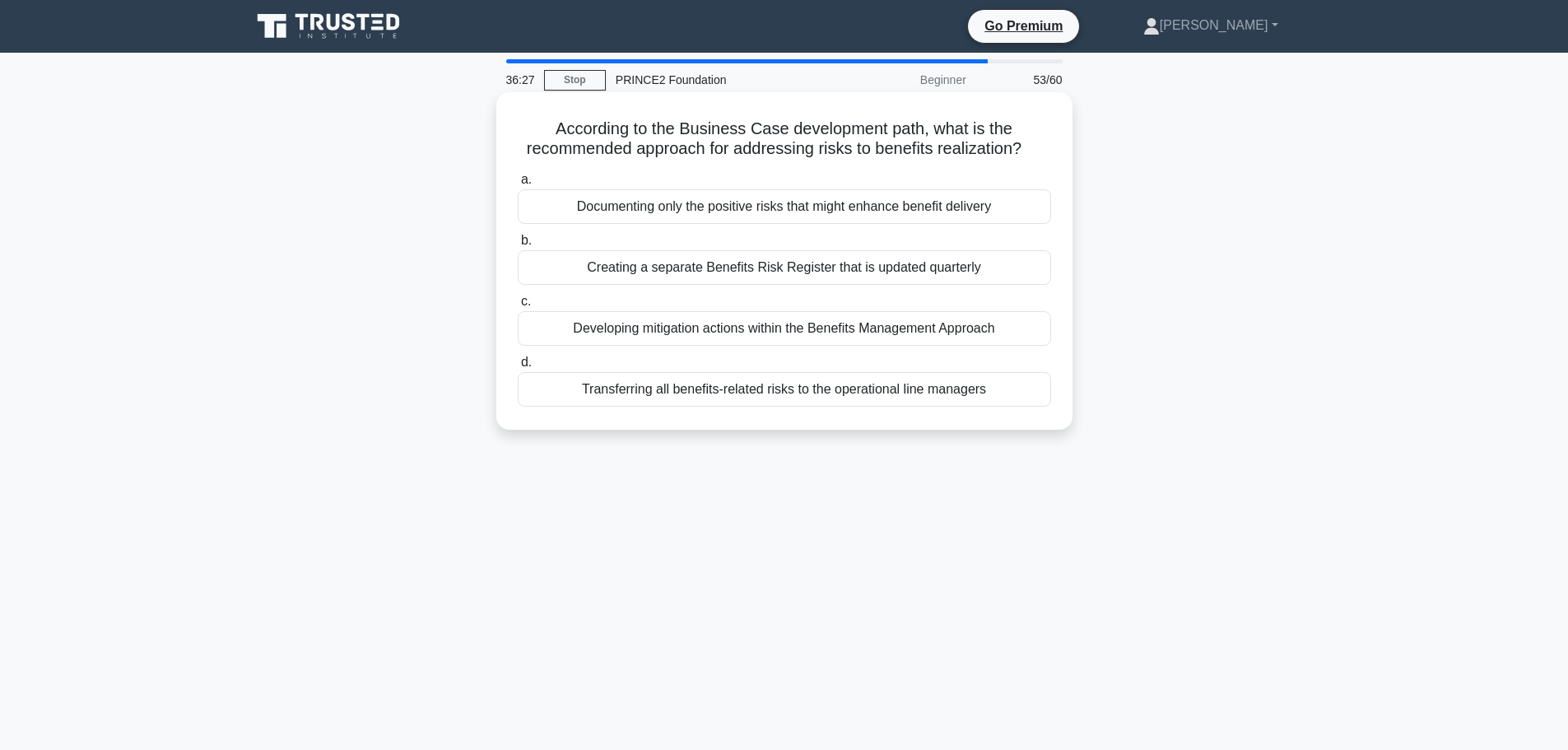
drag, startPoint x: 550, startPoint y: 130, endPoint x: 1046, endPoint y: 153, distance: 496.5
click at [1046, 153] on h5 "According to the Business Case development path, what is the recommended approa…" at bounding box center [784, 139] width 536 height 41
click at [933, 327] on div "Developing mitigation actions within the Benefits Management Approach" at bounding box center [785, 329] width 534 height 35
click at [518, 307] on input "c. Developing mitigation actions within the Benefits Management Approach" at bounding box center [518, 302] width 0 height 11
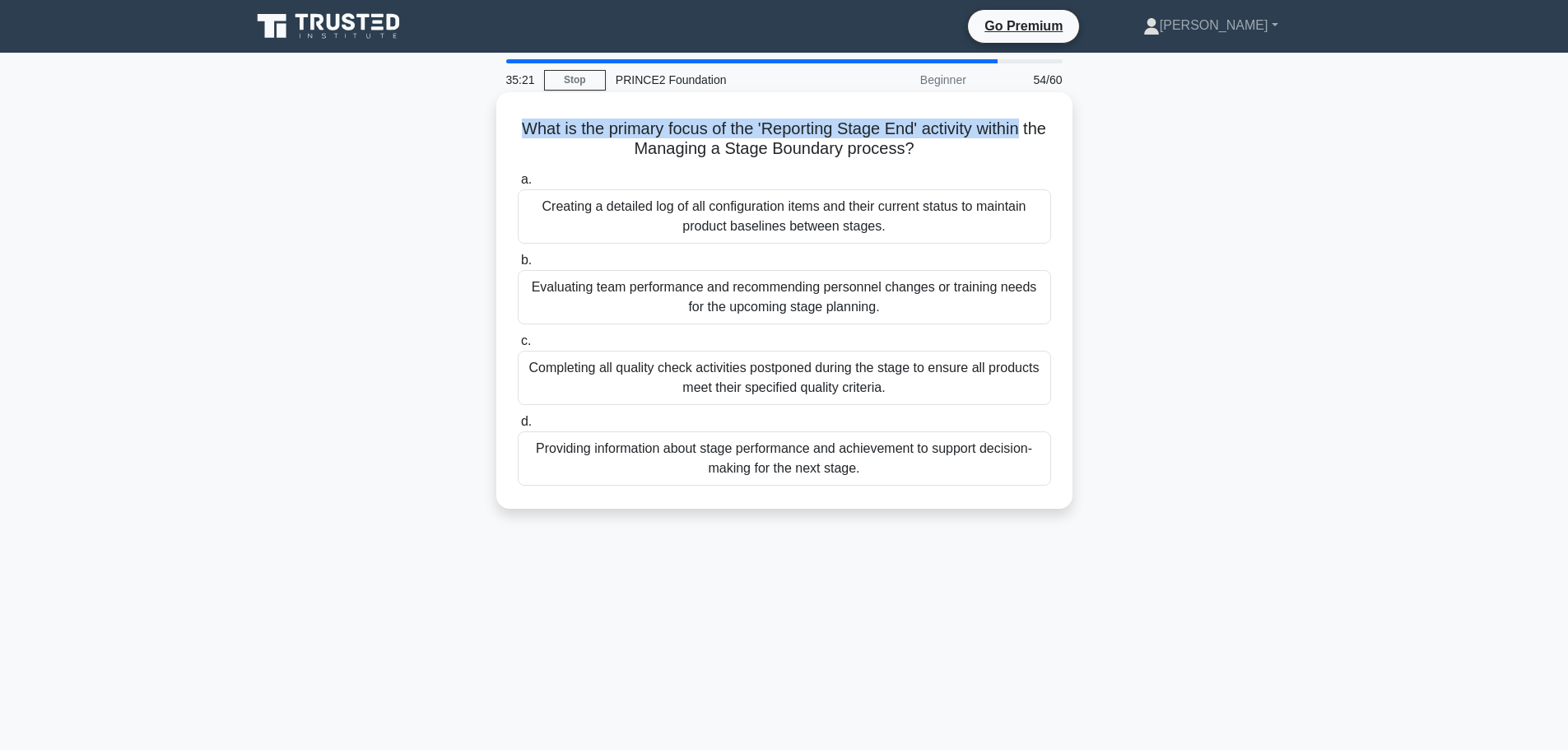
drag, startPoint x: 527, startPoint y: 131, endPoint x: 1050, endPoint y: 138, distance: 523.0
click at [1050, 138] on h5 "What is the primary focus of the 'Reporting Stage End' activity within the Mana…" at bounding box center [784, 139] width 536 height 41
drag, startPoint x: 624, startPoint y: 145, endPoint x: 913, endPoint y: 159, distance: 289.3
click at [913, 159] on h5 "What is the primary focus of the 'Reporting Stage End' activity within the Mana…" at bounding box center [784, 139] width 536 height 41
click at [715, 464] on div "Providing information about stage performance and achievement to support decisi…" at bounding box center [785, 458] width 534 height 54
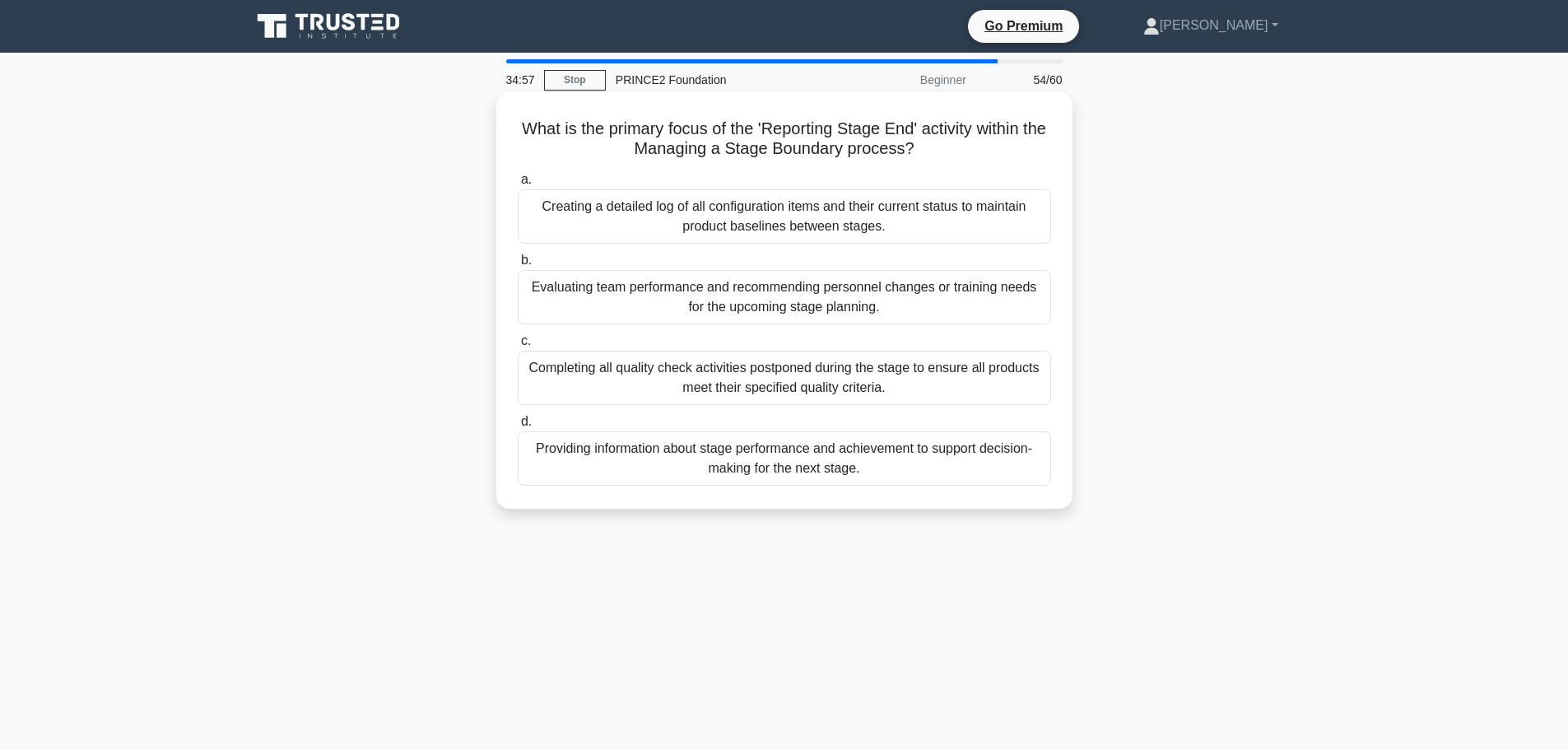
click at [518, 427] on input "d. Providing information about stage performance and achievement to support dec…" at bounding box center [518, 422] width 0 height 11
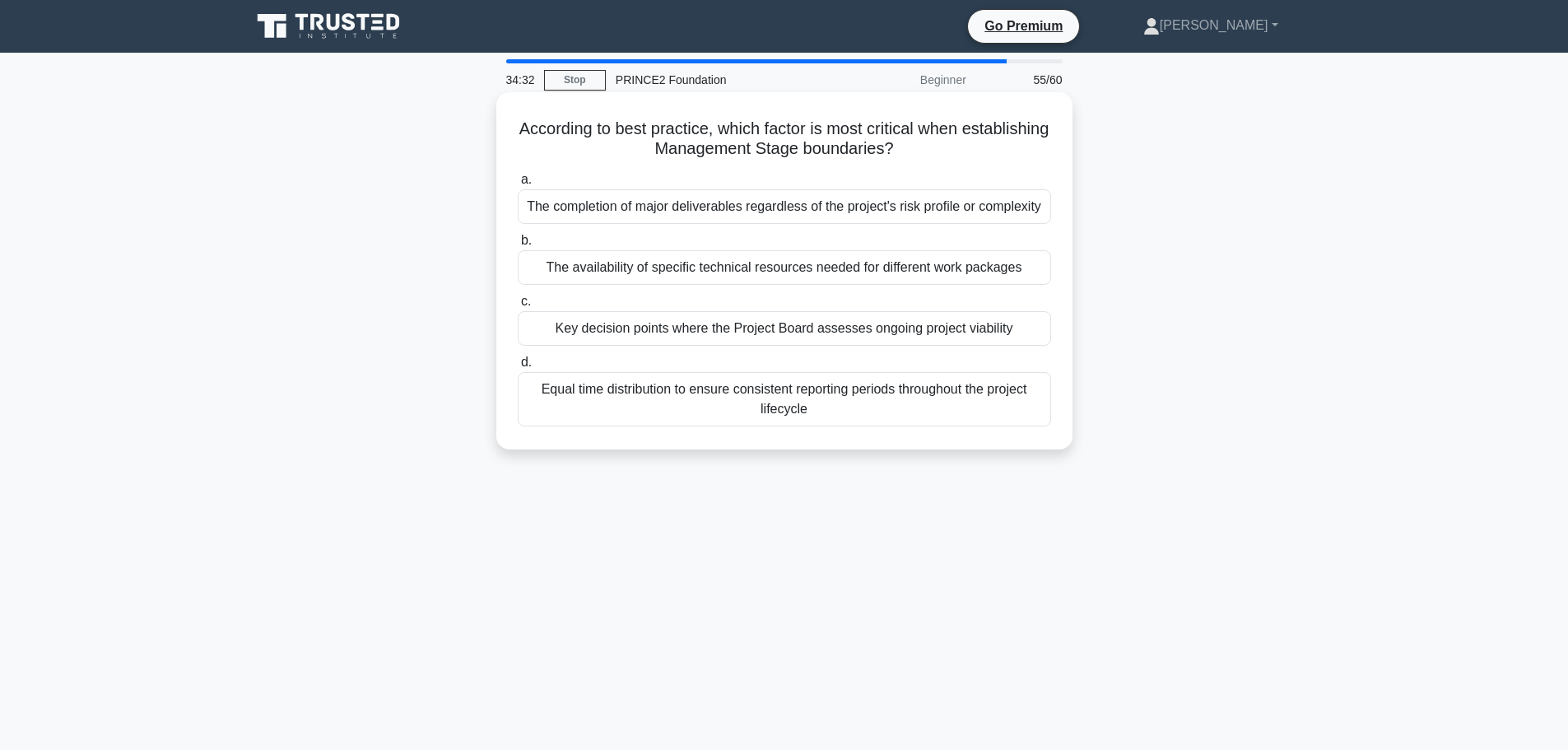
click at [722, 323] on div "Key decision points where the Project Board assesses ongoing project viability" at bounding box center [785, 329] width 534 height 35
click at [518, 307] on input "c. Key decision points where the Project Board assesses ongoing project viabili…" at bounding box center [518, 302] width 0 height 11
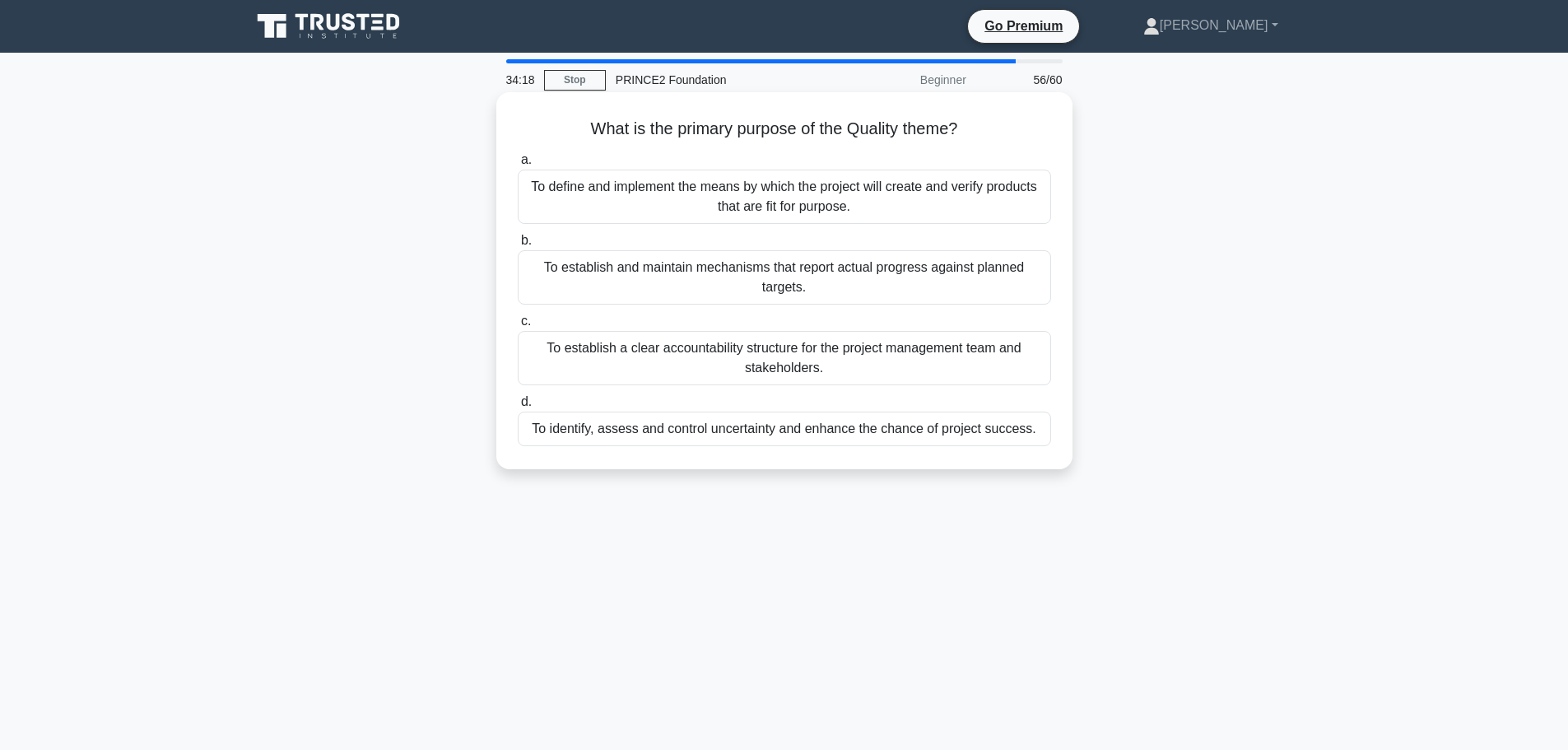
click at [731, 197] on div "To define and implement the means by which the project will create and verify p…" at bounding box center [785, 196] width 534 height 54
click at [518, 166] on input "a. To define and implement the means by which the project will create and verif…" at bounding box center [518, 160] width 0 height 11
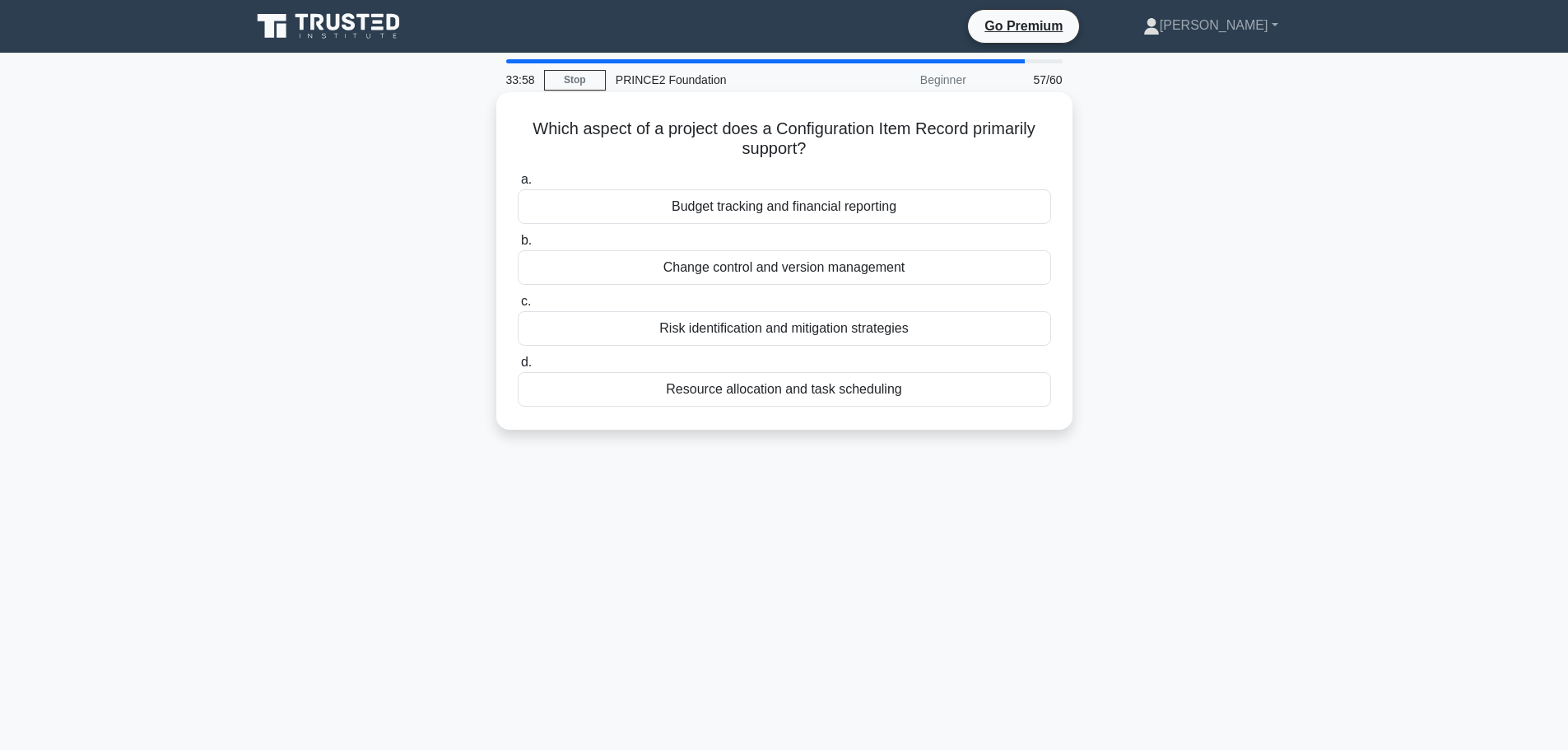
click at [852, 396] on div "Resource allocation and task scheduling" at bounding box center [785, 389] width 534 height 35
click at [518, 368] on input "d. Resource allocation and task scheduling" at bounding box center [518, 363] width 0 height 11
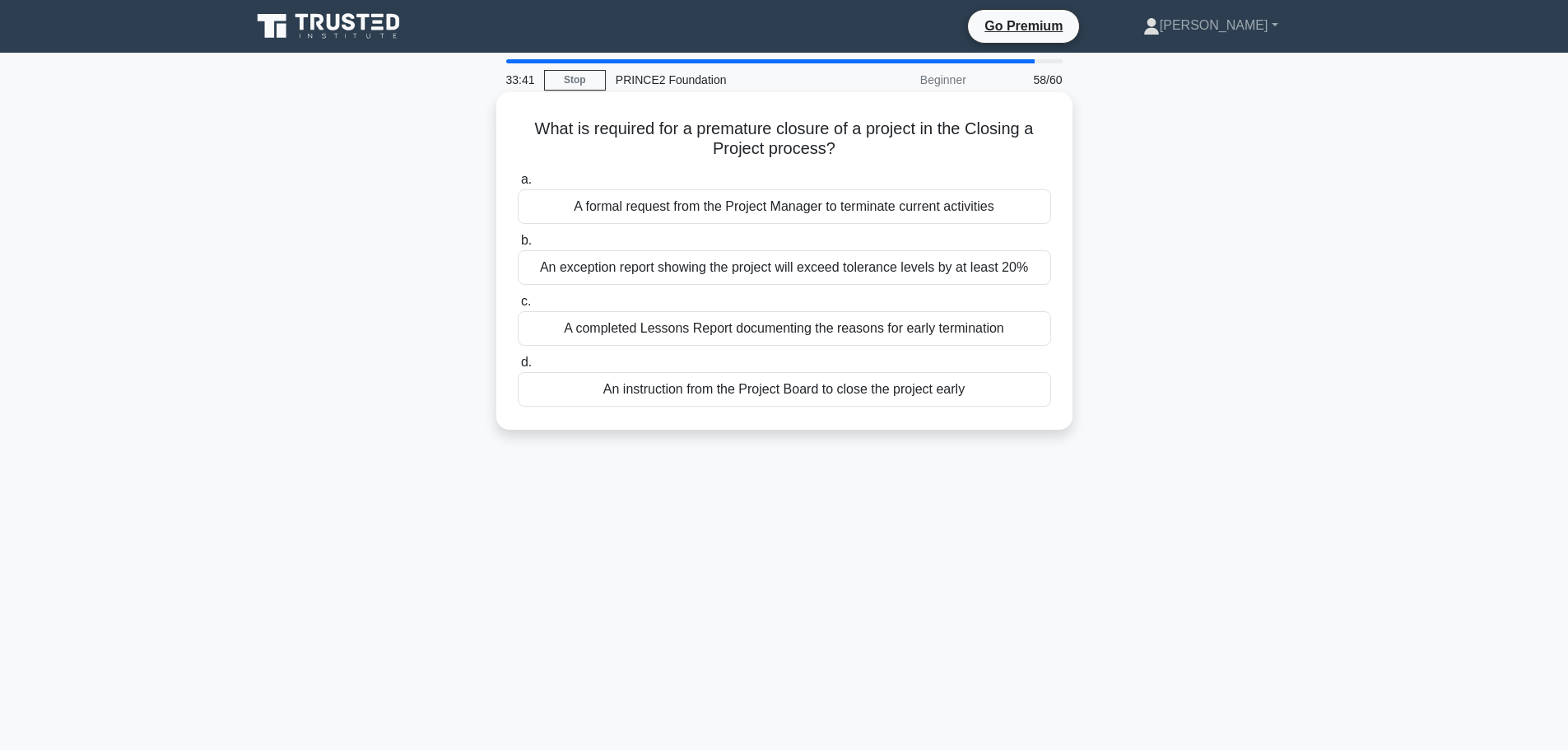
click at [936, 389] on div "An instruction from the Project Board to close the project early" at bounding box center [785, 389] width 534 height 35
click at [518, 368] on input "d. An instruction from the Project Board to close the project early" at bounding box center [518, 363] width 0 height 11
drag, startPoint x: 543, startPoint y: 123, endPoint x: 1005, endPoint y: 145, distance: 462.5
click at [1005, 145] on h5 "In quality planning, what is the key purpose of creating Product Descriptions? …" at bounding box center [784, 139] width 536 height 41
click at [830, 158] on icon ".spinner_0XTQ{transform-origin:center;animation:spinner_y6GP .75s linear infini…" at bounding box center [834, 149] width 19 height 19
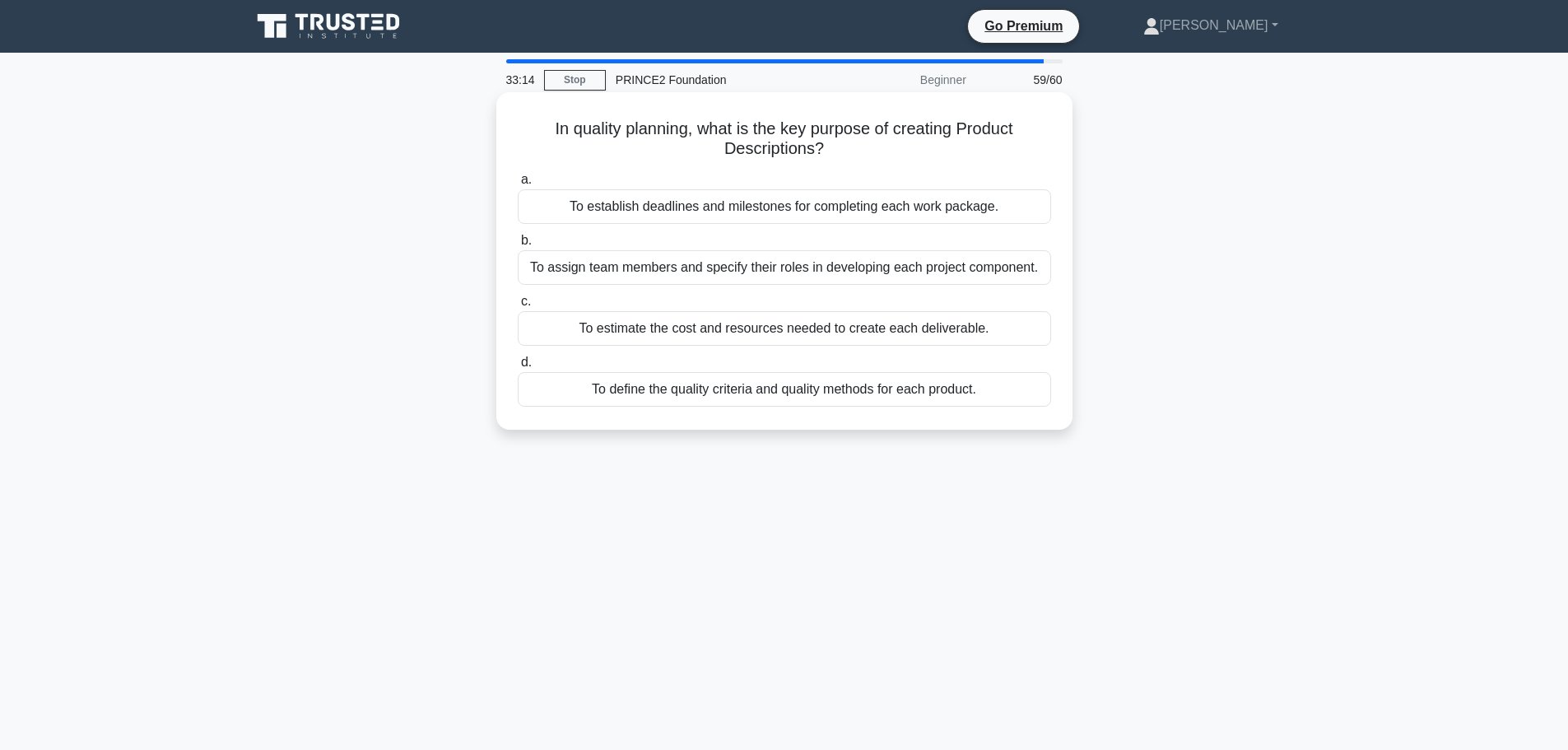
click at [891, 396] on div "To define the quality criteria and quality methods for each product." at bounding box center [785, 389] width 534 height 35
click at [518, 368] on input "d. To define the quality criteria and quality methods for each product." at bounding box center [518, 363] width 0 height 11
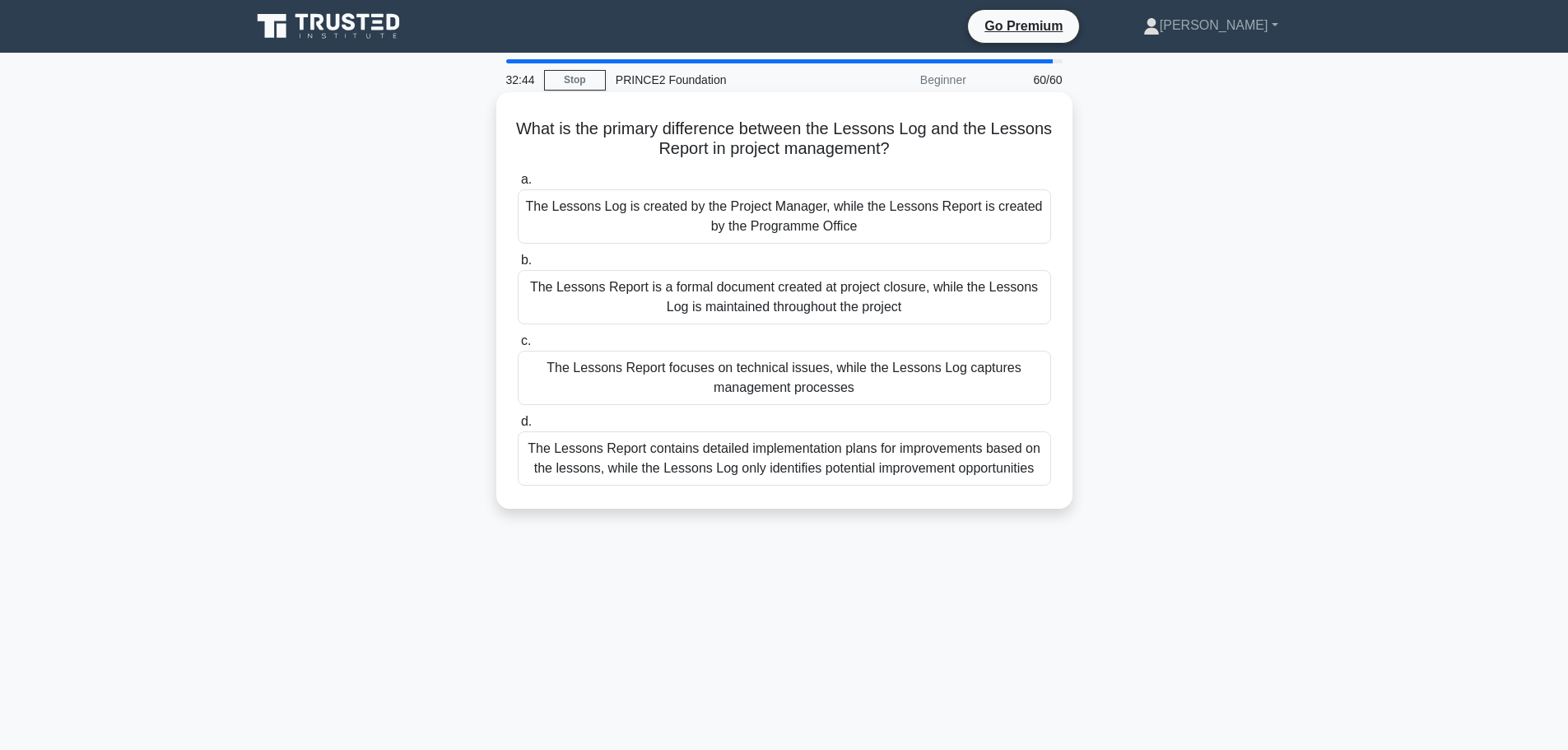
click at [793, 463] on div "The Lessons Report contains detailed implementation plans for improvements base…" at bounding box center [785, 458] width 534 height 54
click at [518, 427] on input "d. The Lessons Report contains detailed implementation plans for improvements b…" at bounding box center [518, 422] width 0 height 11
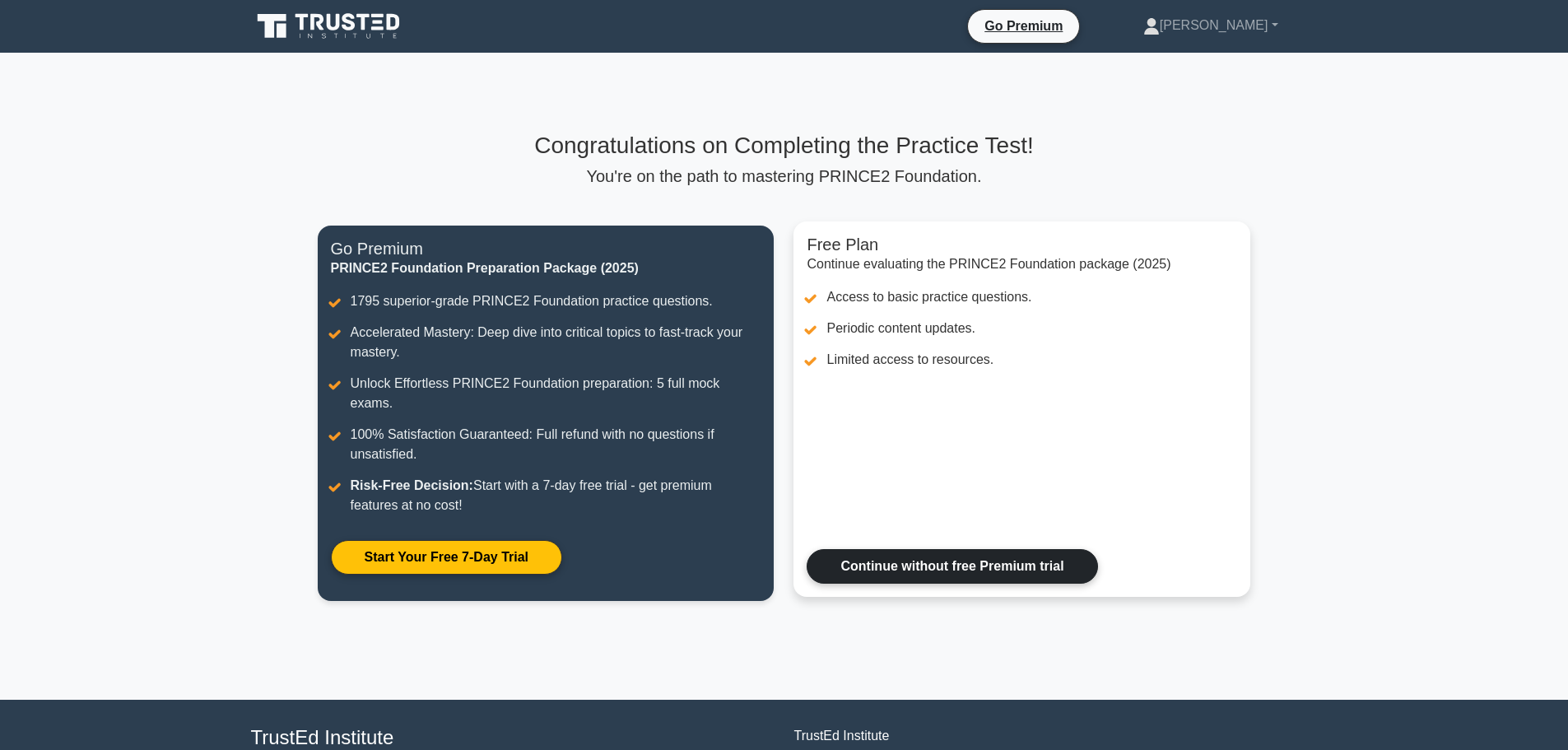
scroll to position [82, 0]
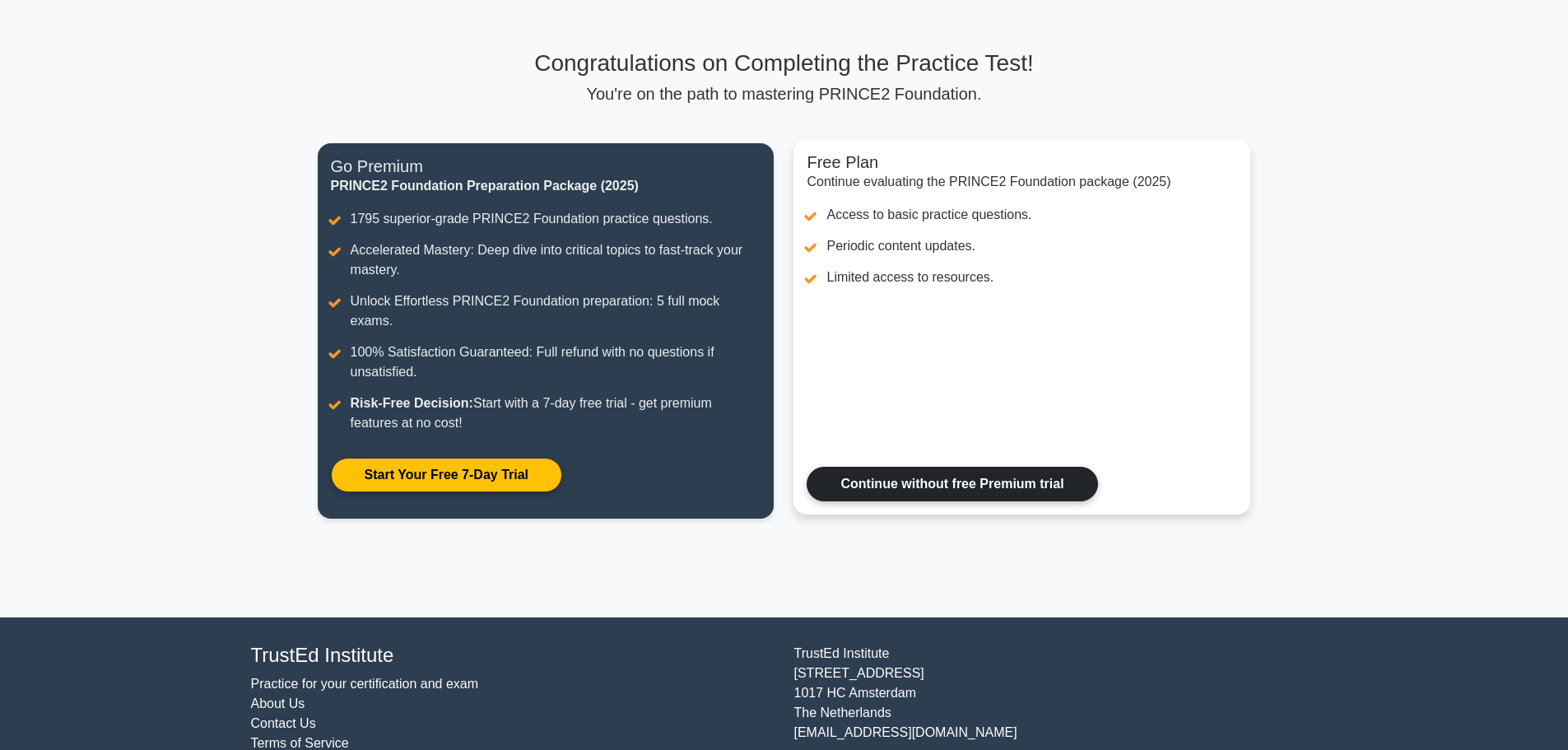
click at [919, 472] on link "Continue without free Premium trial" at bounding box center [952, 484] width 291 height 35
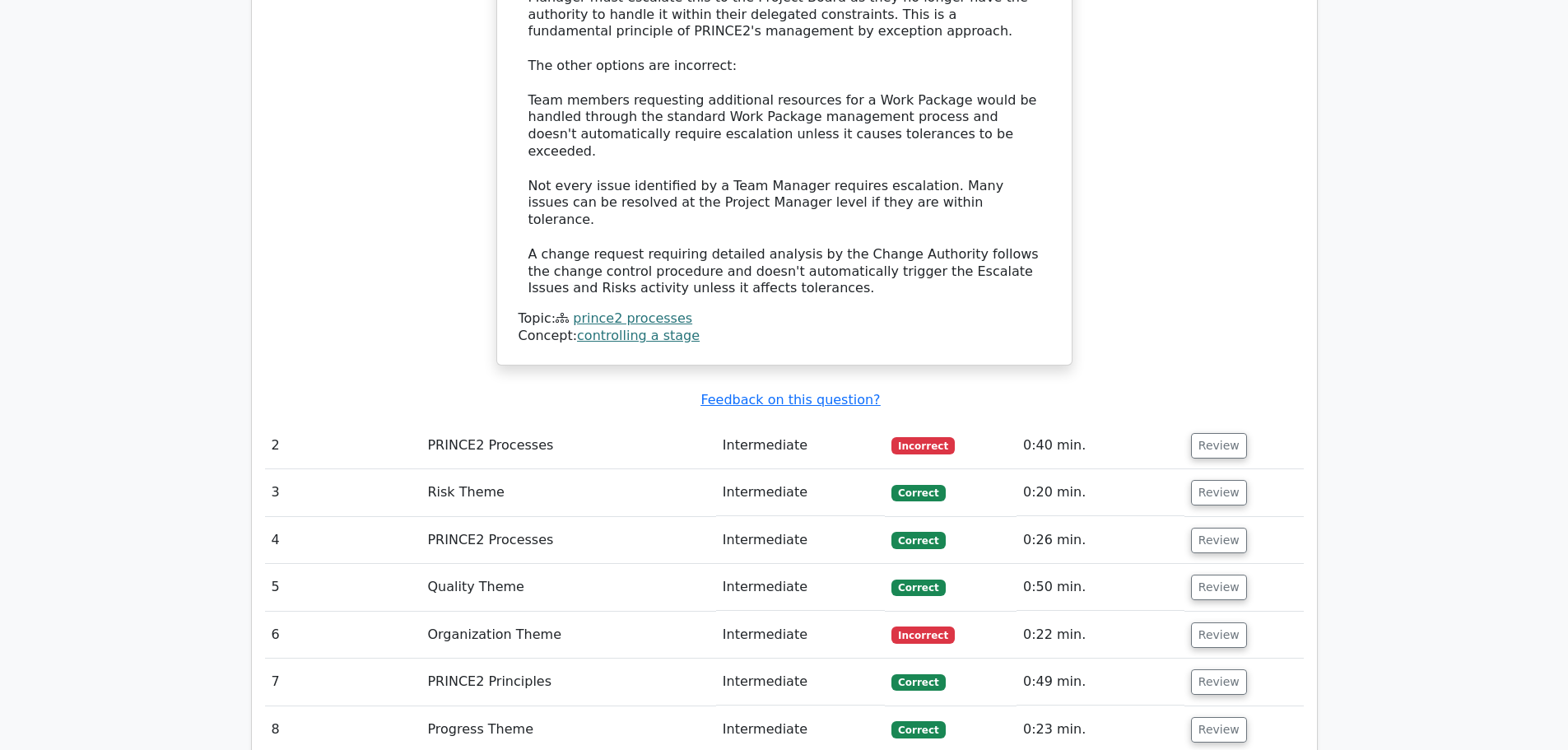
scroll to position [2140, 0]
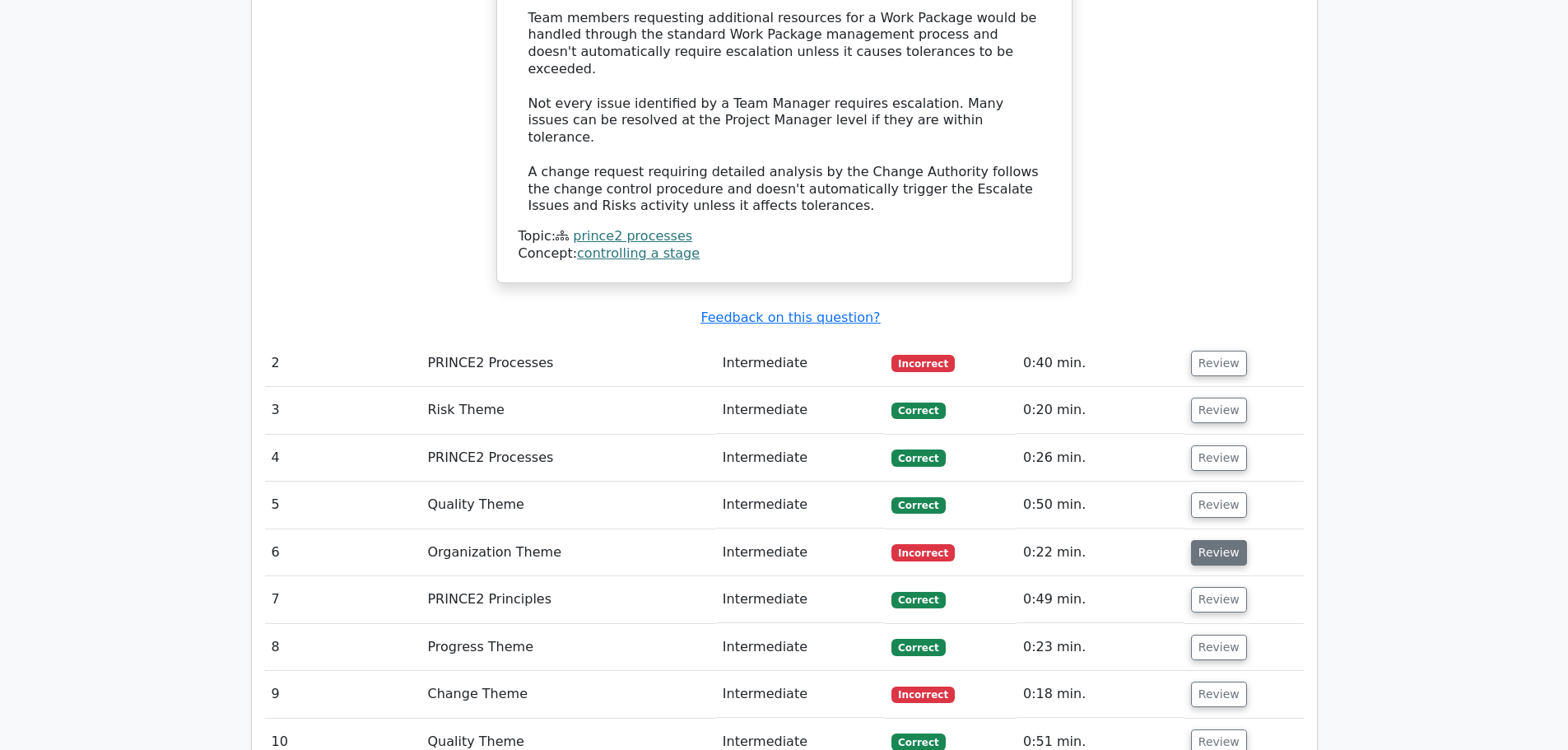
click at [1221, 540] on button "Review" at bounding box center [1219, 553] width 56 height 26
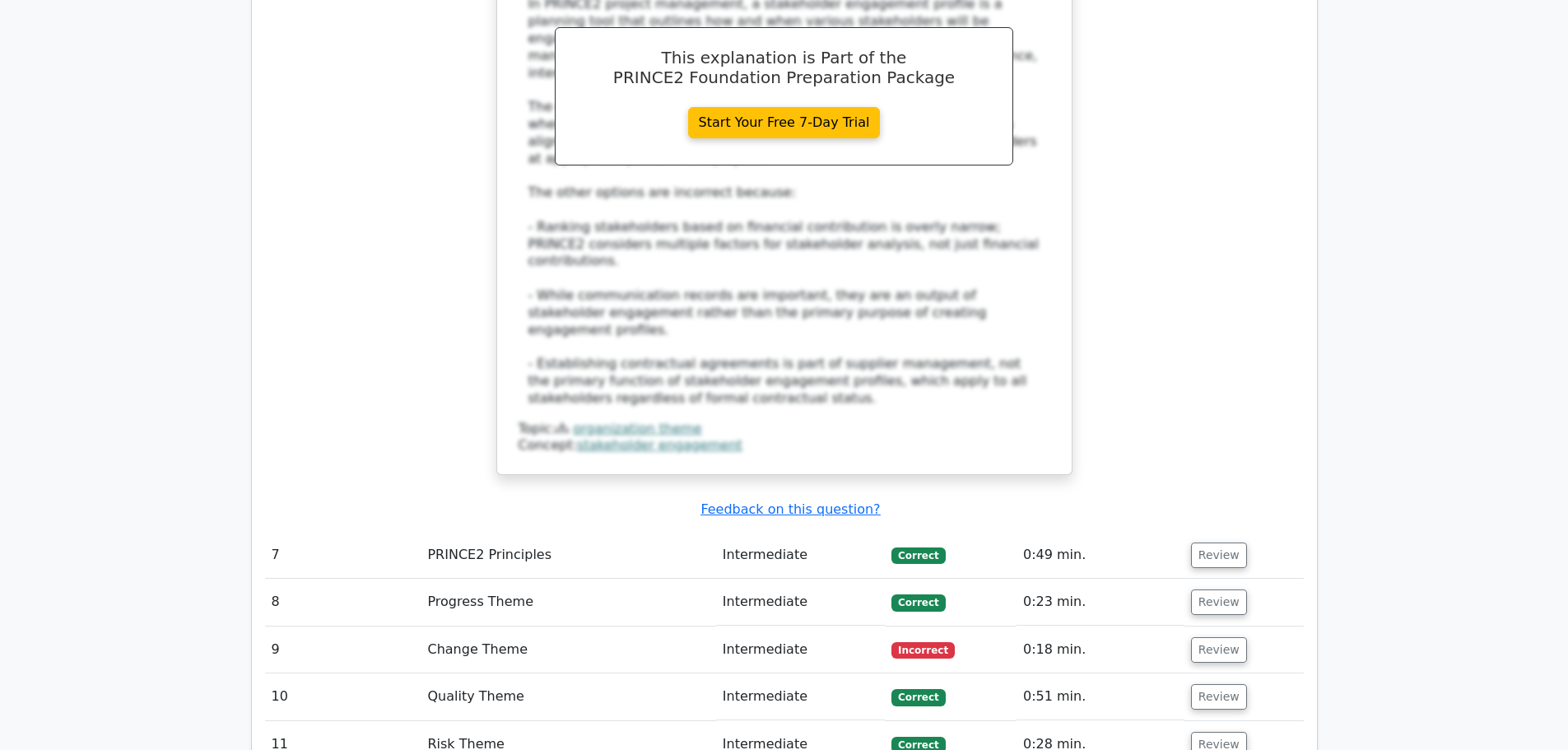
scroll to position [3294, 0]
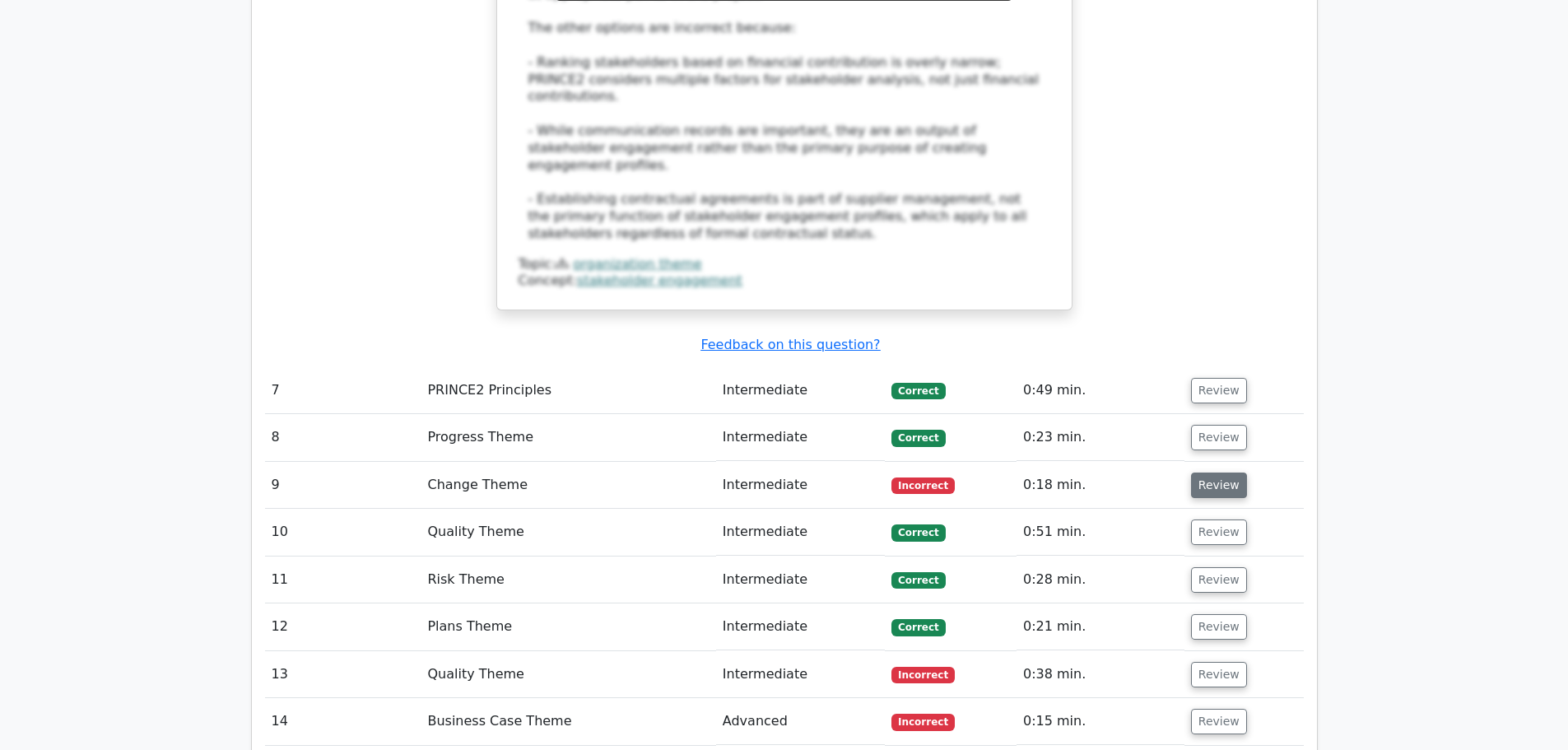
click at [1217, 473] on button "Review" at bounding box center [1219, 486] width 56 height 26
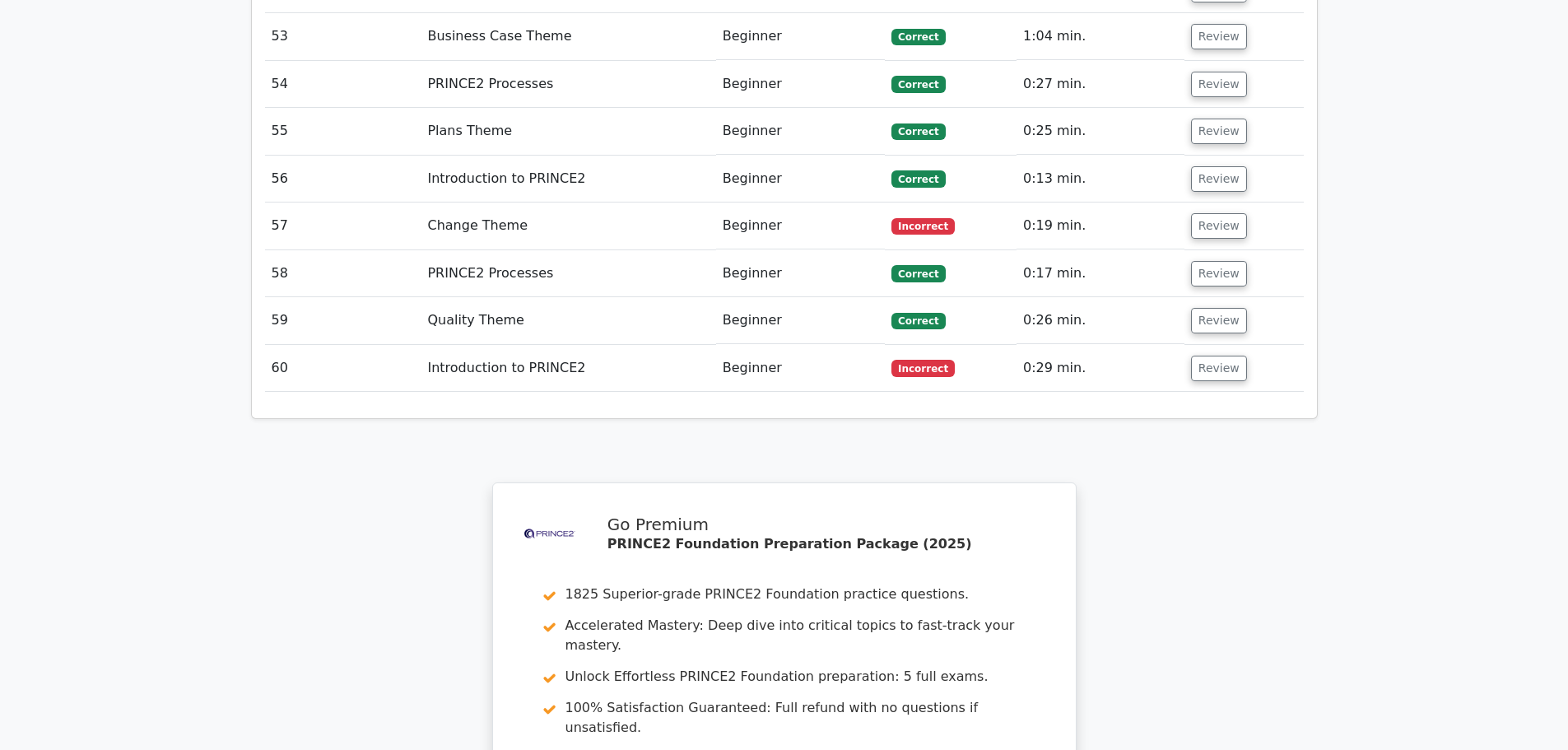
scroll to position [7033, 0]
